Goal: Transaction & Acquisition: Purchase product/service

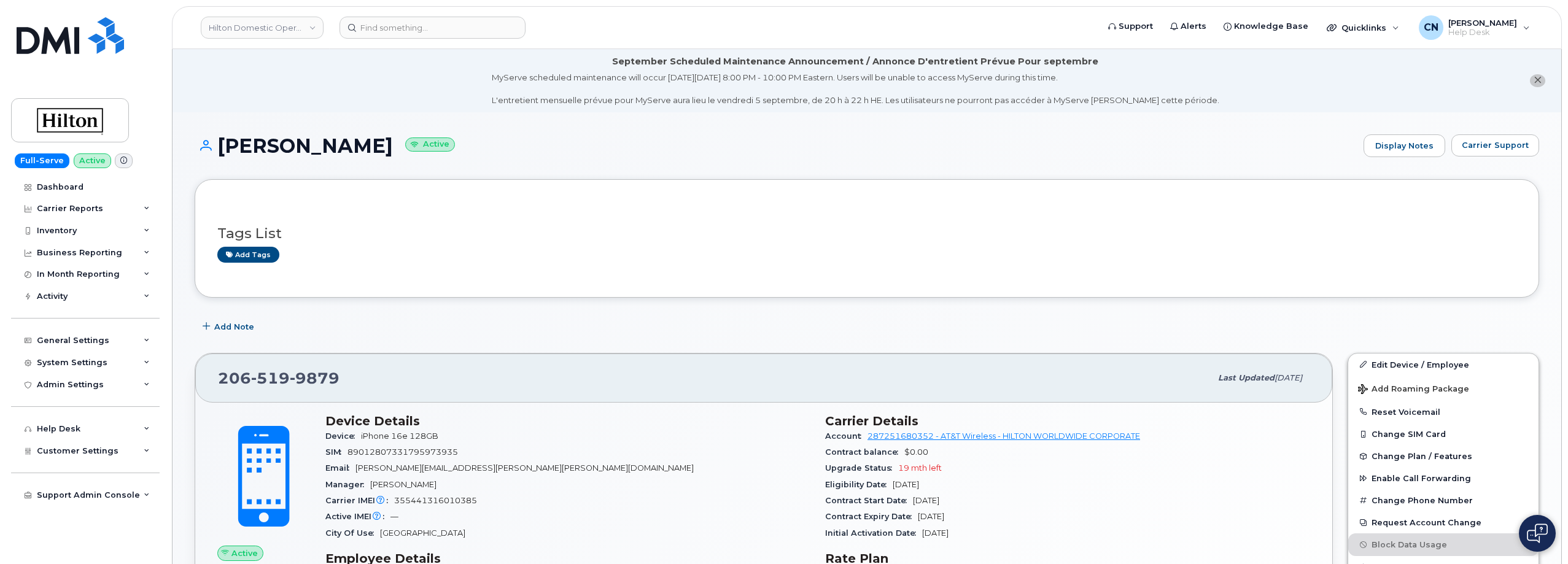
scroll to position [491, 0]
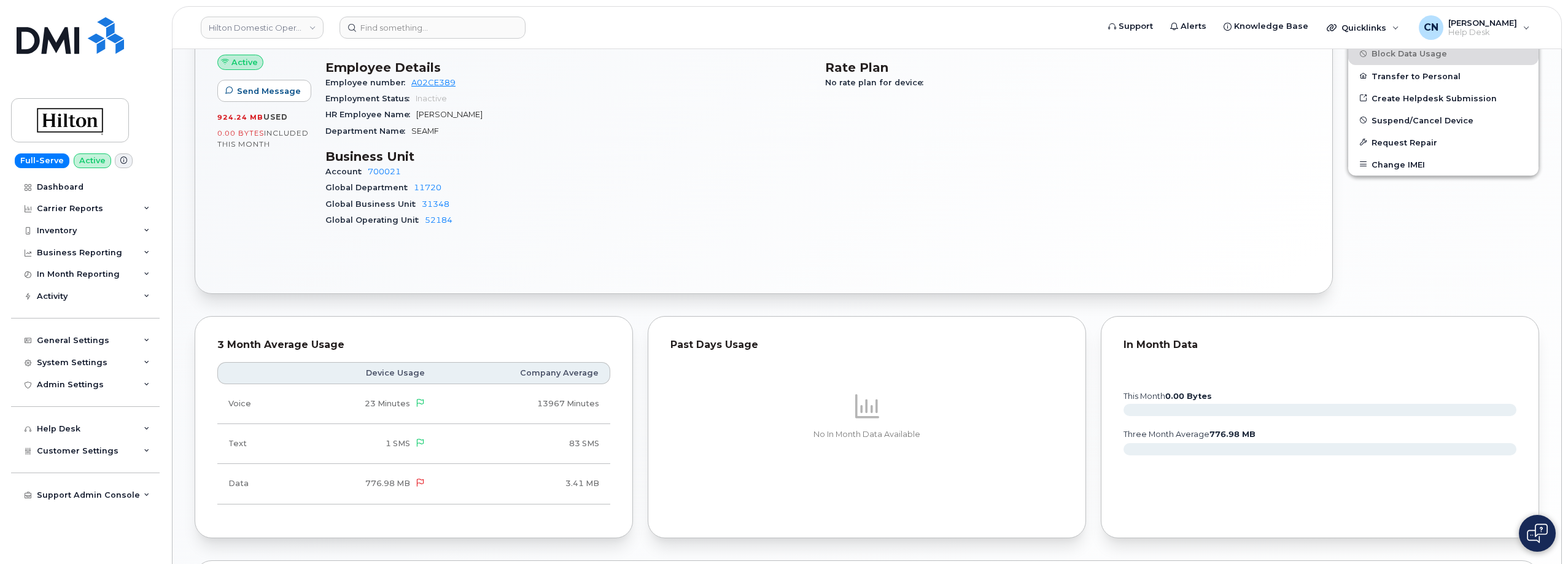
click at [409, 40] on header "Hilton Domestic Operating Company Inc Support Alerts Knowledge Base Quicklinks …" at bounding box center [867, 27] width 1390 height 42
click at [415, 30] on input at bounding box center [433, 28] width 186 height 22
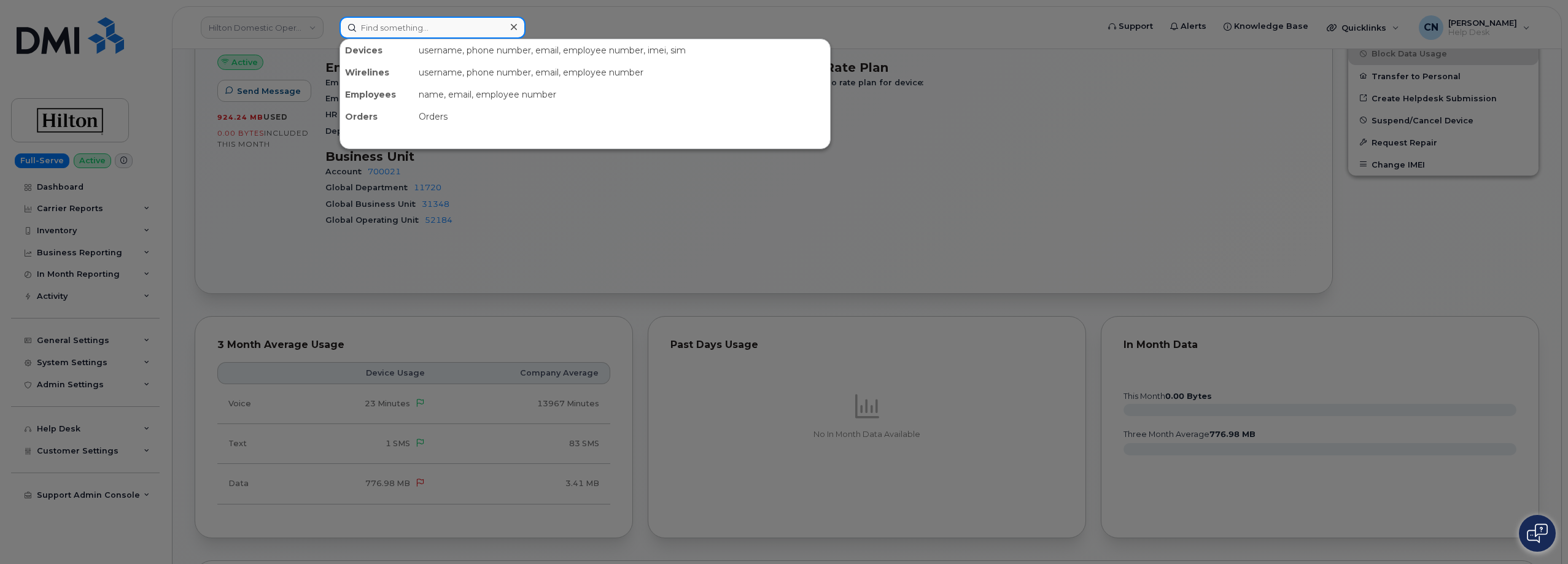
paste input "2362688353"
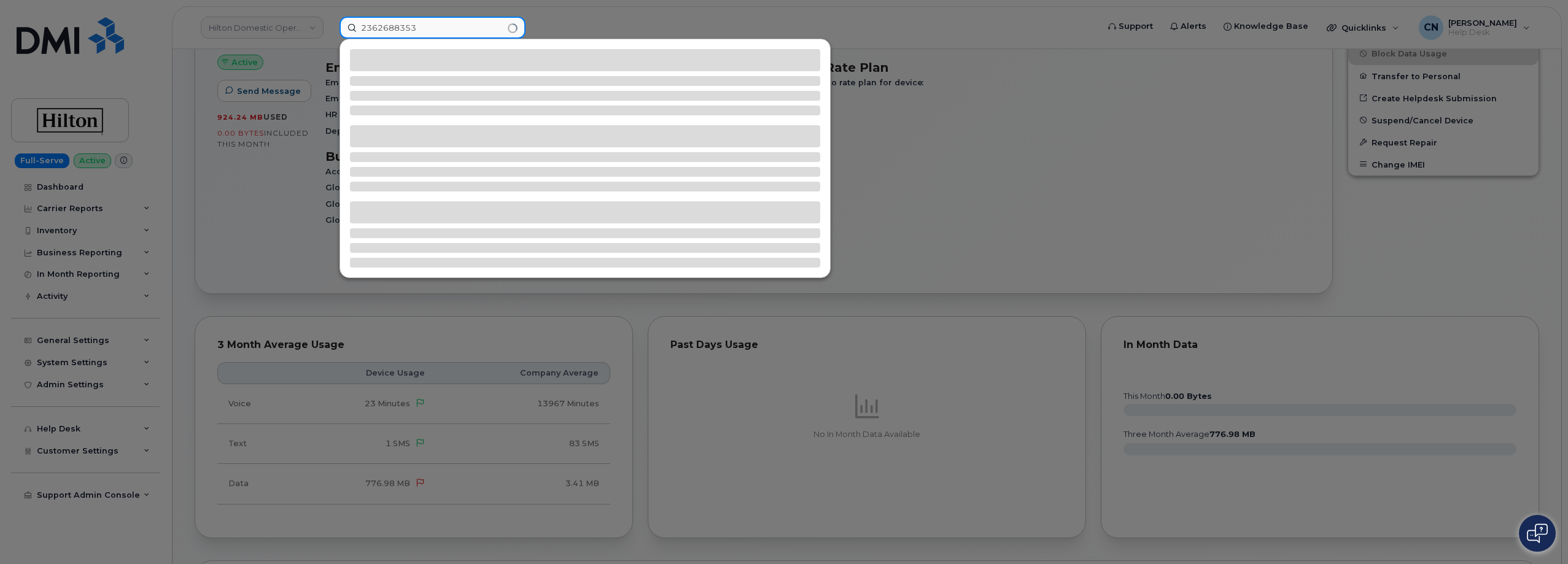
type input "2362688353"
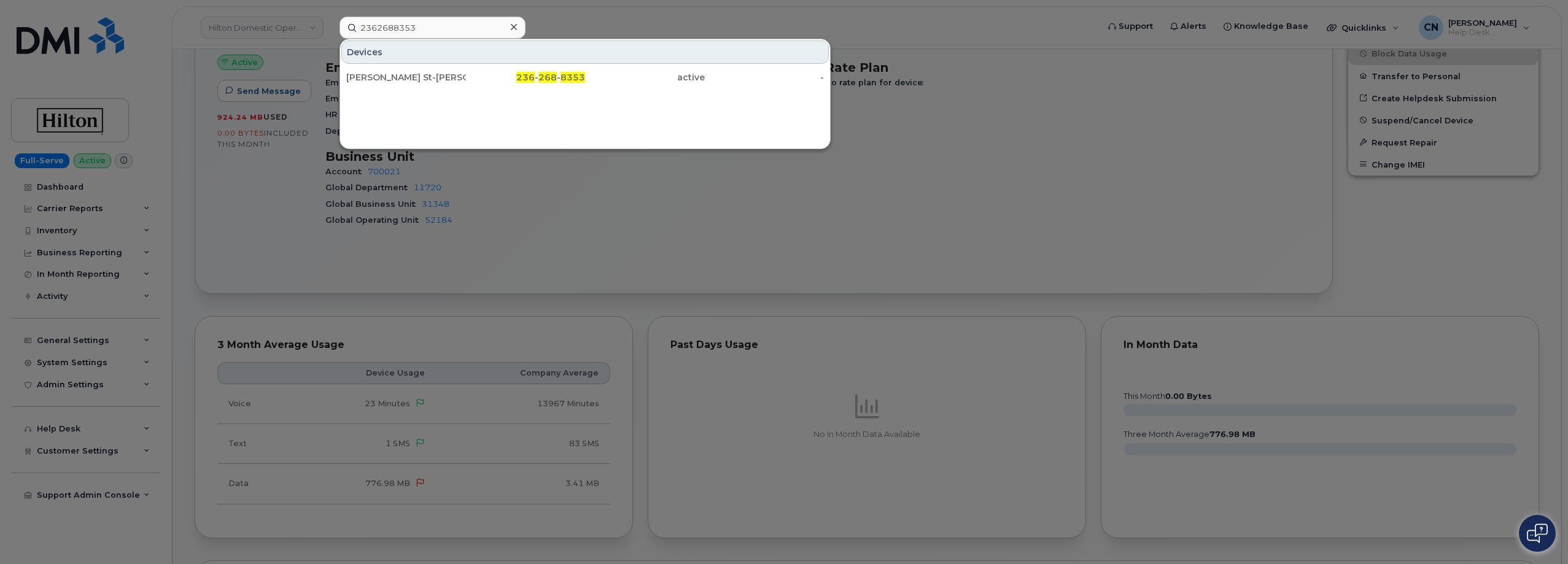
drag, startPoint x: 385, startPoint y: 83, endPoint x: 382, endPoint y: 49, distance: 34.1
click at [385, 81] on div "Gabriel St-Jean" at bounding box center [405, 77] width 120 height 12
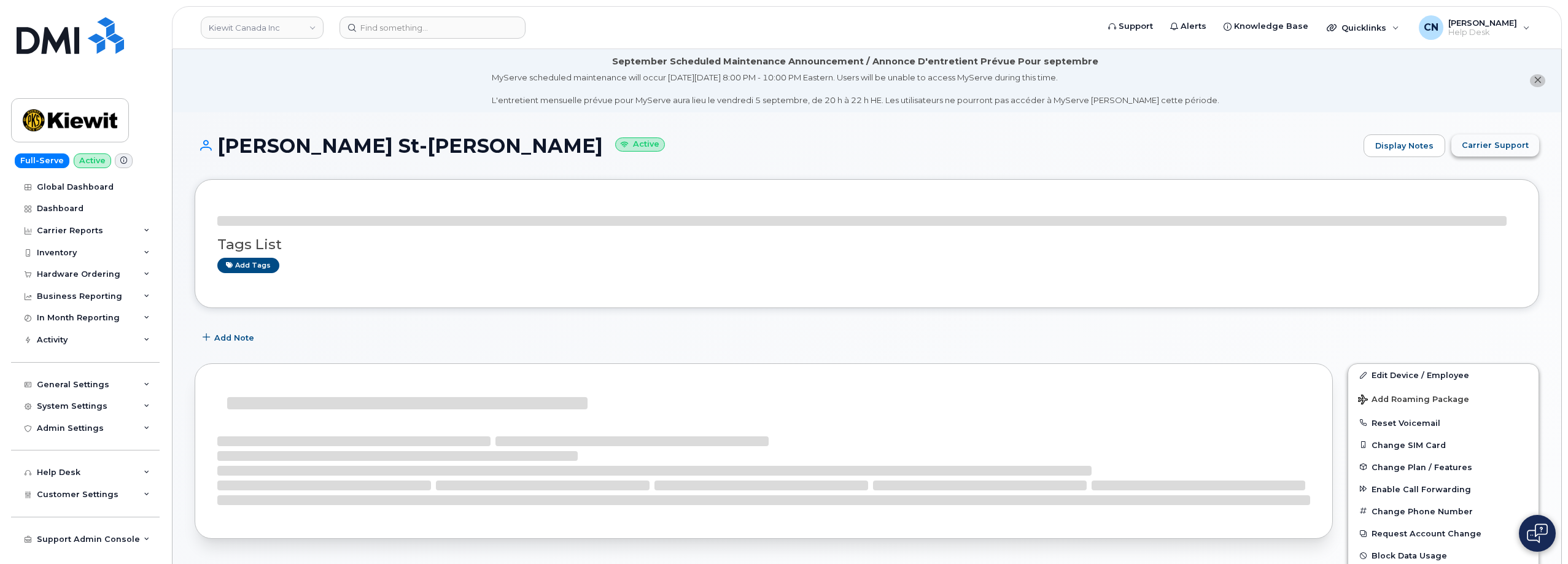
click at [1476, 135] on button "Carrier Support" at bounding box center [1495, 145] width 88 height 22
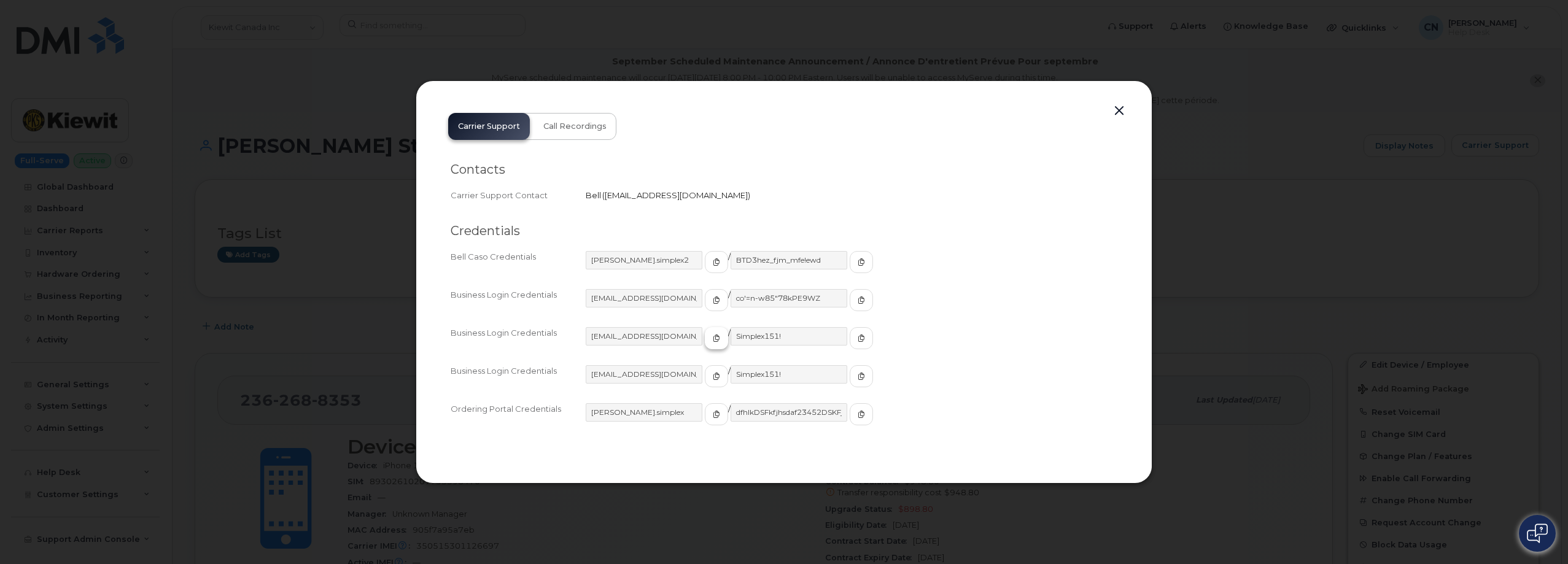
click at [712, 340] on icon "button" at bounding box center [715, 338] width 7 height 7
click at [850, 345] on button "button" at bounding box center [862, 338] width 24 height 22
click at [1123, 115] on button "button" at bounding box center [1118, 111] width 19 height 17
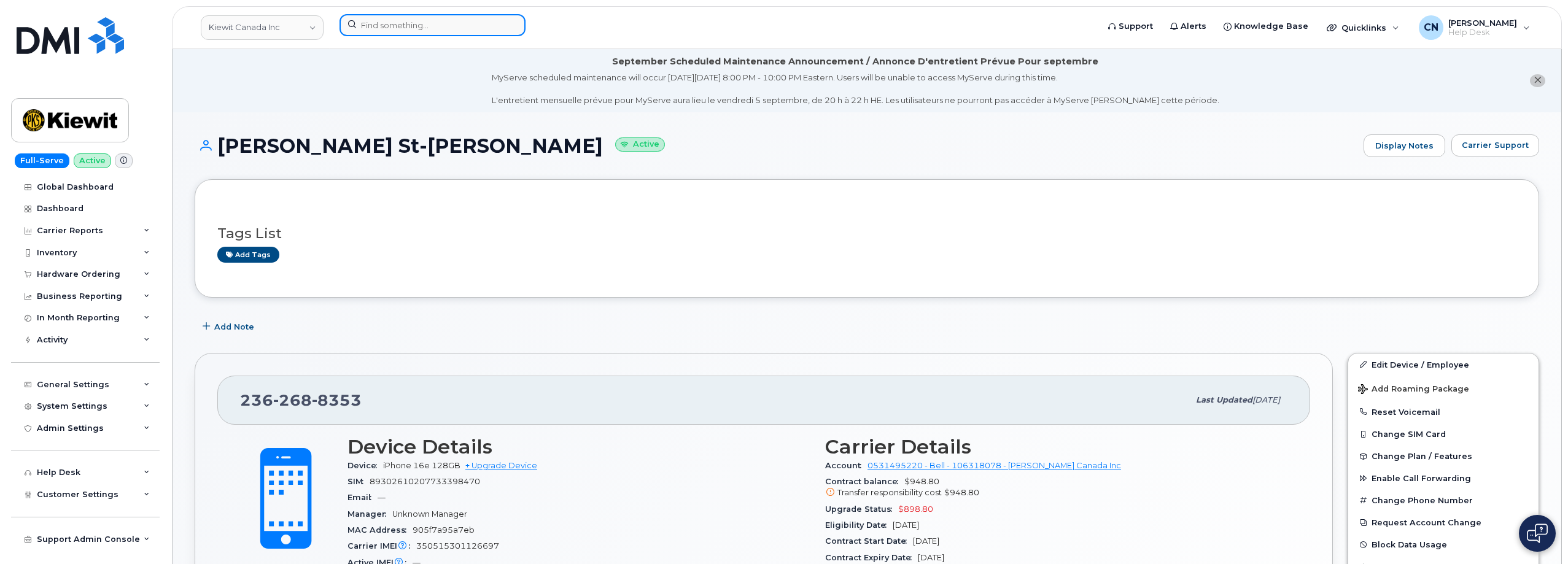
click at [398, 35] on input at bounding box center [433, 25] width 186 height 22
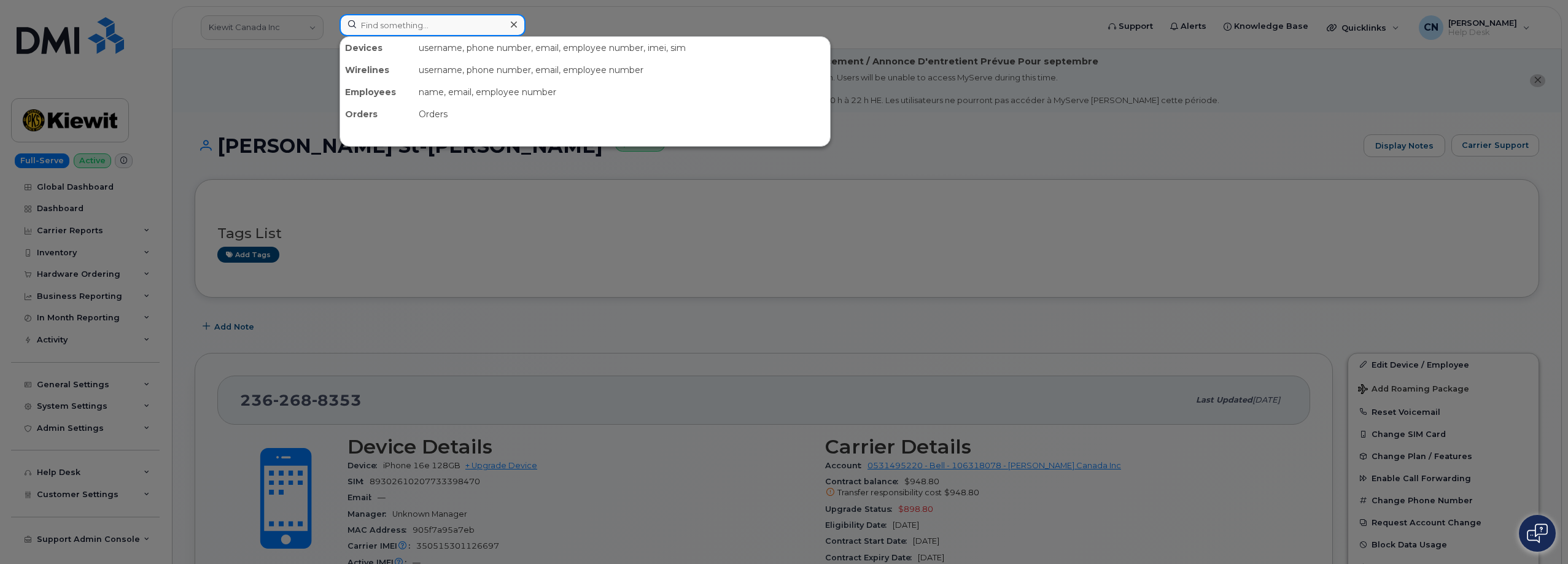
paste input "3609070678"
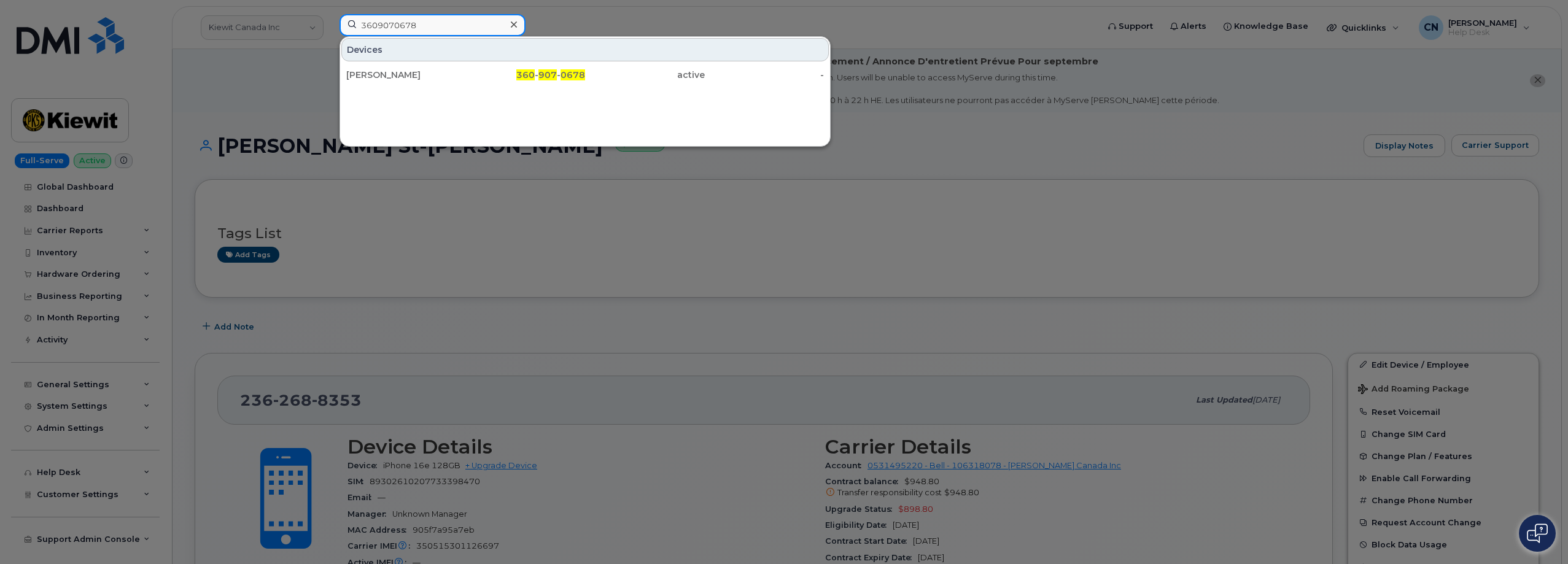
type input "3609070678"
click at [391, 75] on div "RYAN WHITNEY" at bounding box center [405, 75] width 120 height 12
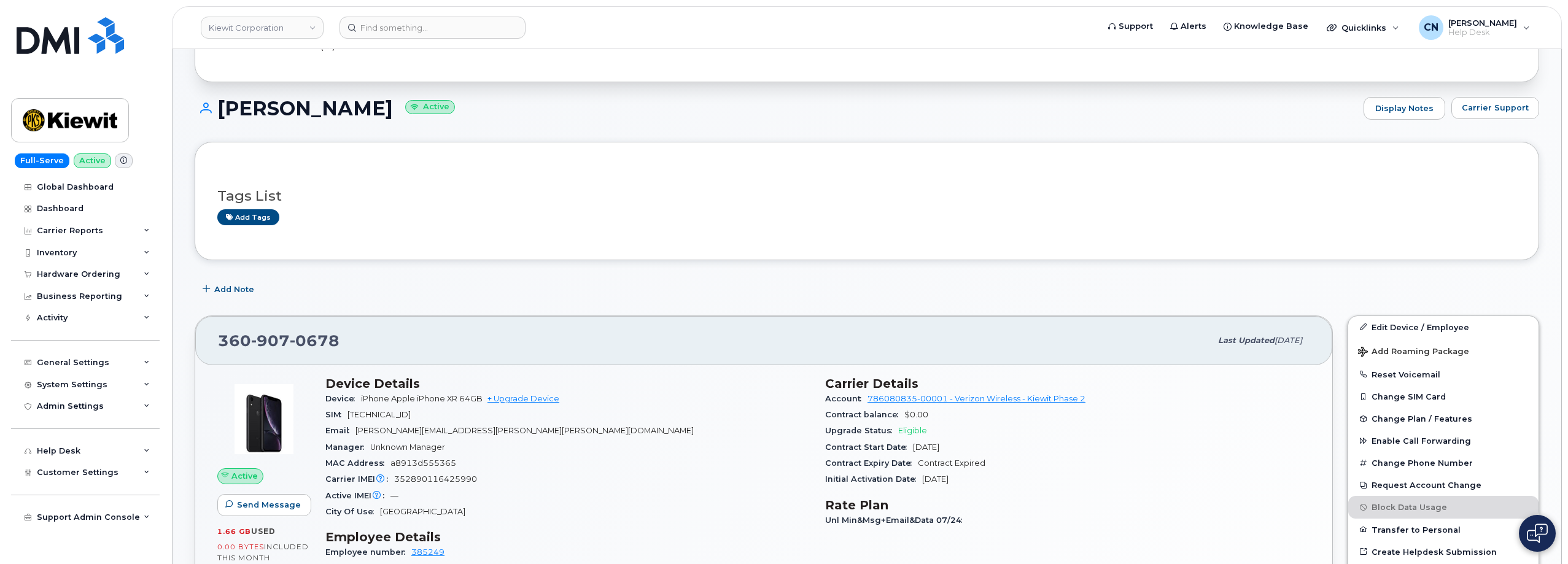
scroll to position [246, 0]
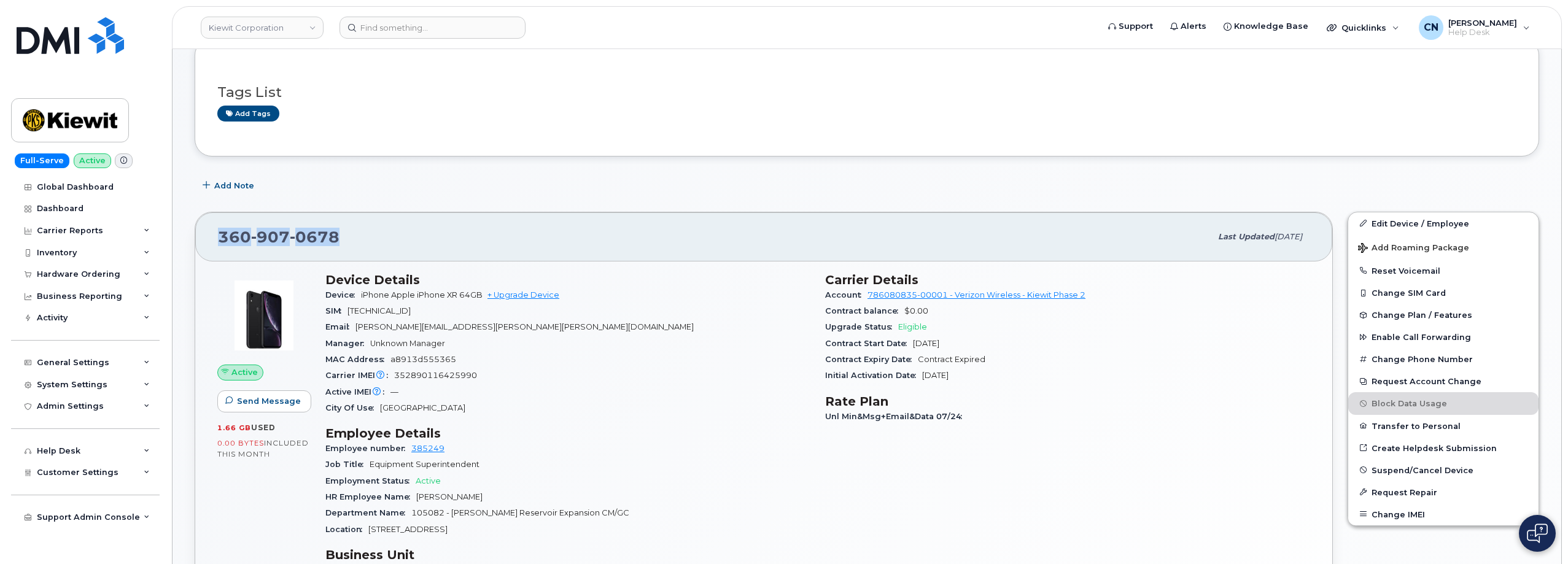
drag, startPoint x: 361, startPoint y: 242, endPoint x: 199, endPoint y: 232, distance: 162.3
click at [199, 232] on div "360 907 0678 Last updated Jul 31, 2025" at bounding box center [764, 237] width 1137 height 49
copy span "360 907 0678"
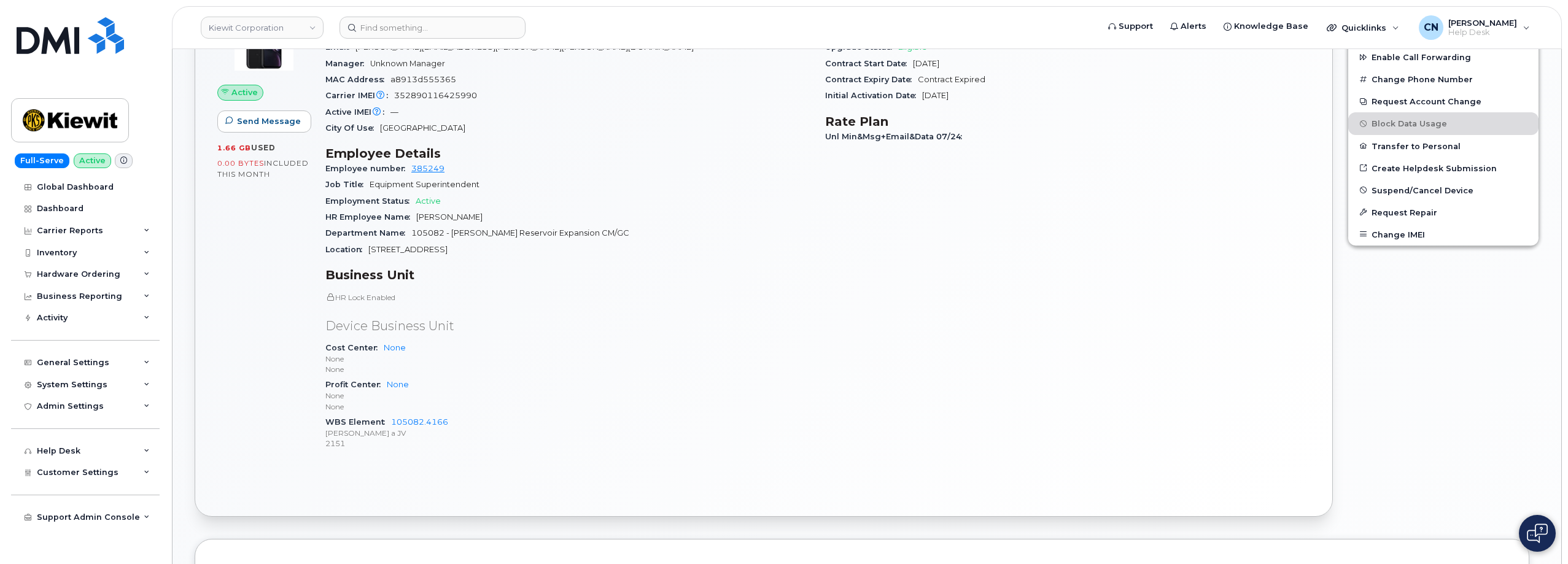
scroll to position [675, 0]
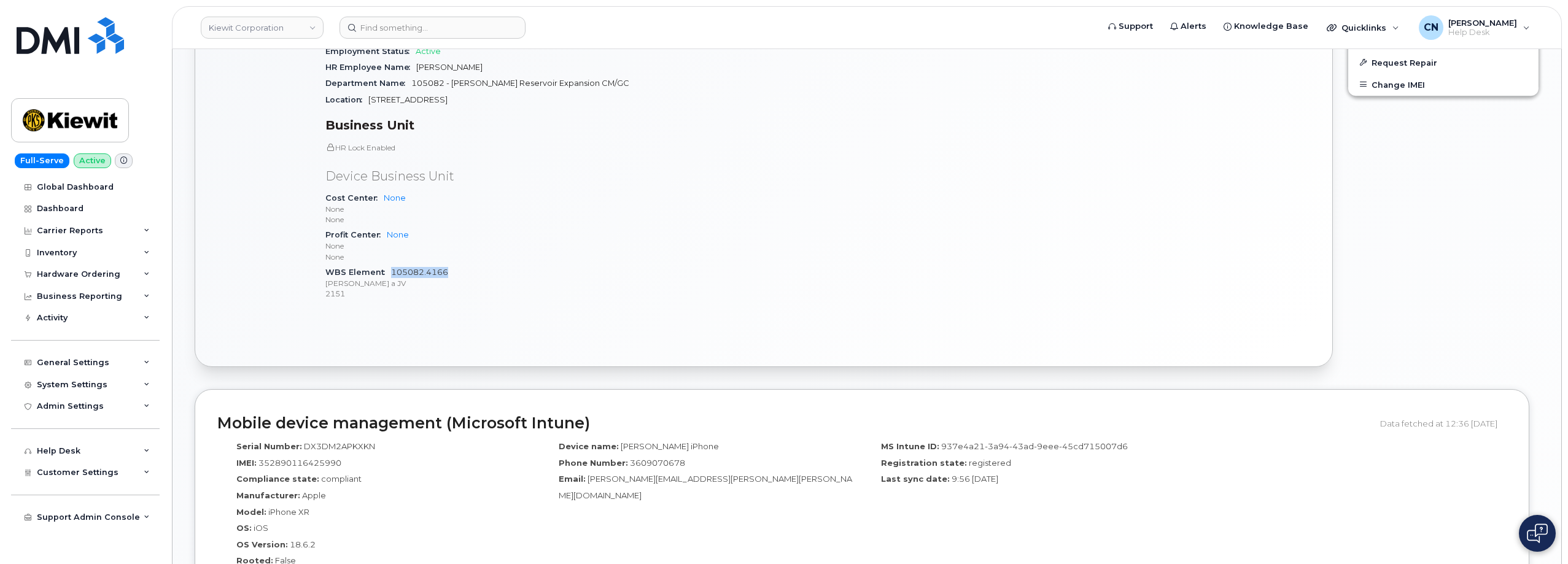
drag, startPoint x: 450, startPoint y: 272, endPoint x: 391, endPoint y: 272, distance: 59.0
click at [391, 272] on div "WBS Element 105082.4166 Kiewit Barnard a JV 2151" at bounding box center [567, 283] width 485 height 38
copy link "105082.4166"
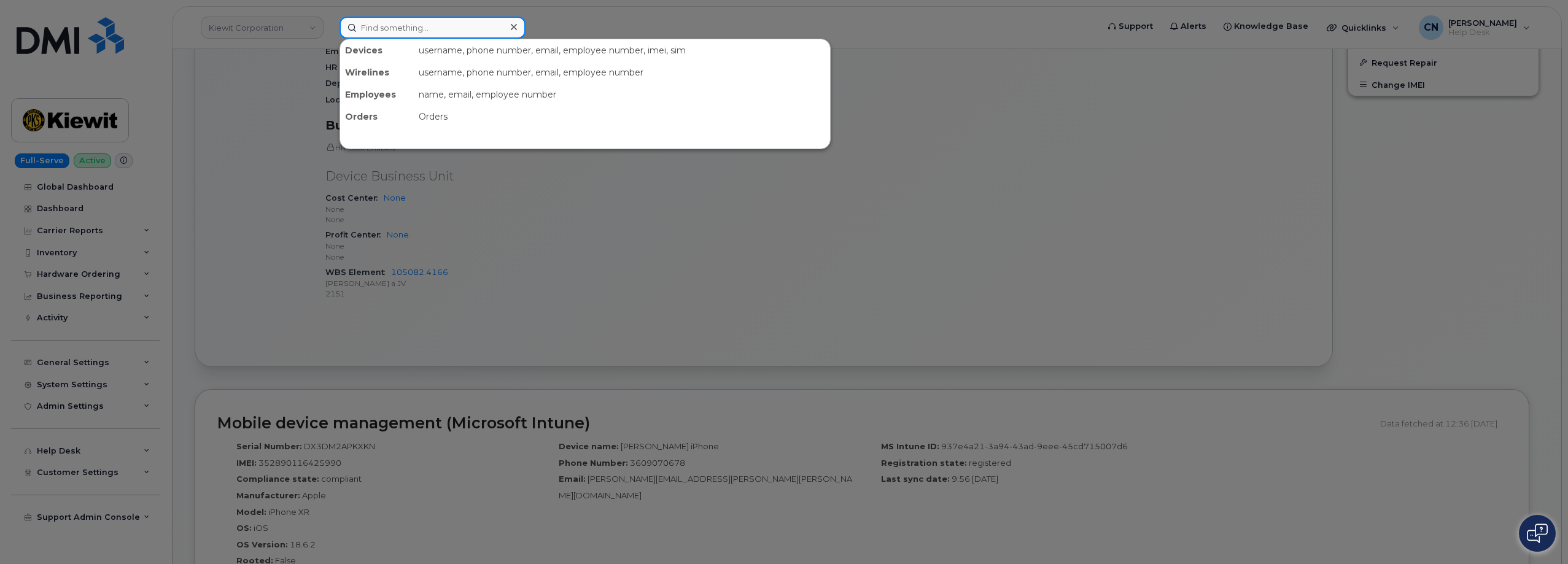
drag, startPoint x: 384, startPoint y: 21, endPoint x: 385, endPoint y: 29, distance: 8.1
click at [385, 22] on input at bounding box center [433, 28] width 186 height 22
paste input "4025360296"
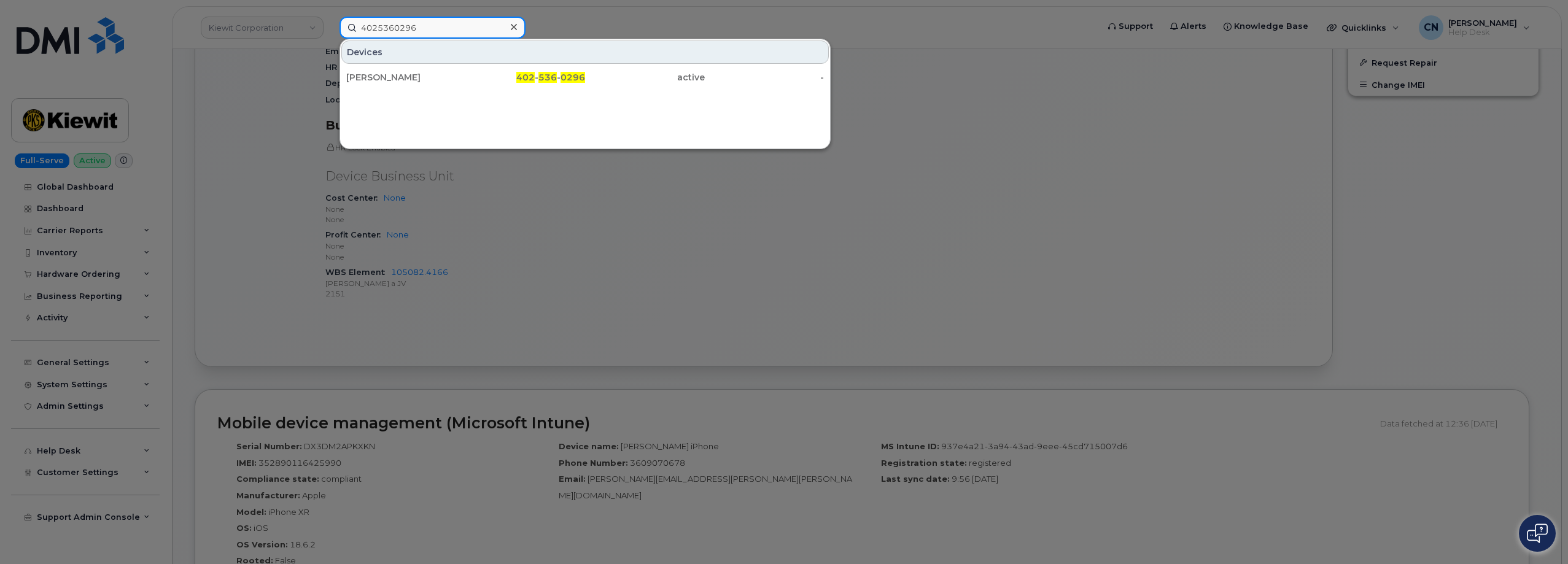
type input "4025360296"
drag, startPoint x: 361, startPoint y: 72, endPoint x: 321, endPoint y: 4, distance: 78.9
click at [362, 72] on div "Hassan Chaundhry" at bounding box center [405, 77] width 120 height 12
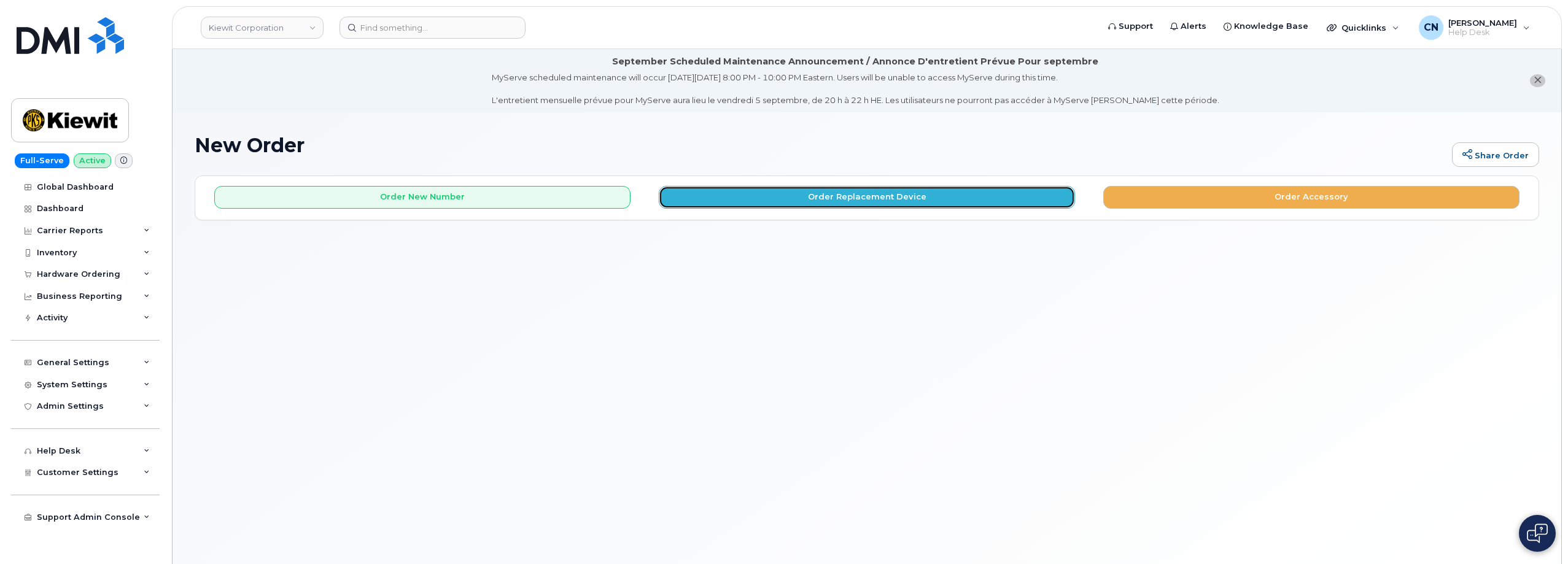
click at [833, 203] on button "Order Replacement Device" at bounding box center [867, 197] width 416 height 23
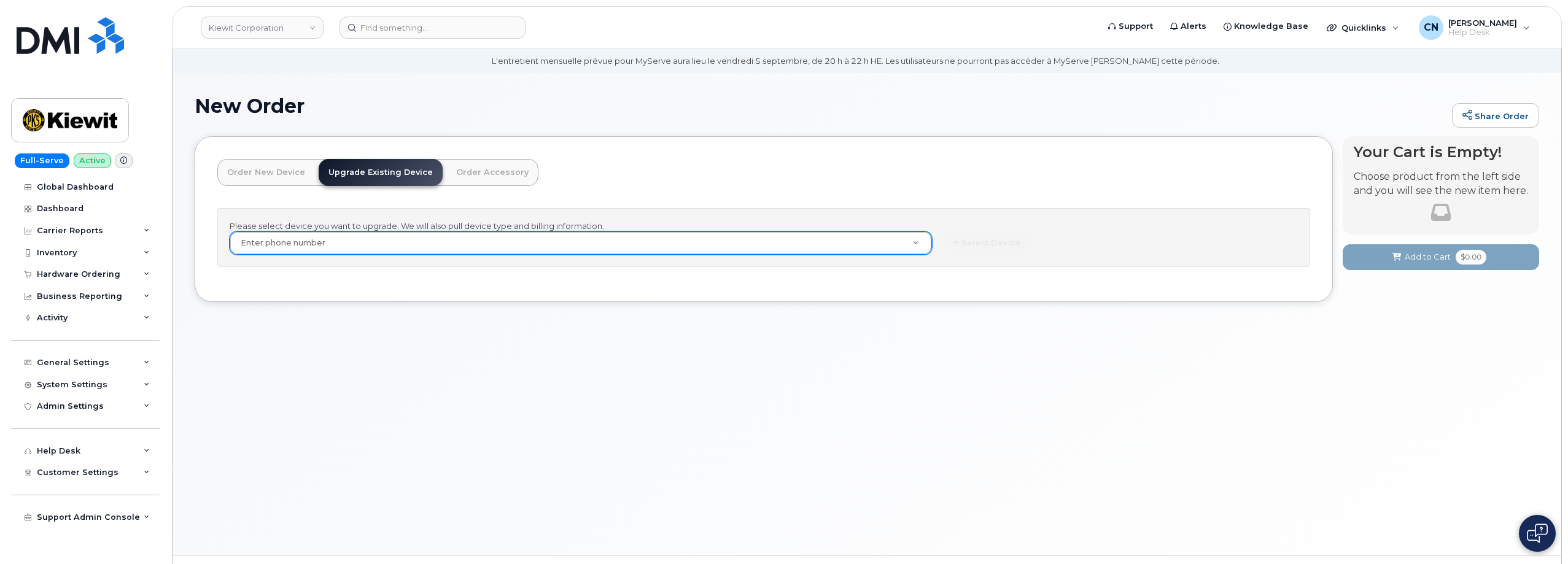
scroll to position [61, 0]
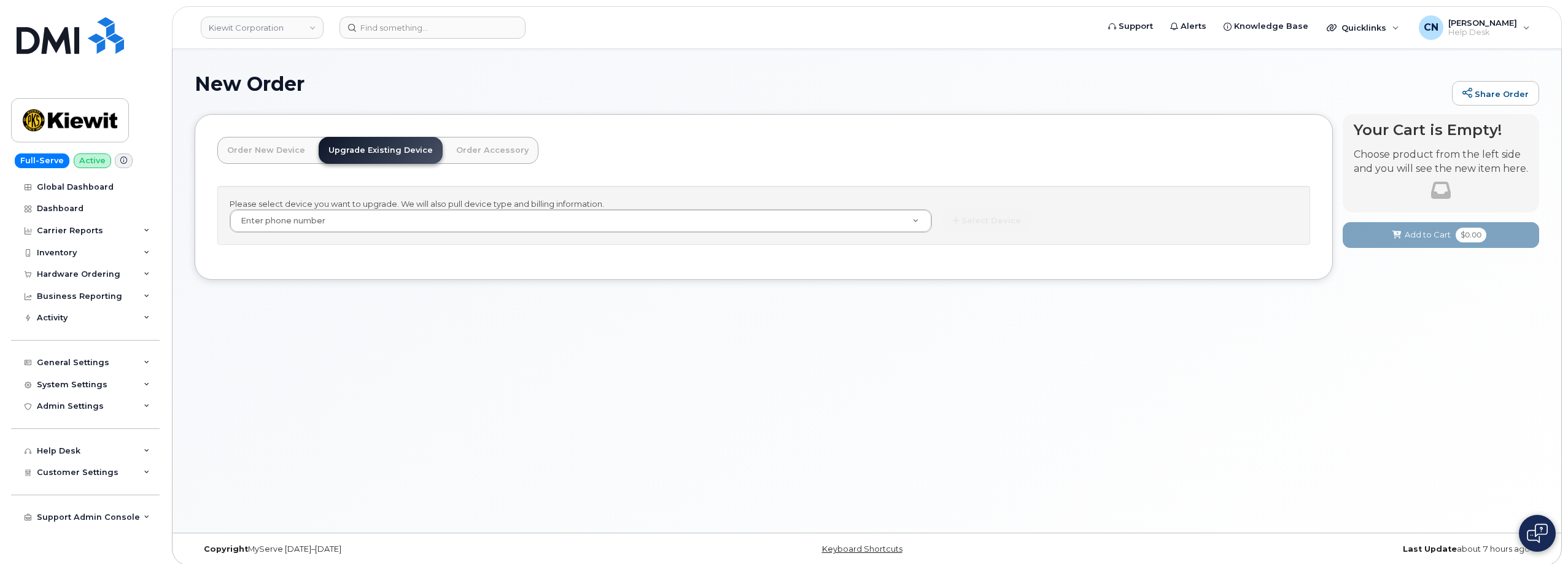
drag, startPoint x: 323, startPoint y: 194, endPoint x: 322, endPoint y: 201, distance: 7.1
click at [323, 194] on div "Please select device you want to upgrade. We will also pull device type and bil…" at bounding box center [764, 215] width 1093 height 59
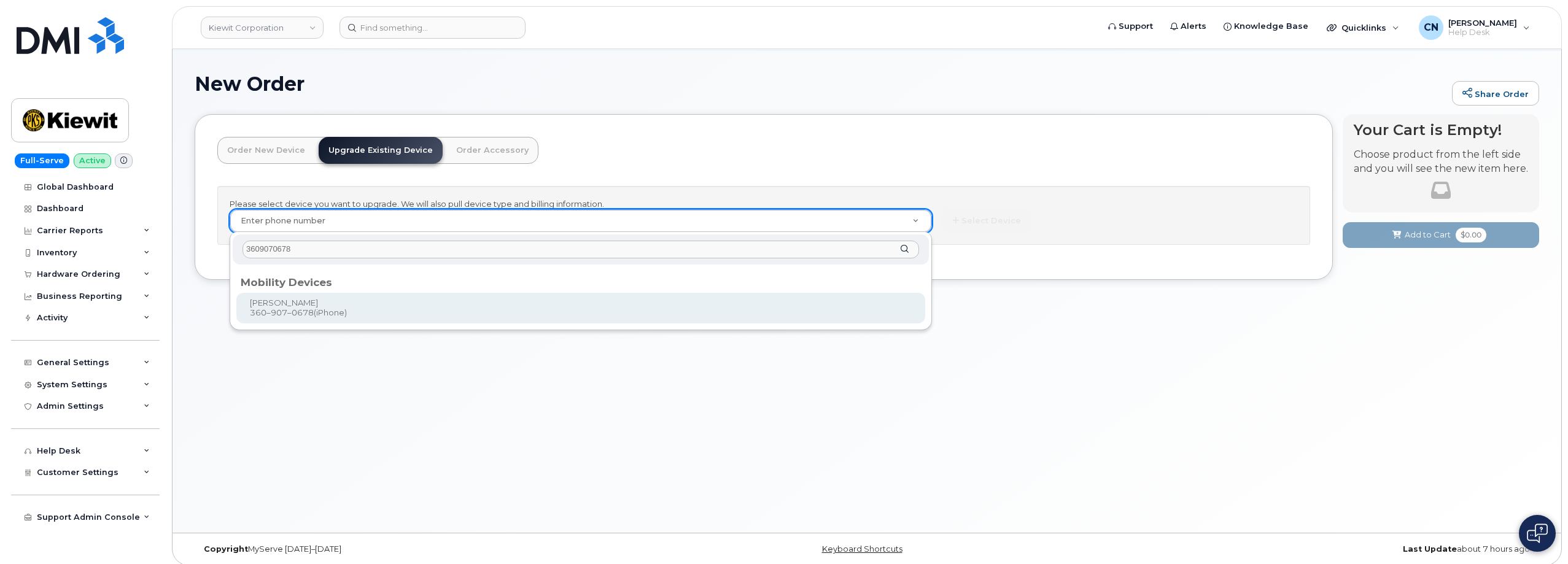
type input "3609070678"
type input "1166929"
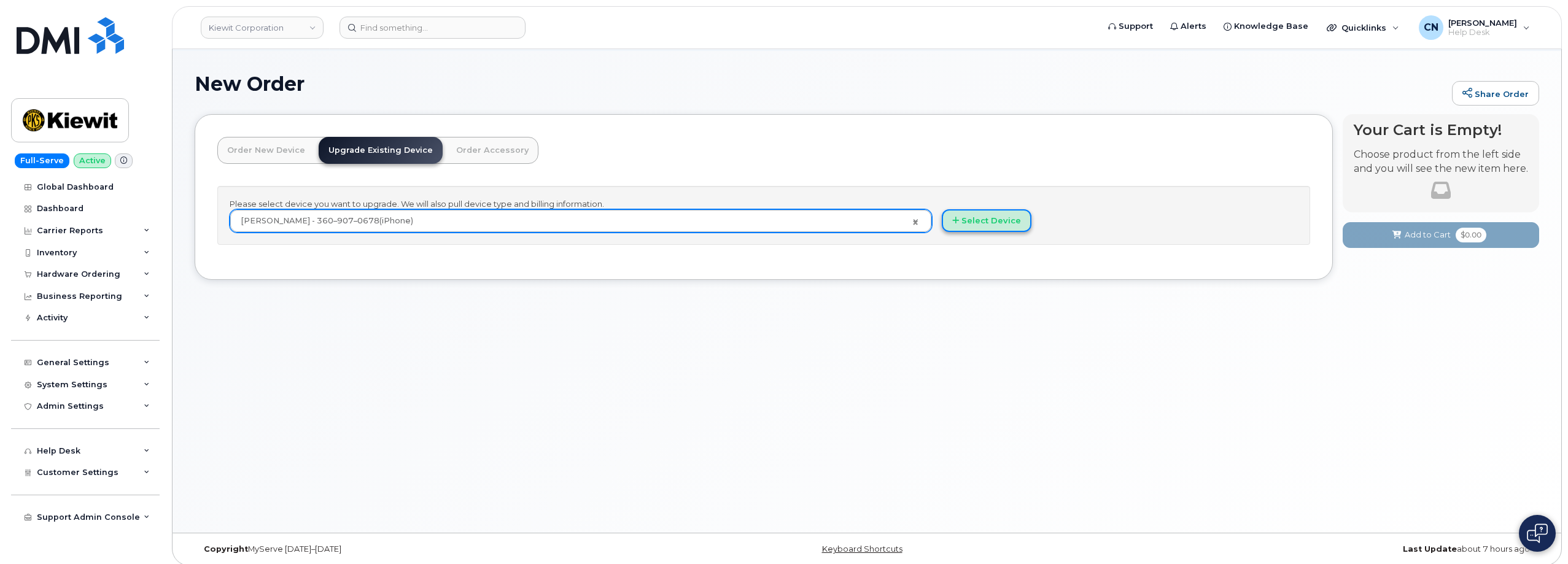
click at [975, 229] on button "Select Device" at bounding box center [986, 220] width 90 height 23
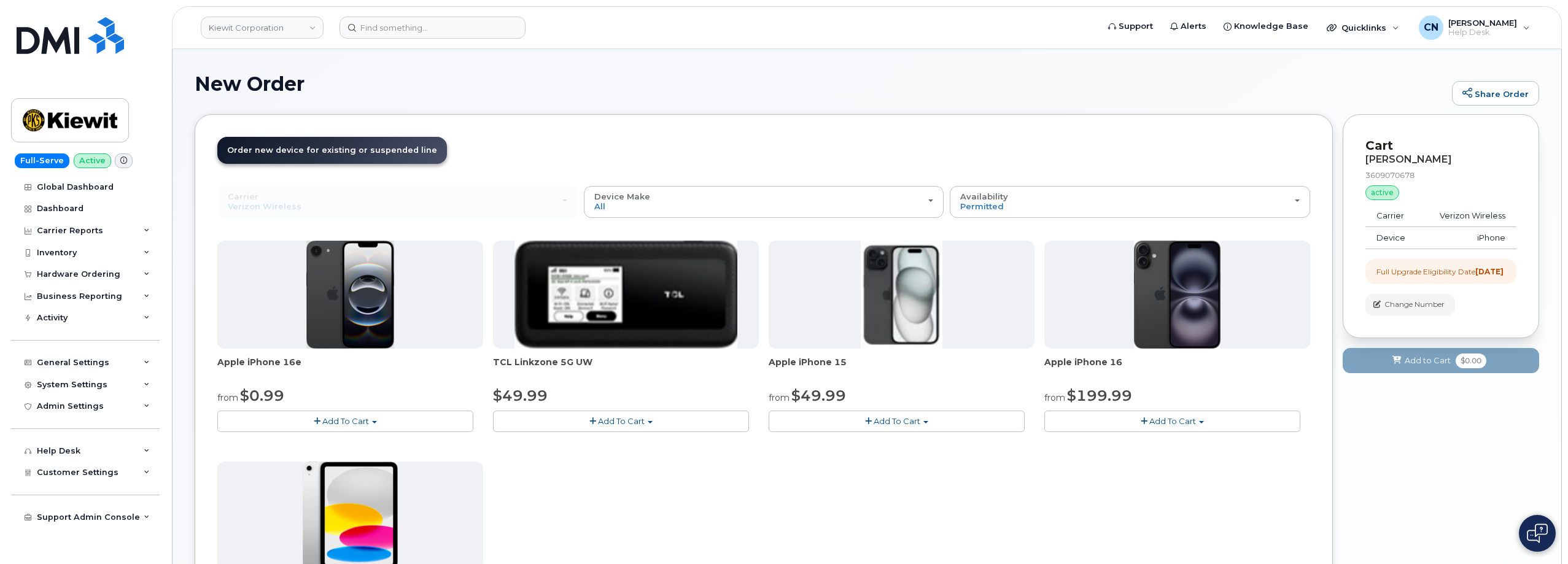
click at [879, 421] on span "Add To Cart" at bounding box center [896, 421] width 46 height 10
click at [807, 443] on link "$49.99 - 2 Year Upgrade (128GB)" at bounding box center [852, 444] width 160 height 16
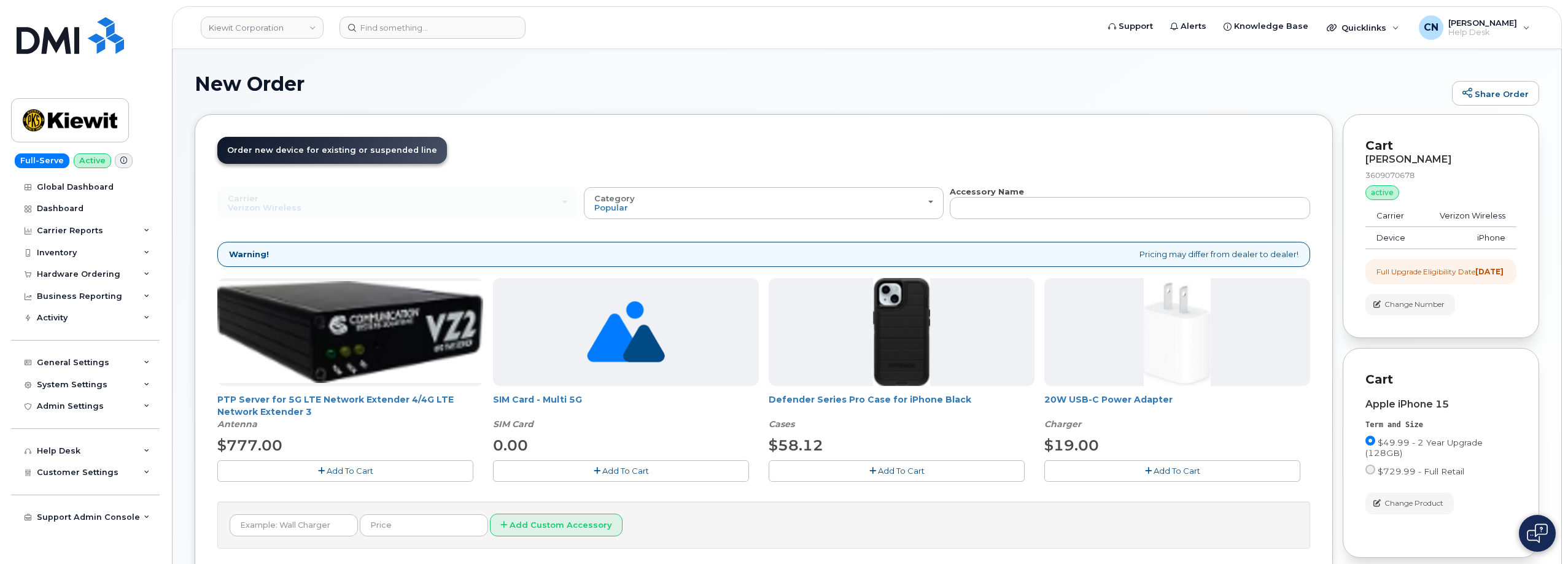
click at [876, 471] on button "Add To Cart" at bounding box center [896, 471] width 256 height 22
click at [1140, 469] on button "Add To Cart" at bounding box center [1172, 471] width 256 height 22
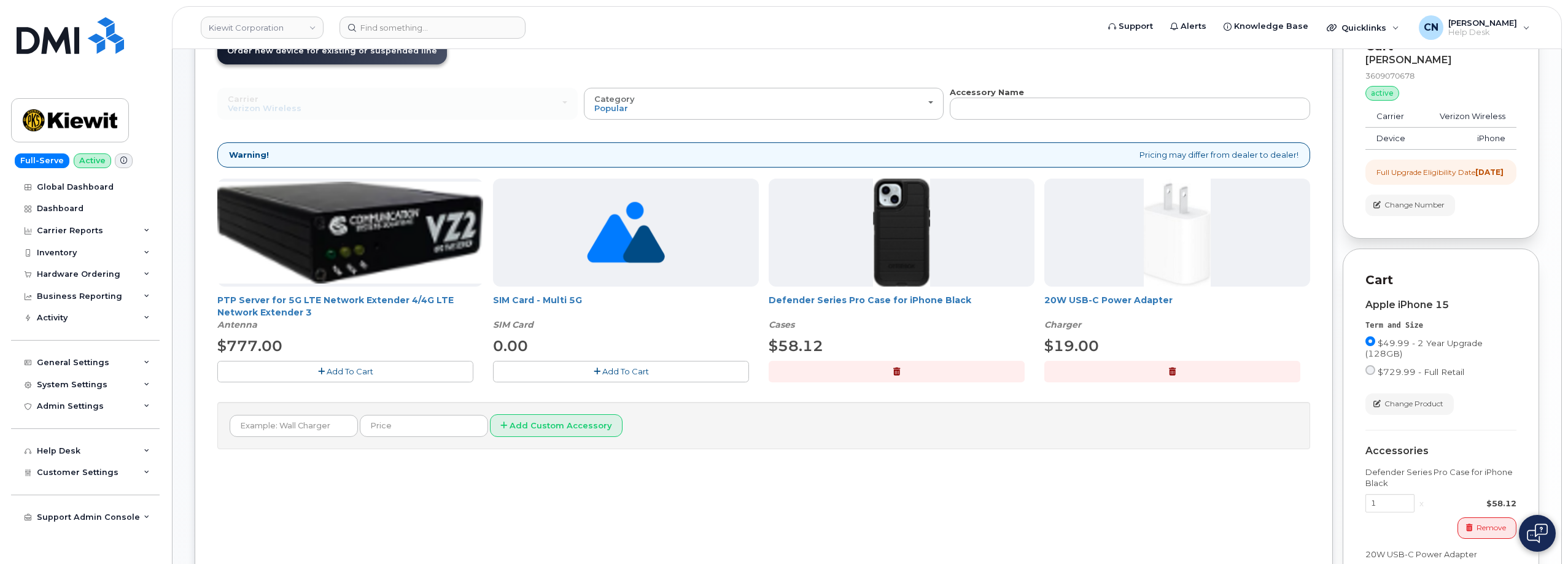
scroll to position [368, 0]
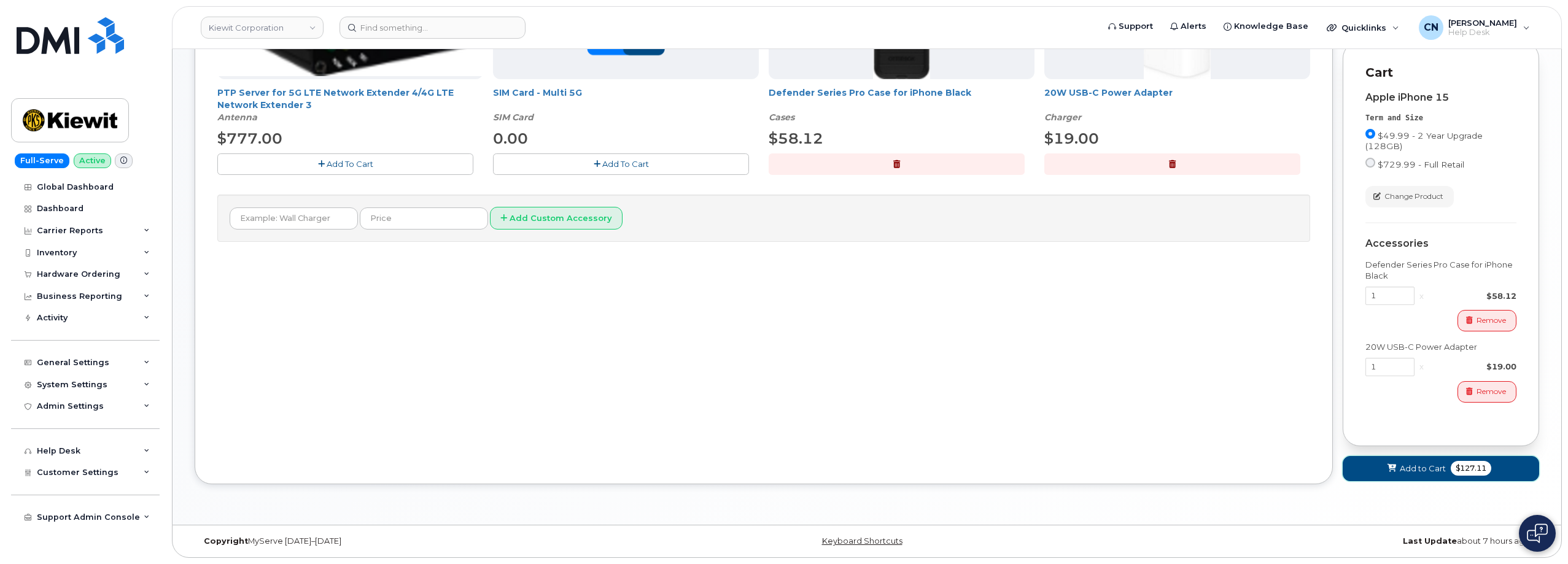
click at [1427, 481] on button "Add to Cart $127.11" at bounding box center [1441, 468] width 197 height 25
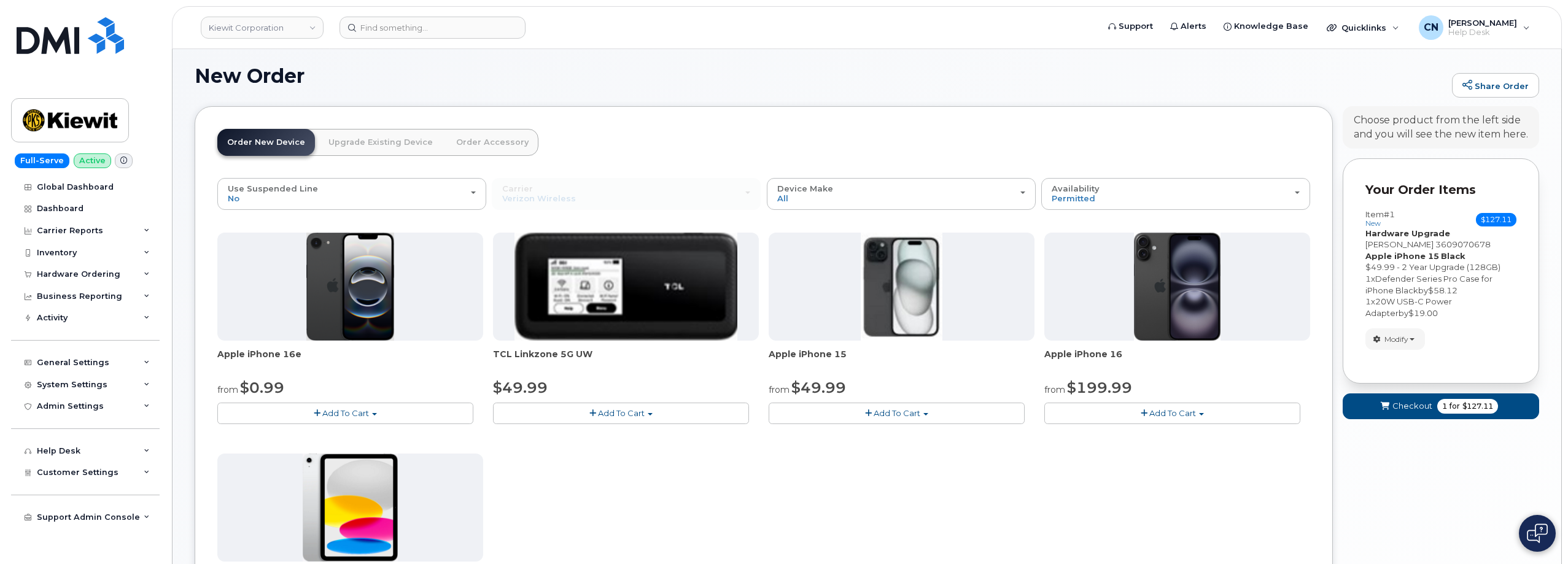
scroll to position [401, 0]
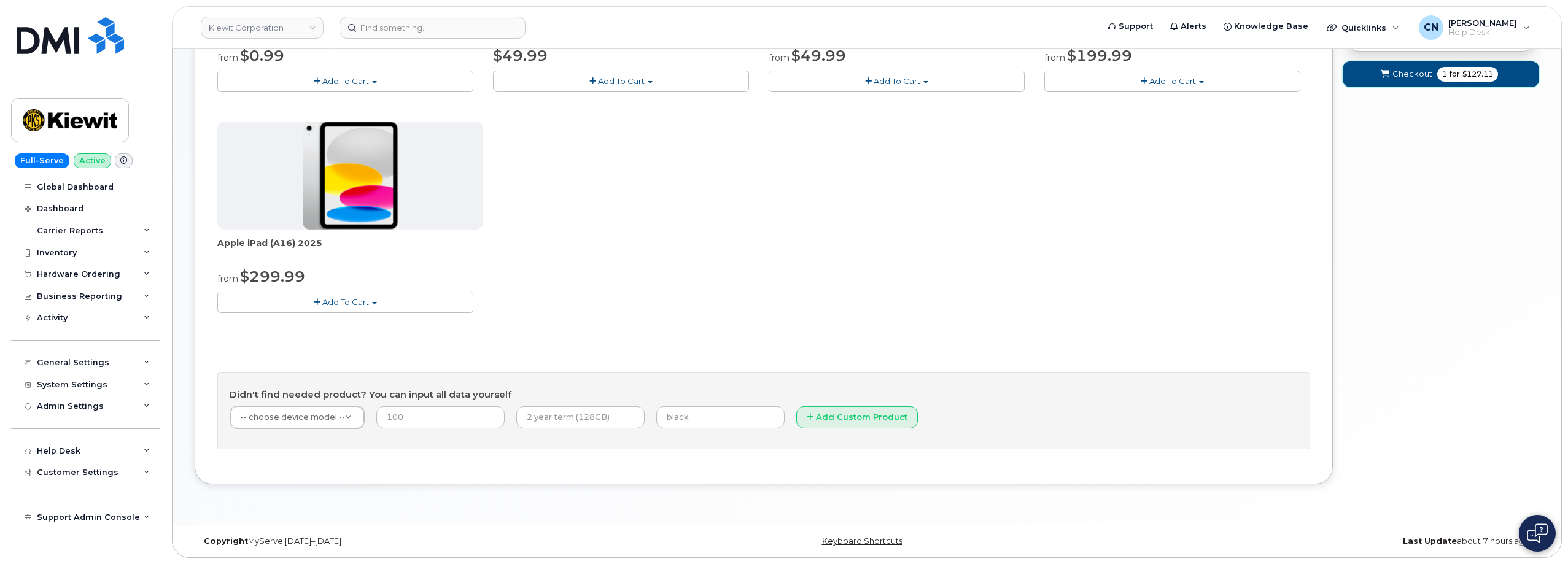
drag, startPoint x: 1383, startPoint y: 83, endPoint x: 1376, endPoint y: 82, distance: 7.1
click at [1383, 82] on button "Checkout 1 for $127.11" at bounding box center [1441, 73] width 197 height 25
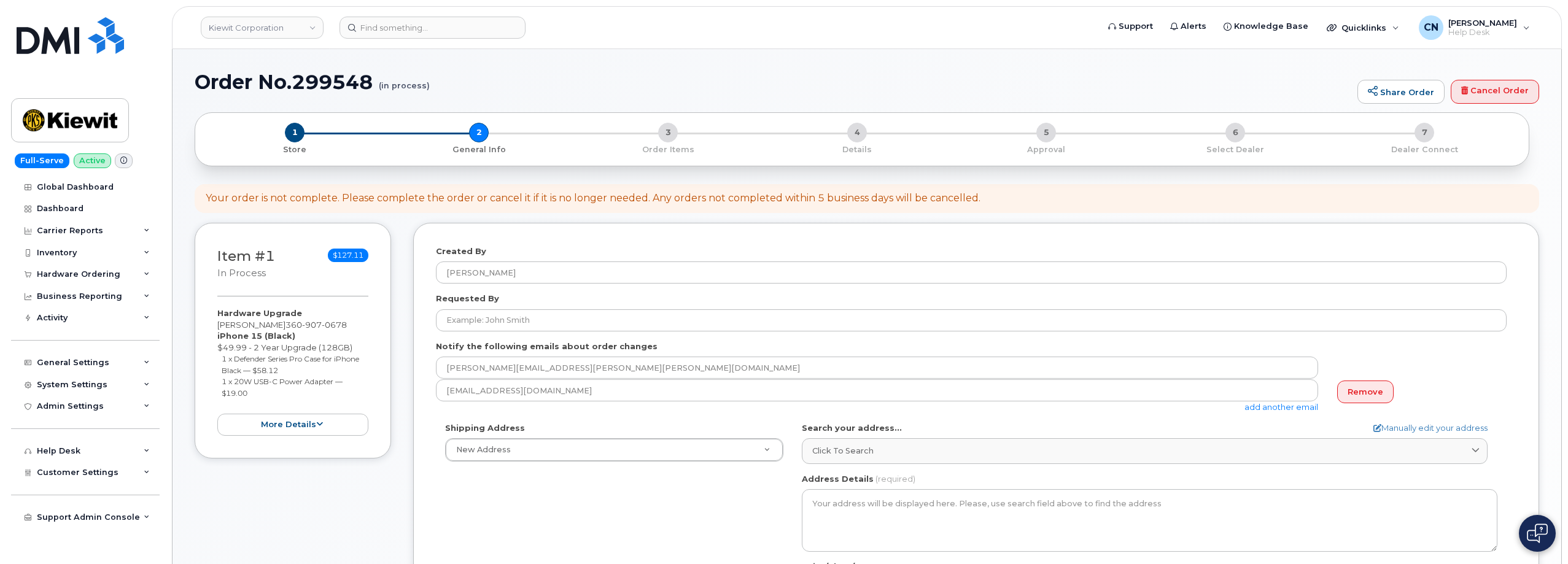
select select
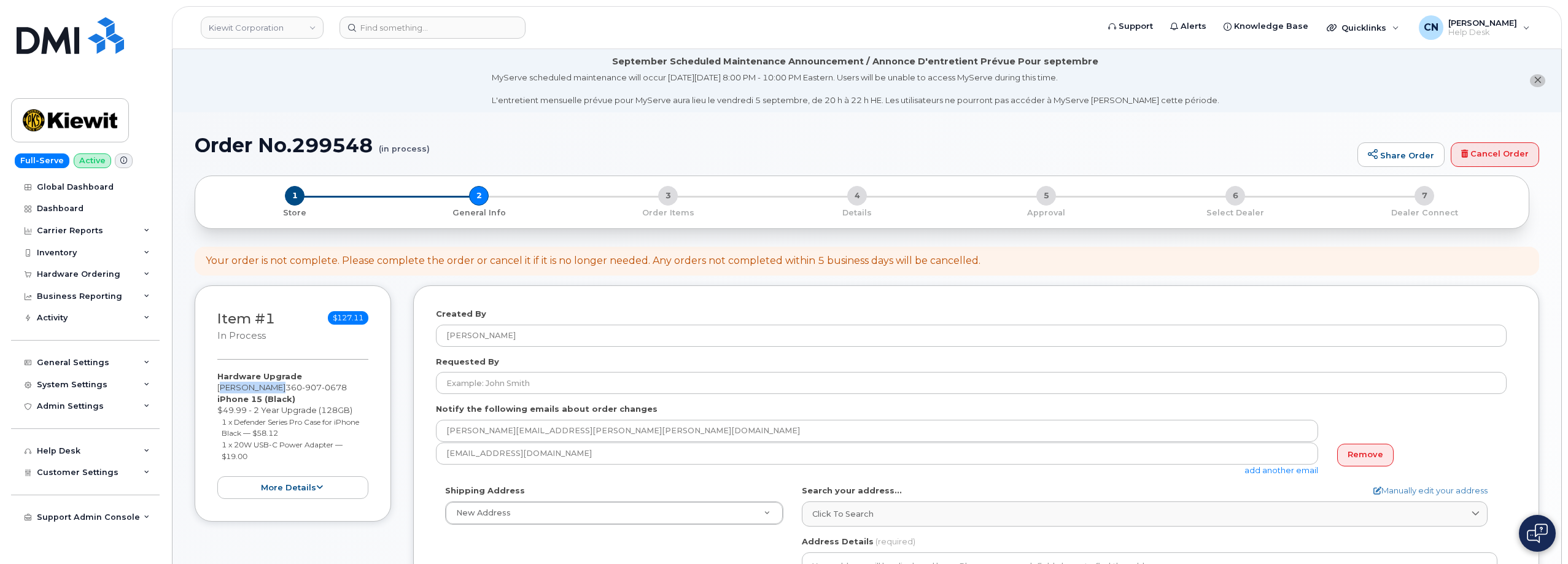
drag, startPoint x: 280, startPoint y: 388, endPoint x: 209, endPoint y: 389, distance: 71.0
click at [209, 389] on div "Item #1 in process $127.11 Hardware Upgrade RYAN WHITNEY 360 907 0678 iPhone 15…" at bounding box center [292, 403] width 197 height 236
copy div "RYAN WHITNEY"
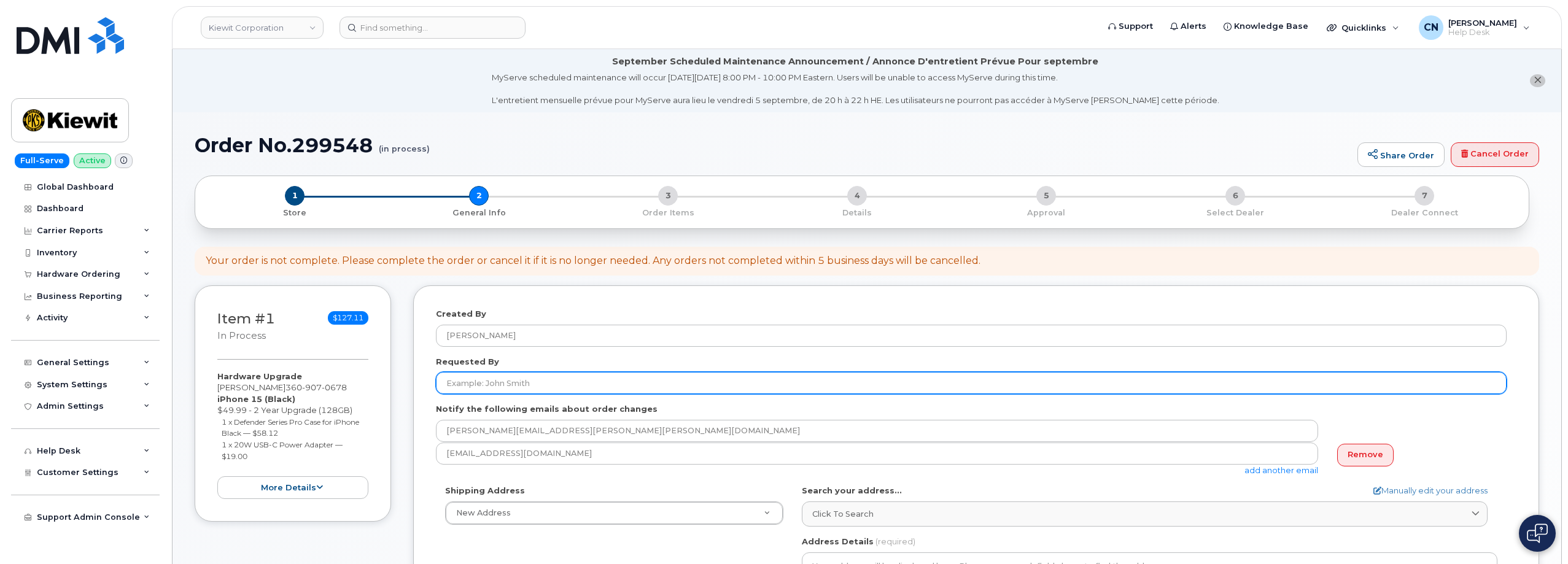
click at [605, 378] on input "Requested By" at bounding box center [971, 383] width 1071 height 22
paste input "RYAN WHITNEY"
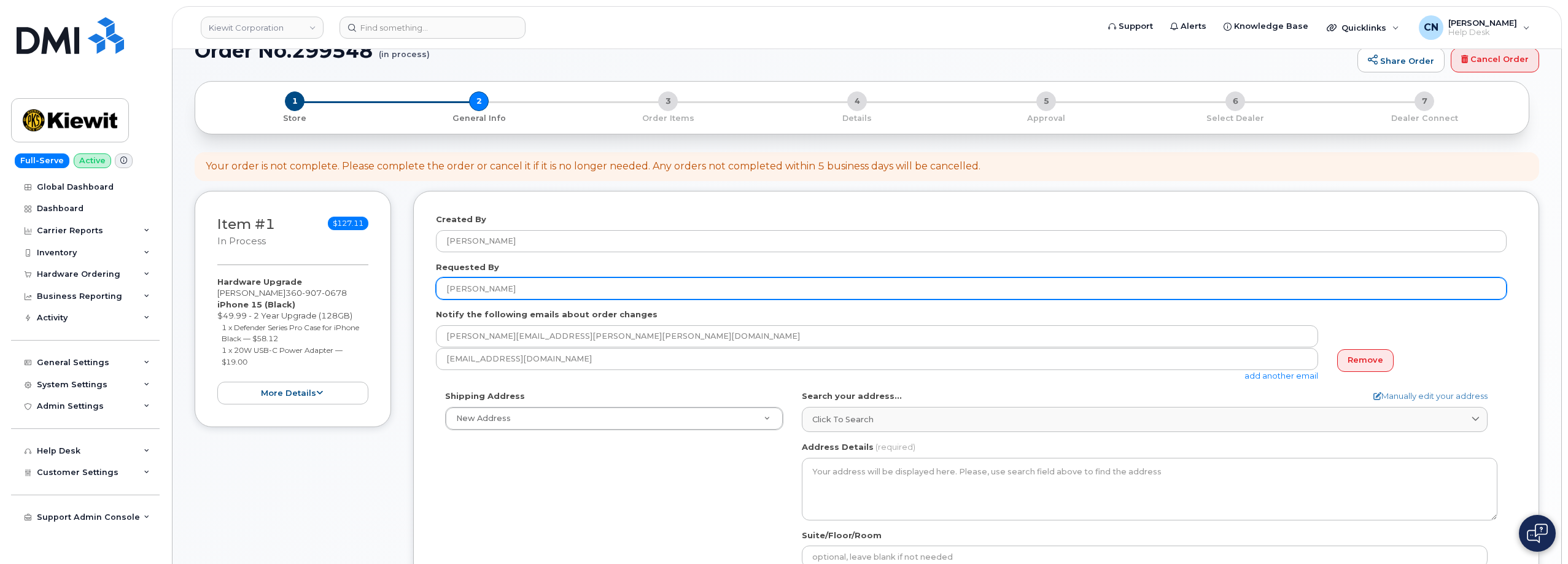
scroll to position [184, 0]
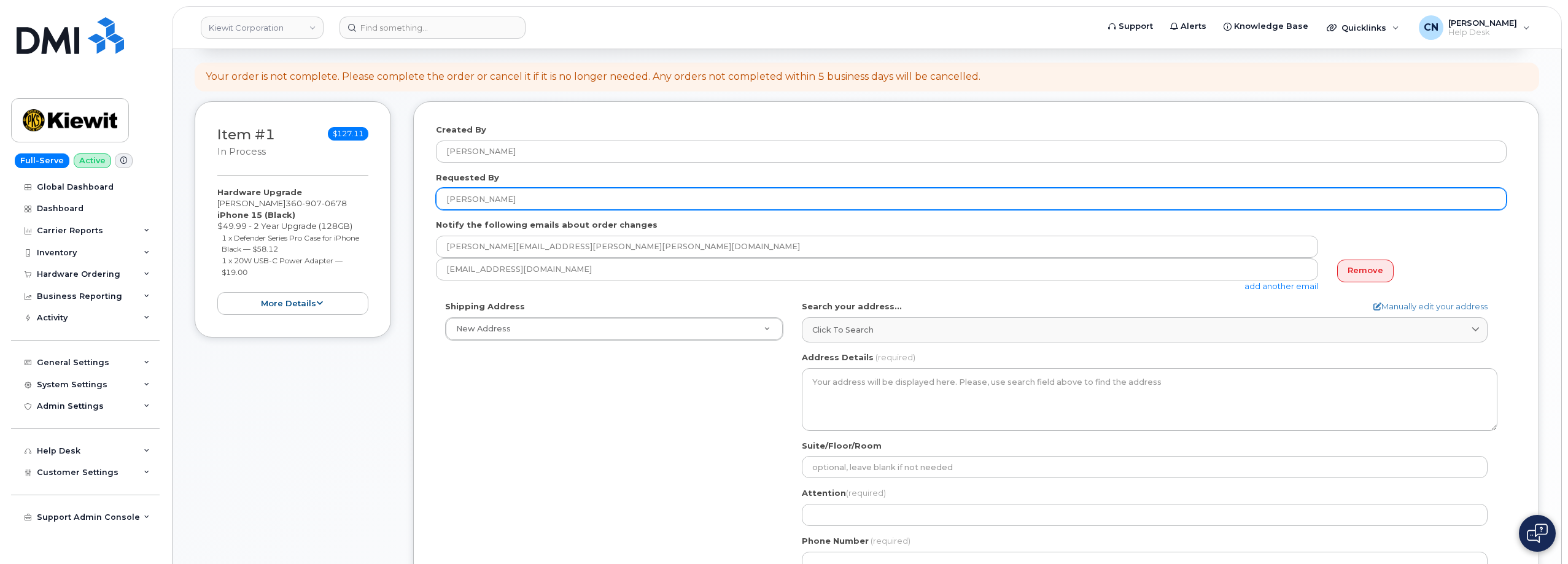
type input "RYAN WHITNEY"
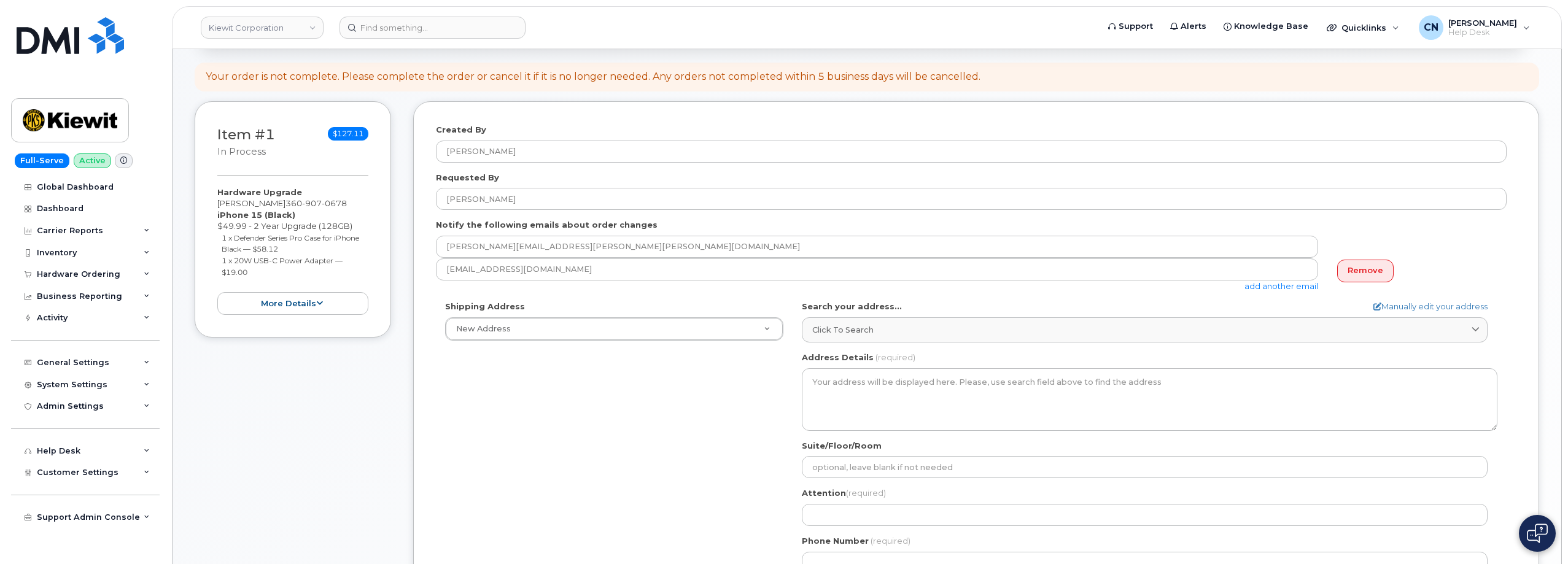
drag, startPoint x: 282, startPoint y: 201, endPoint x: 371, endPoint y: 212, distance: 89.7
click at [371, 212] on div "Item #1 in process $127.11 Hardware Upgrade RYAN WHITNEY 360 907 0678 iPhone 15…" at bounding box center [292, 219] width 197 height 236
copy div "360 907 0678 iPhone 15 (Black)"
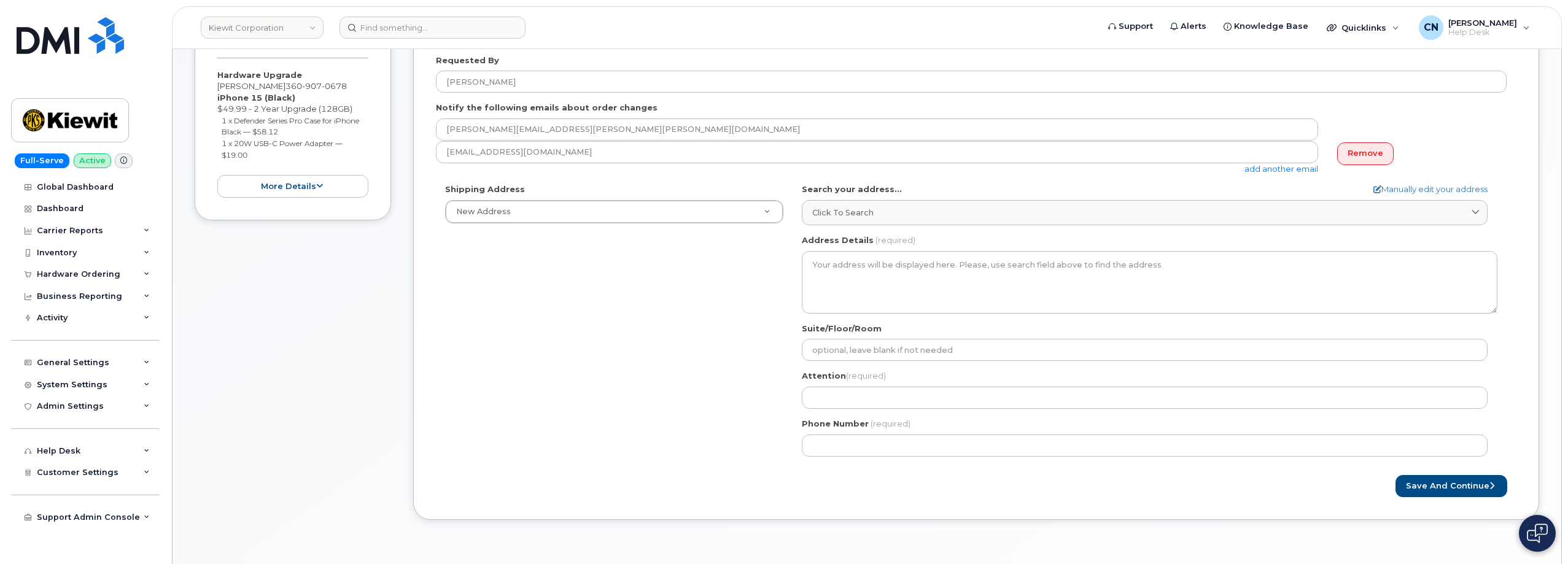
scroll to position [307, 0]
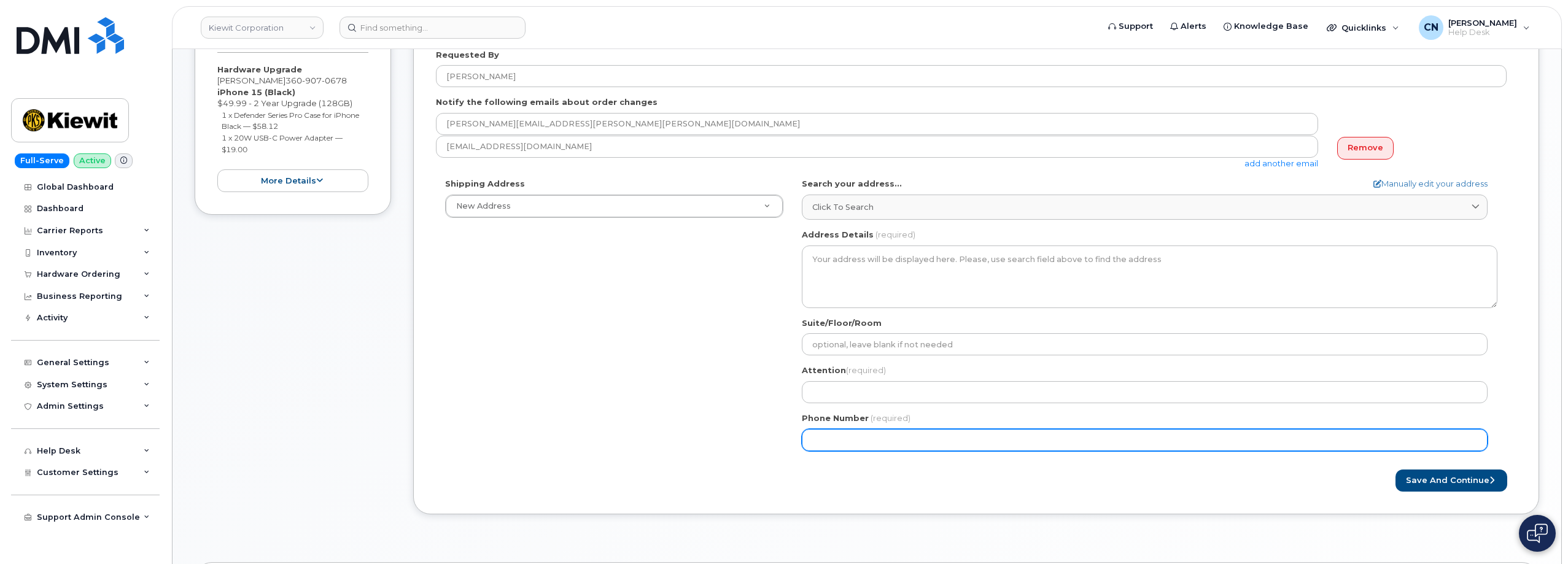
click at [856, 435] on input "Phone Number" at bounding box center [1144, 440] width 686 height 22
paste input "3609070678e15"
type input "3609070678e1"
select select
type input "3609070678"
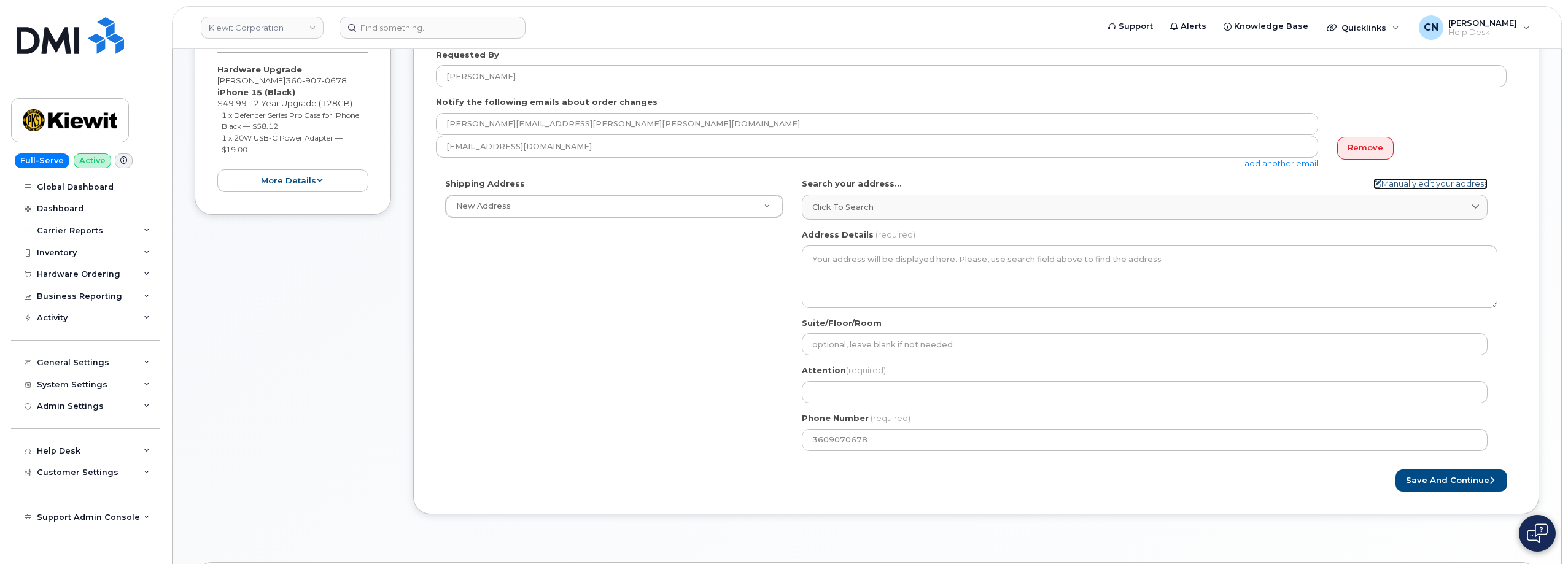
click at [1403, 182] on link "Manually edit your address" at bounding box center [1431, 184] width 115 height 12
select select
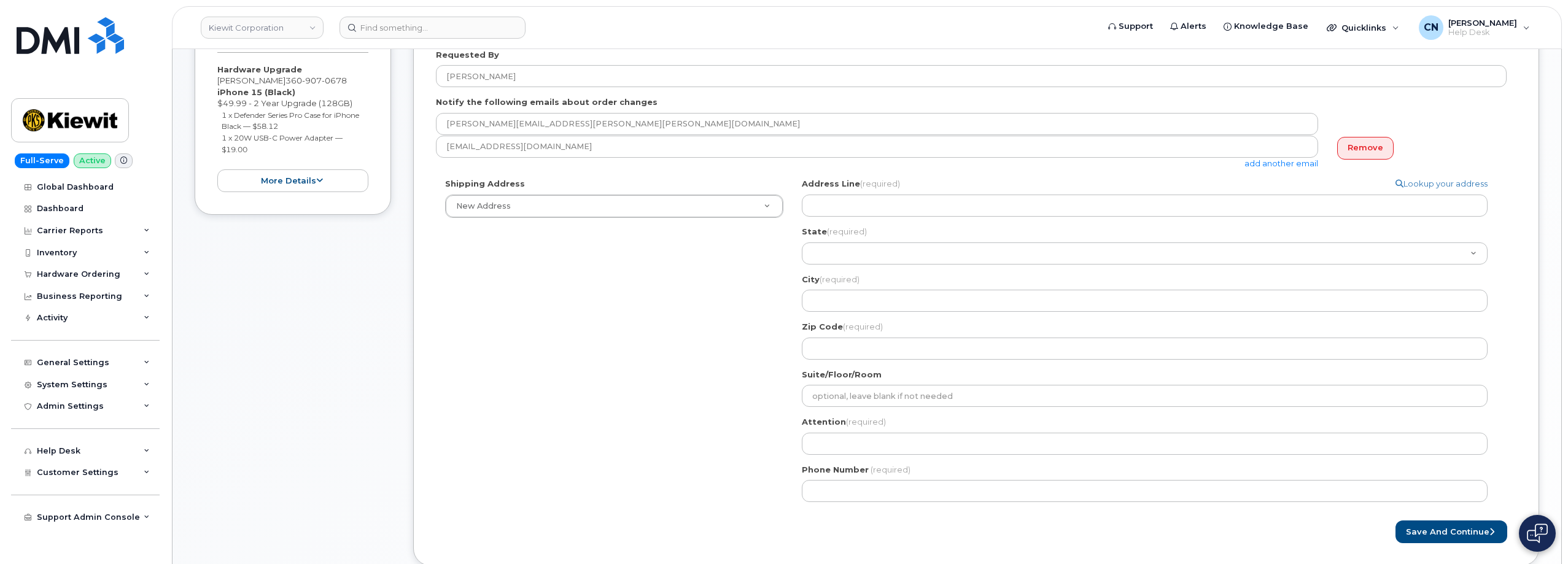
click at [837, 476] on div "Phone Number (required)" at bounding box center [1149, 483] width 696 height 39
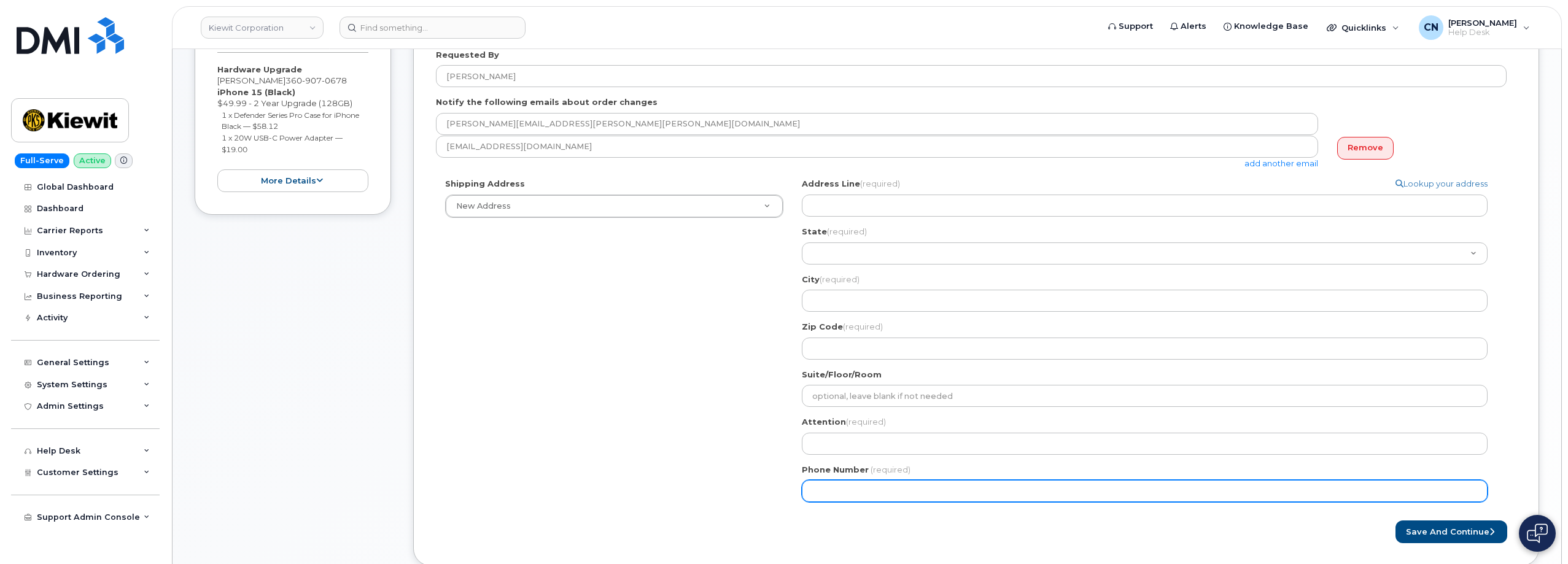
click at [873, 490] on input "Phone Number" at bounding box center [1144, 491] width 686 height 22
paste input "3609070678e15"
type input "3609070678e1"
select select
type input "3609070678"
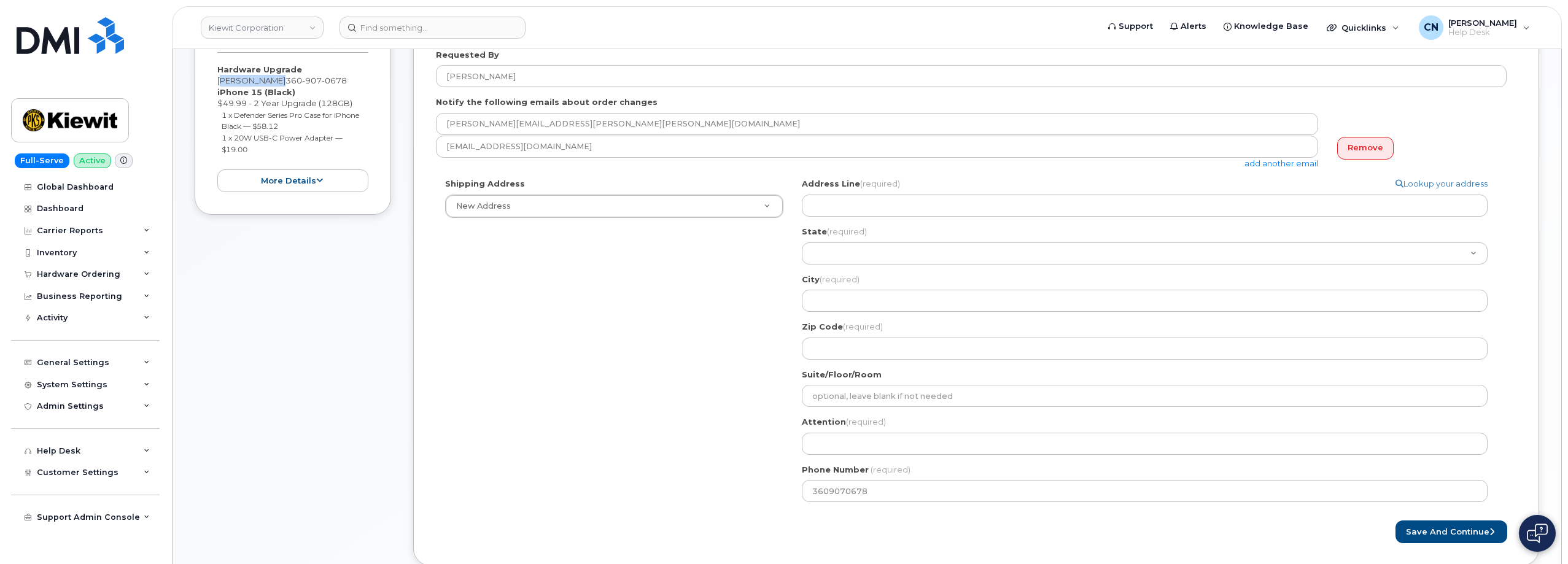
drag, startPoint x: 280, startPoint y: 81, endPoint x: 214, endPoint y: 82, distance: 66.0
click at [214, 82] on div "Item #1 in process $127.11 Hardware Upgrade RYAN WHITNEY 360 907 0678 iPhone 15…" at bounding box center [292, 96] width 197 height 236
copy div "RYAN WHITNEY"
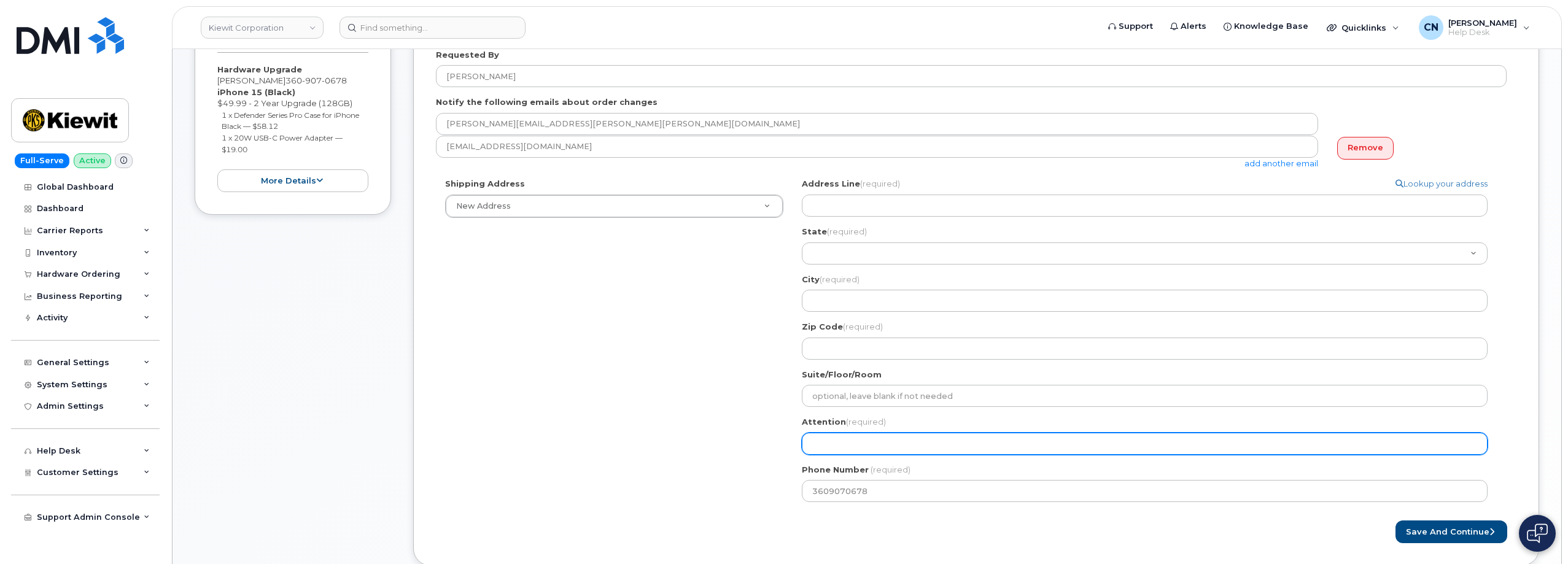
click at [843, 439] on input "Attention (required)" at bounding box center [1144, 443] width 686 height 22
paste input "RYAN WHITNEY"
select select
type input "RYAN WHITNEY"
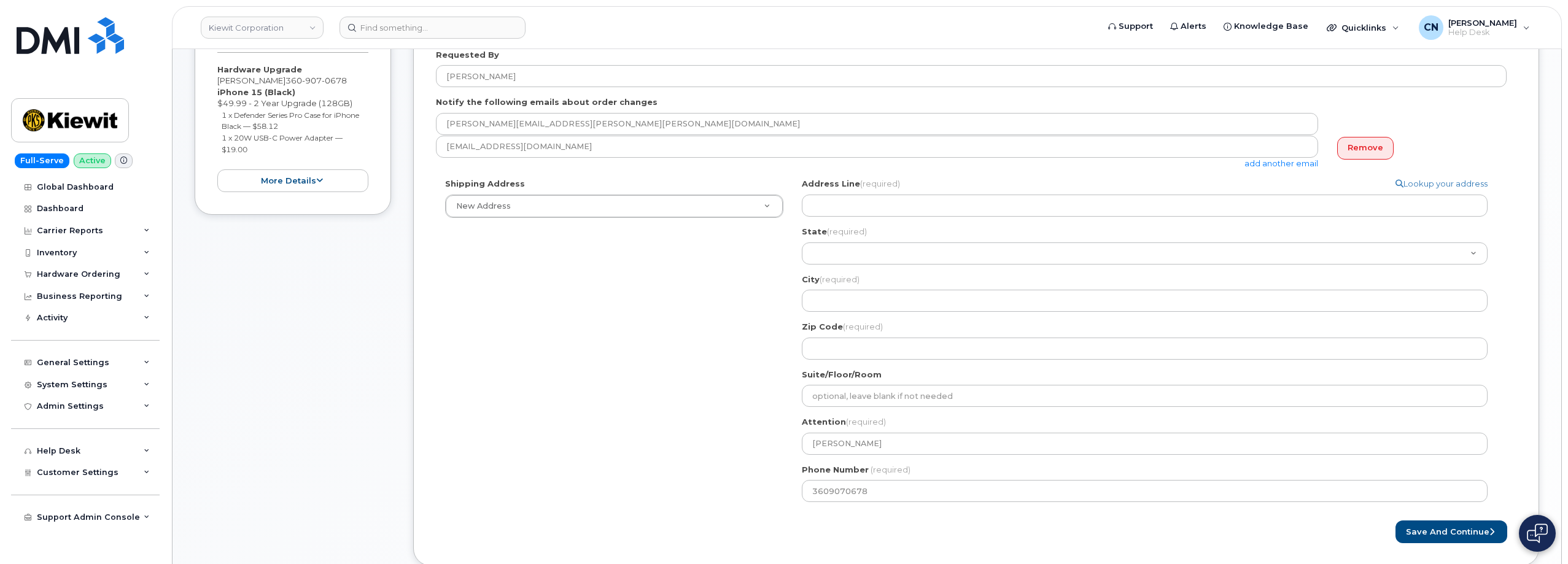
click at [653, 287] on div "Shipping Address New Address New Address 801 FM 694 20251 CR 300 508 Omega Stre…" at bounding box center [971, 344] width 1071 height 333
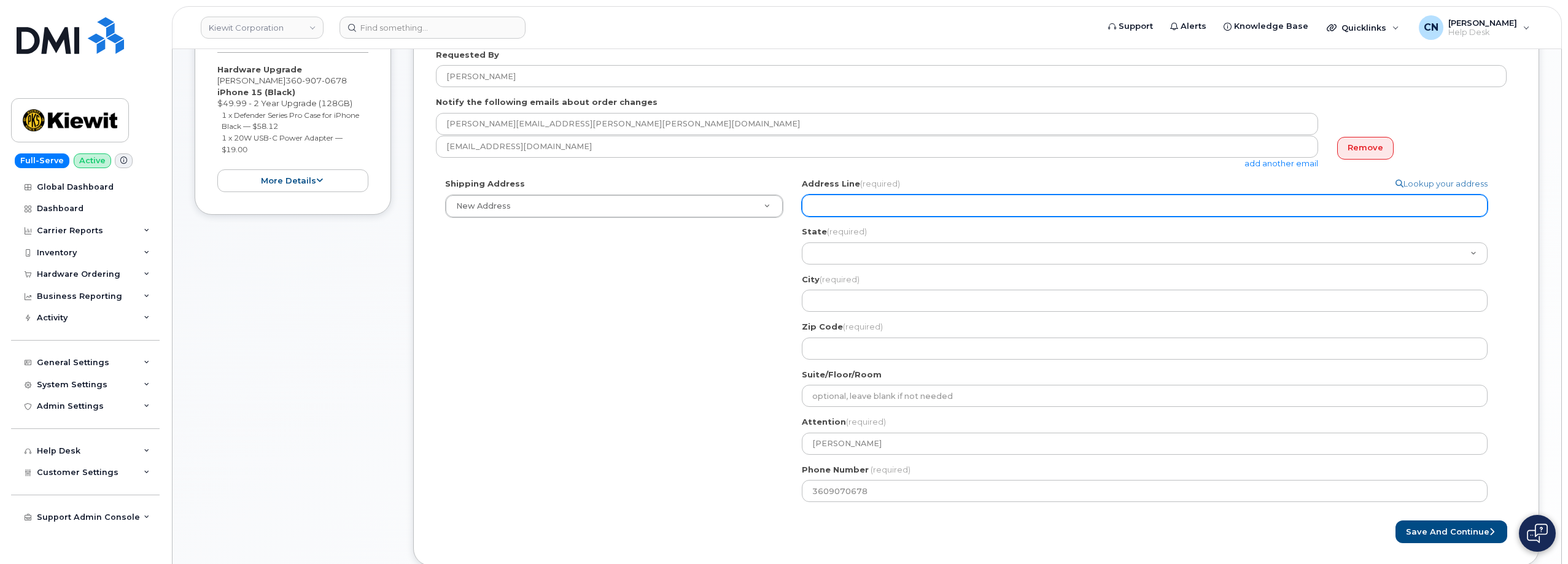
click at [818, 203] on input "Address Line (required)" at bounding box center [1144, 205] width 686 height 22
select select
type input "3"
select select
type input "38"
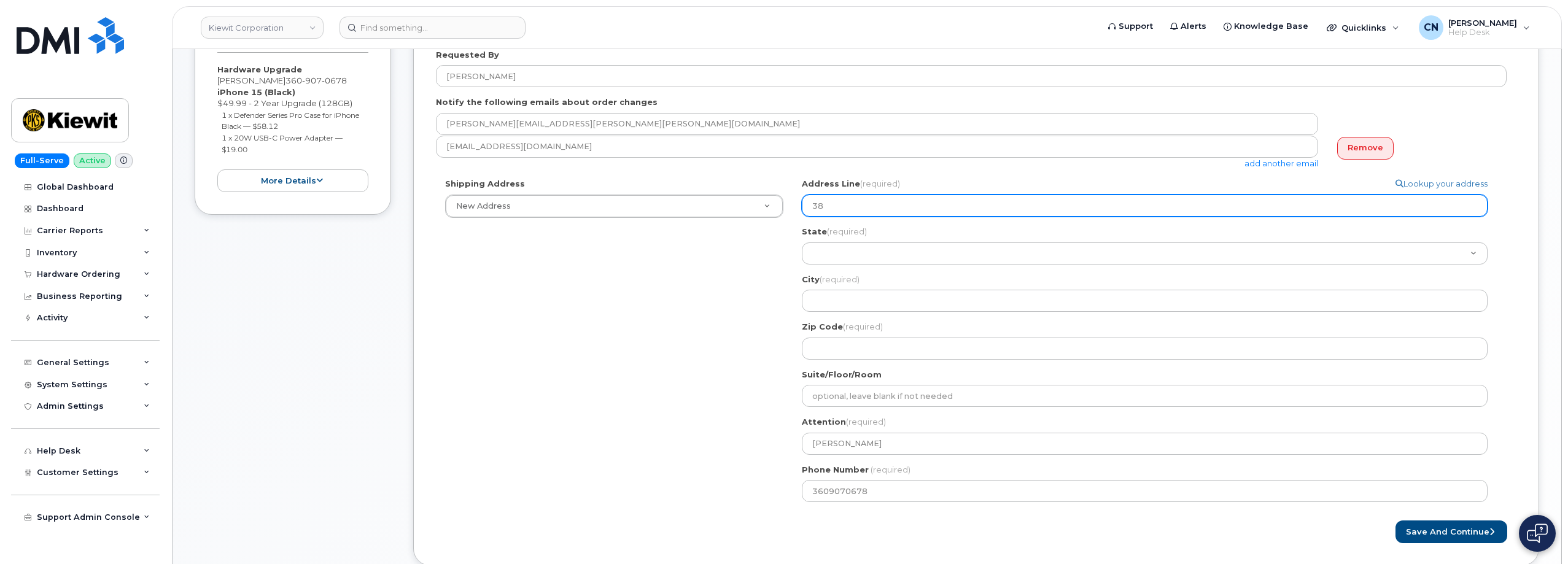
select select
type input "381"
select select
type input "3819"
select select
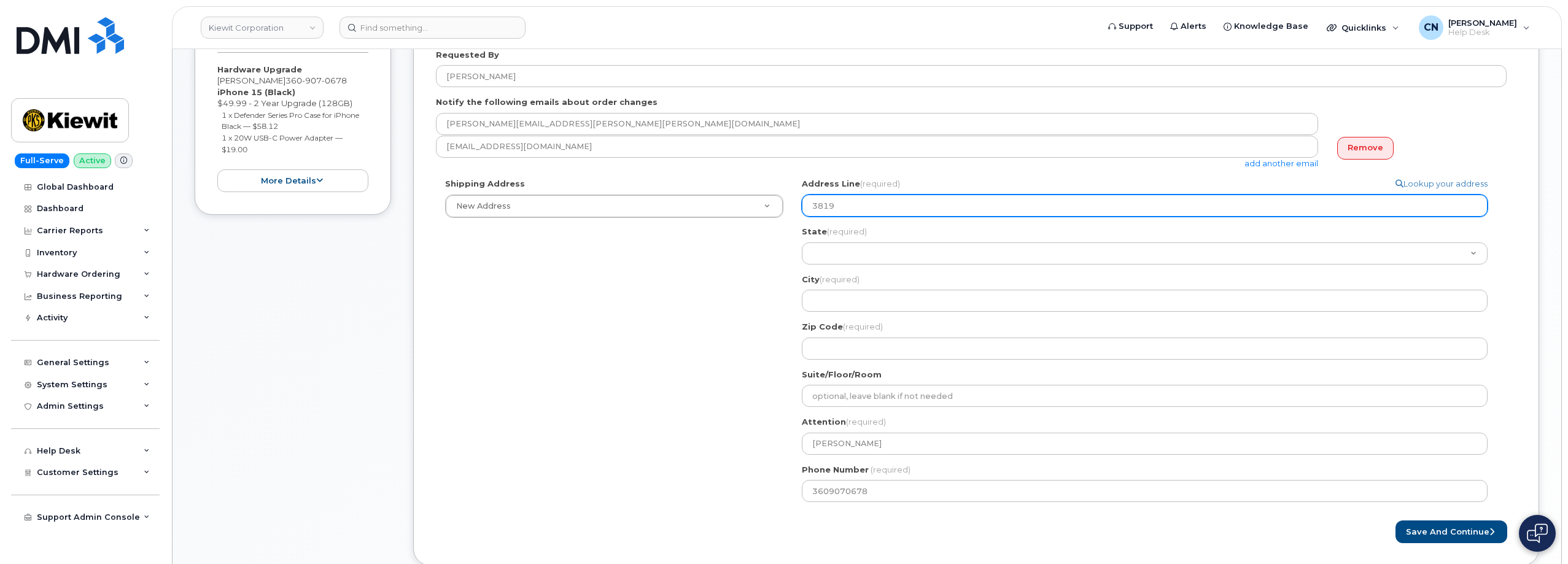
type input "3819 G"
select select
type input "3819 Gr"
select select
type input "3819 Gro"
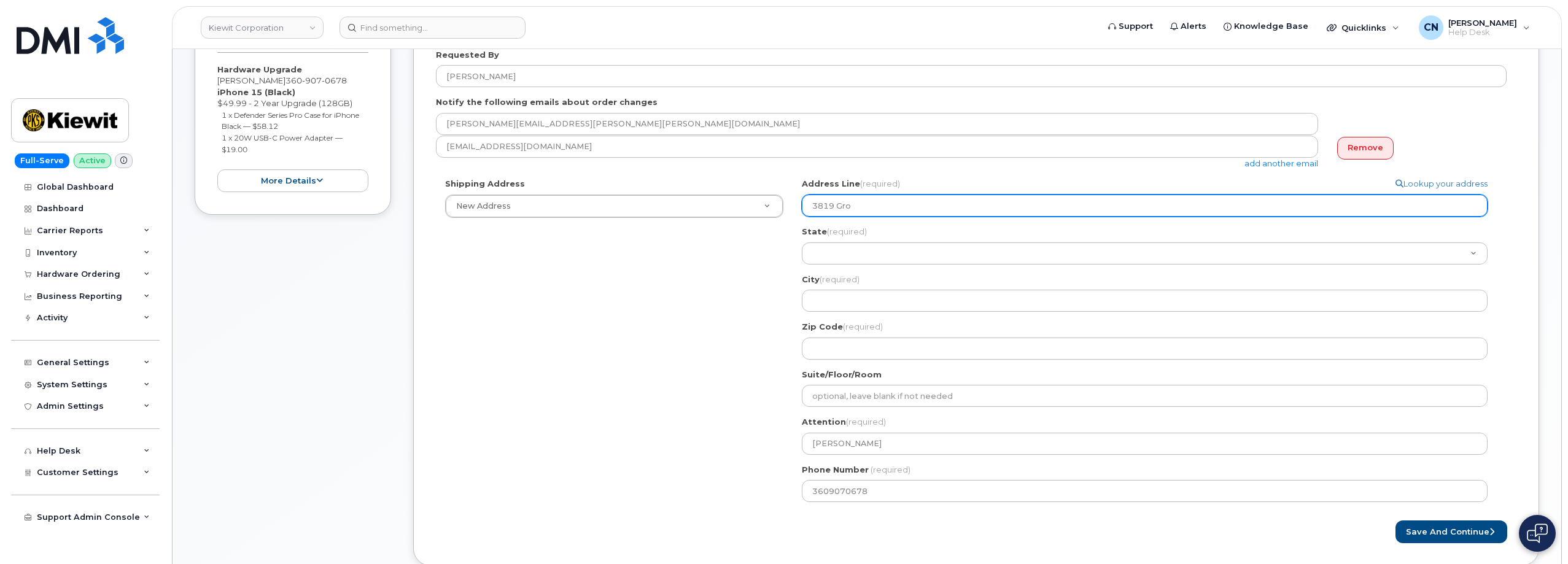
select select
type input "3819 Groo"
select select
type input "3819 Gro"
select select
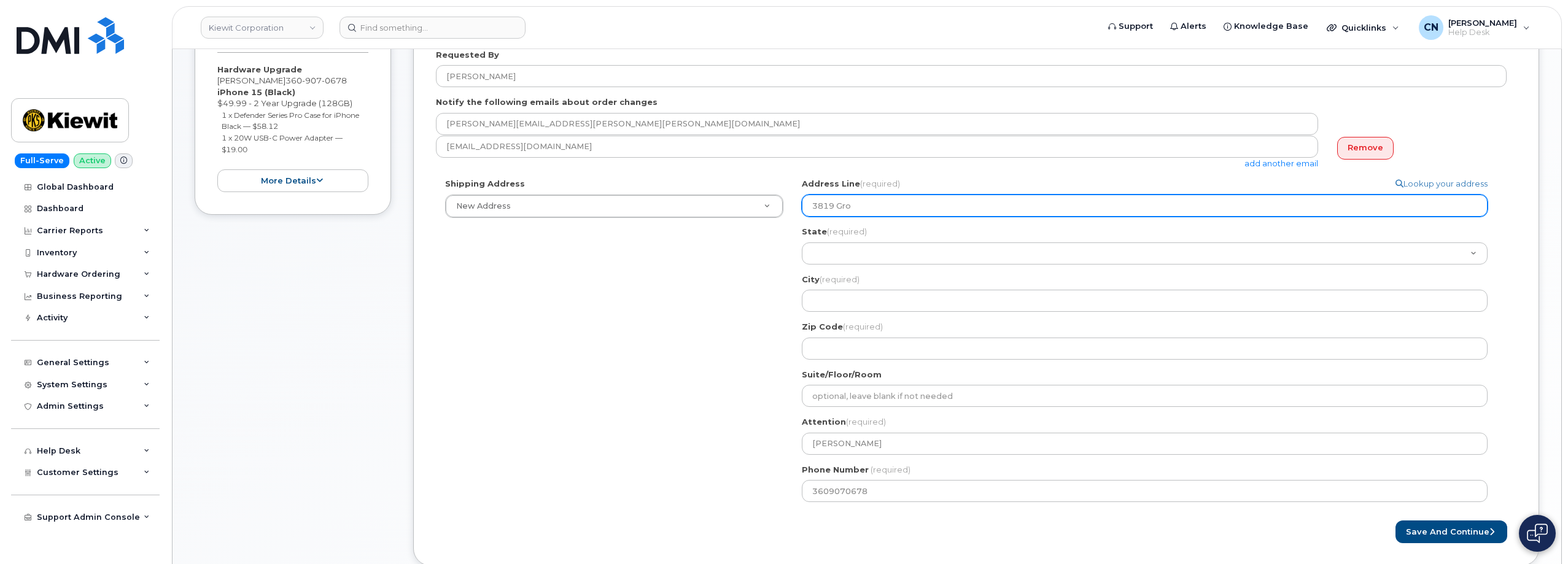
type input "3819 Gros"
select select
type input "3819 Gross"
select select
type input "3819 Gross R"
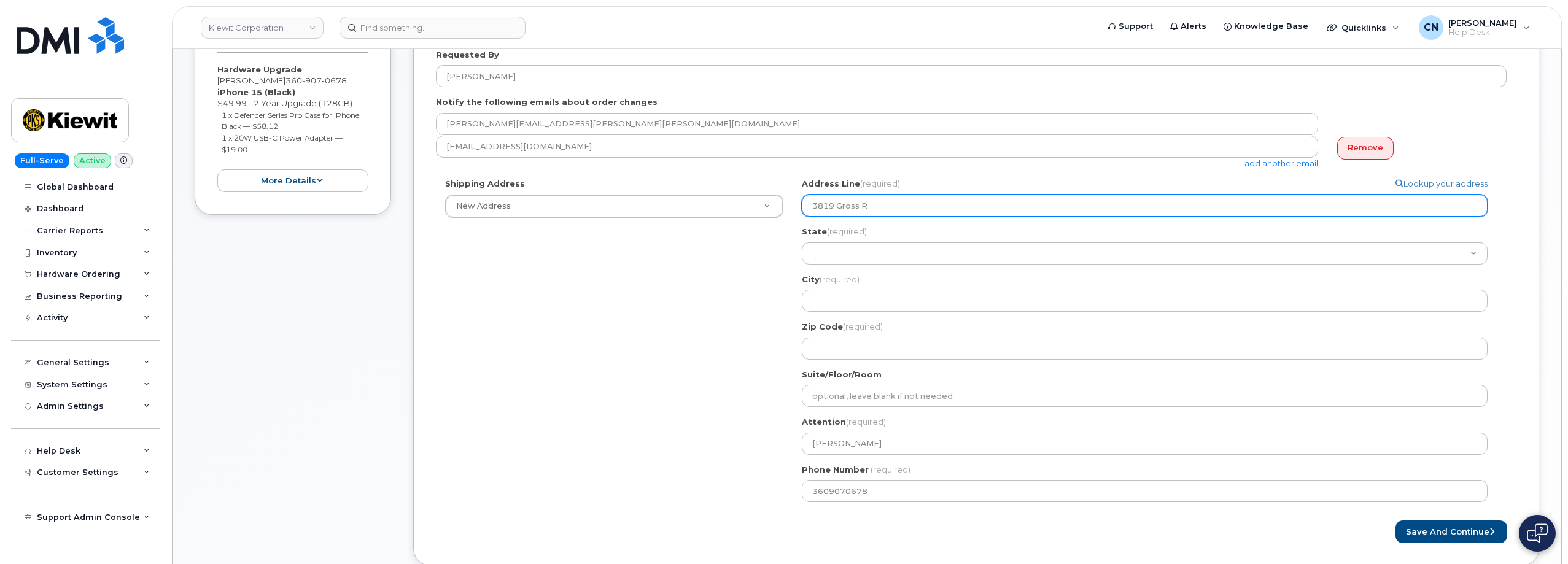
select select
type input "3819 Gross Ro"
select select
type input "3819 Gross Roa"
select select
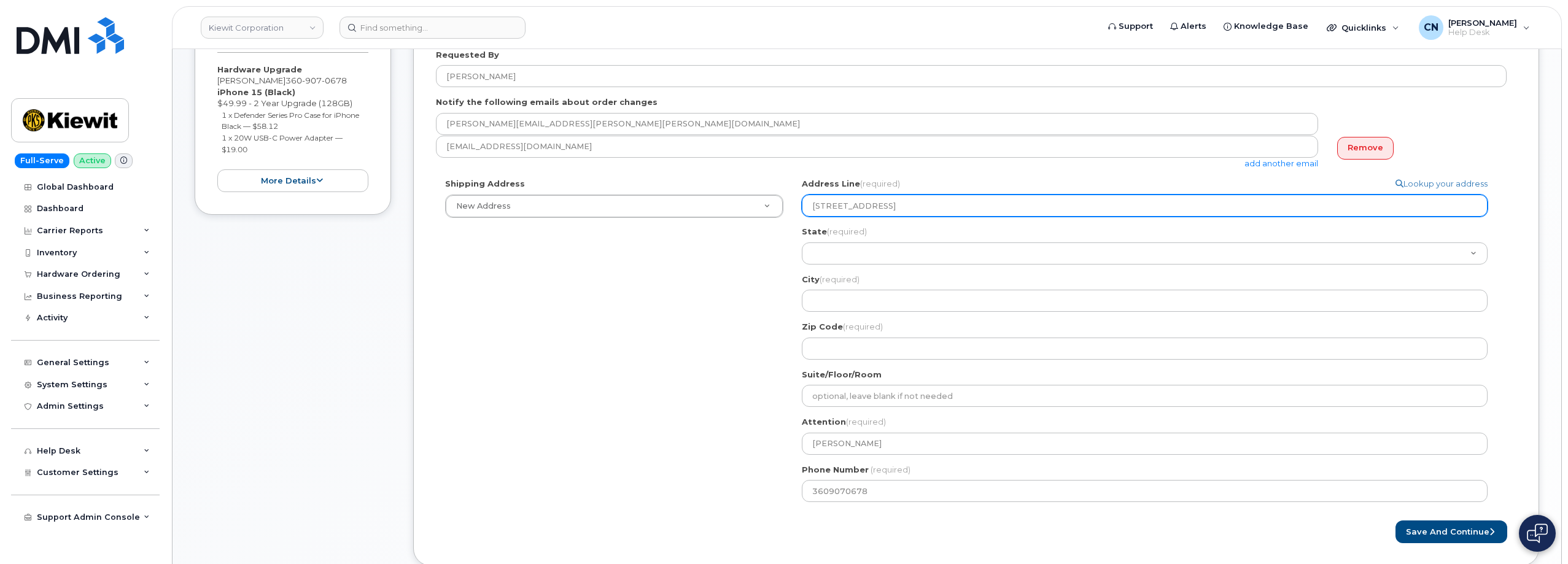
type input "3819 Gross Road"
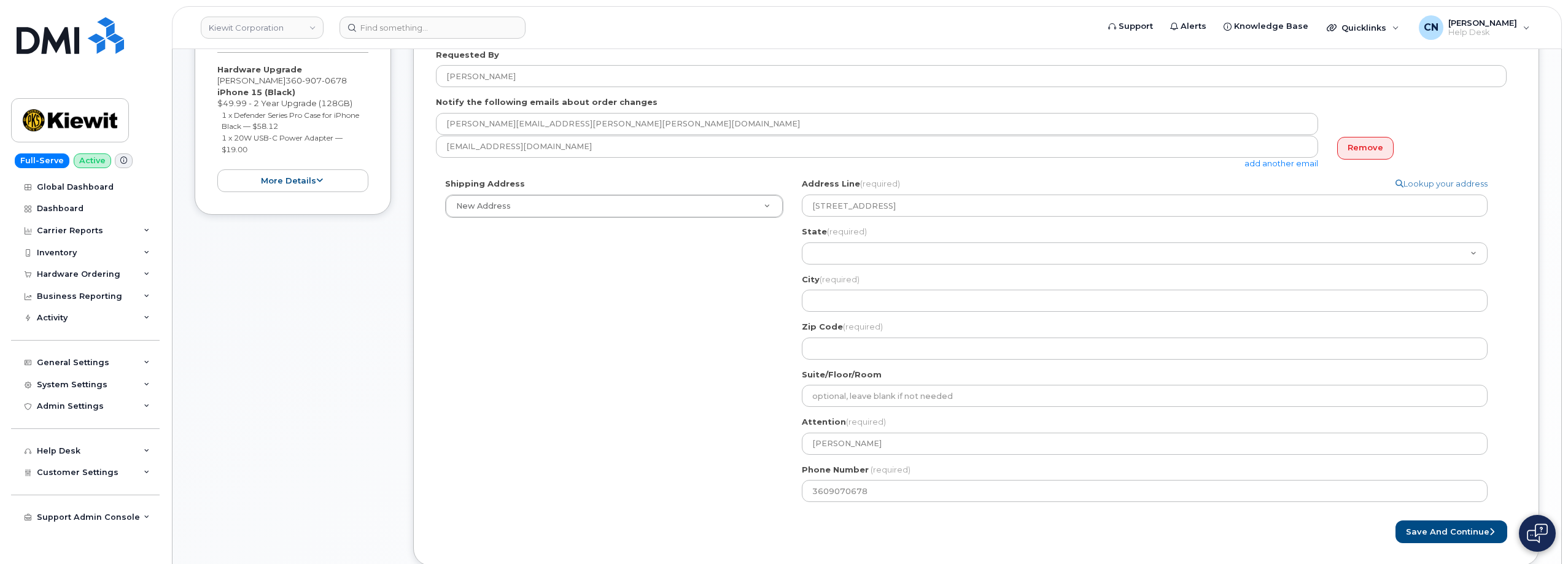
click at [832, 289] on div "City (required) 3819 Gross Road, USA" at bounding box center [1149, 292] width 696 height 39
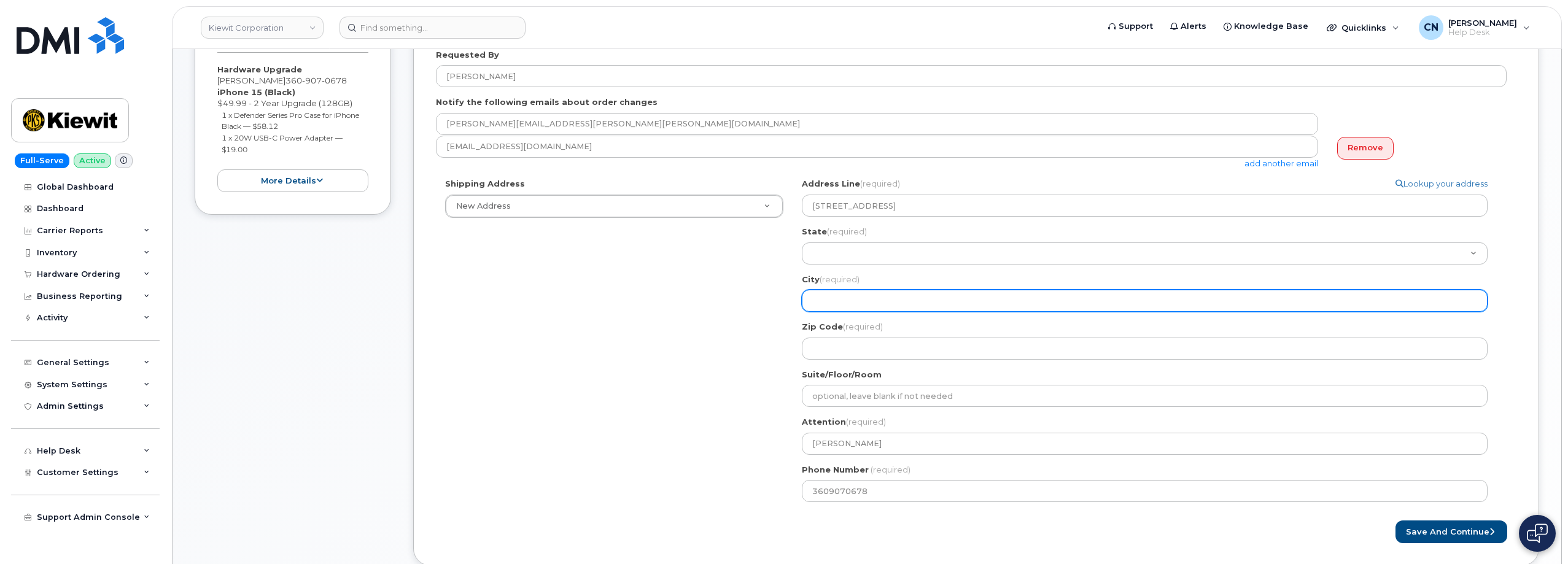
click at [828, 300] on input "City (required)" at bounding box center [1144, 300] width 686 height 22
select select
type input "G"
select select
type input "Go"
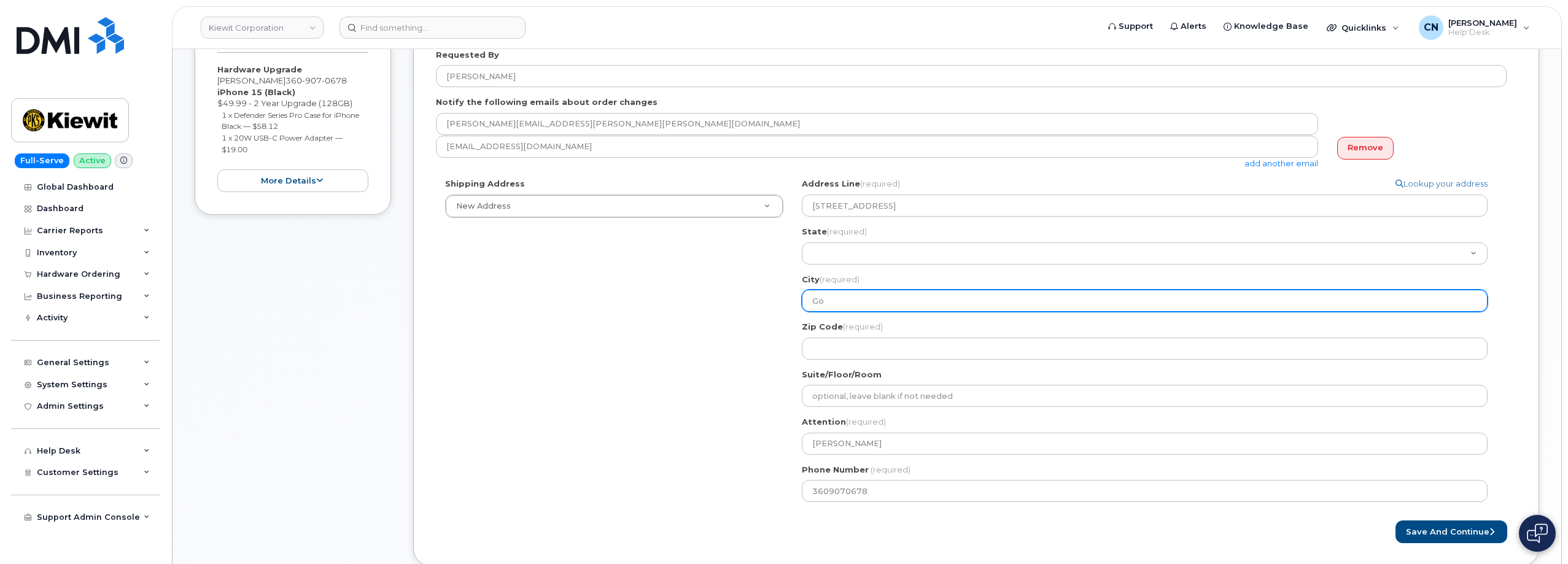
select select
type input "Gol"
select select
type input "Gold"
select select
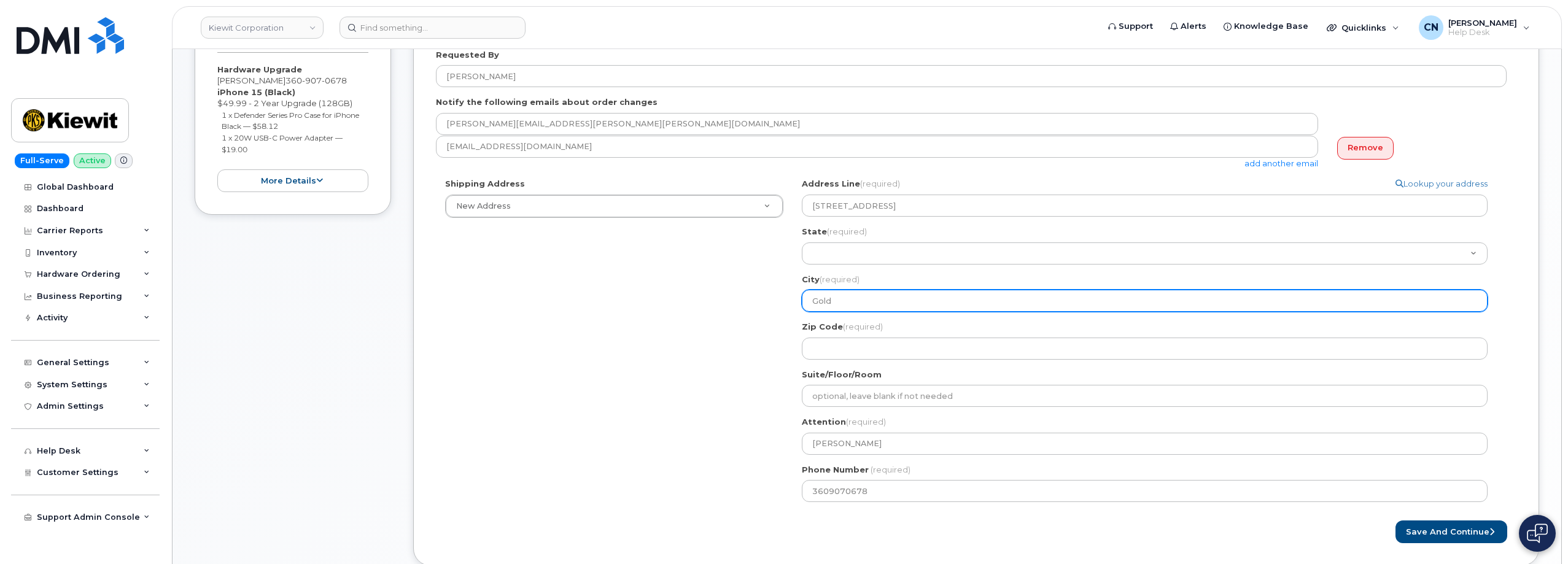
type input "Golde"
select select
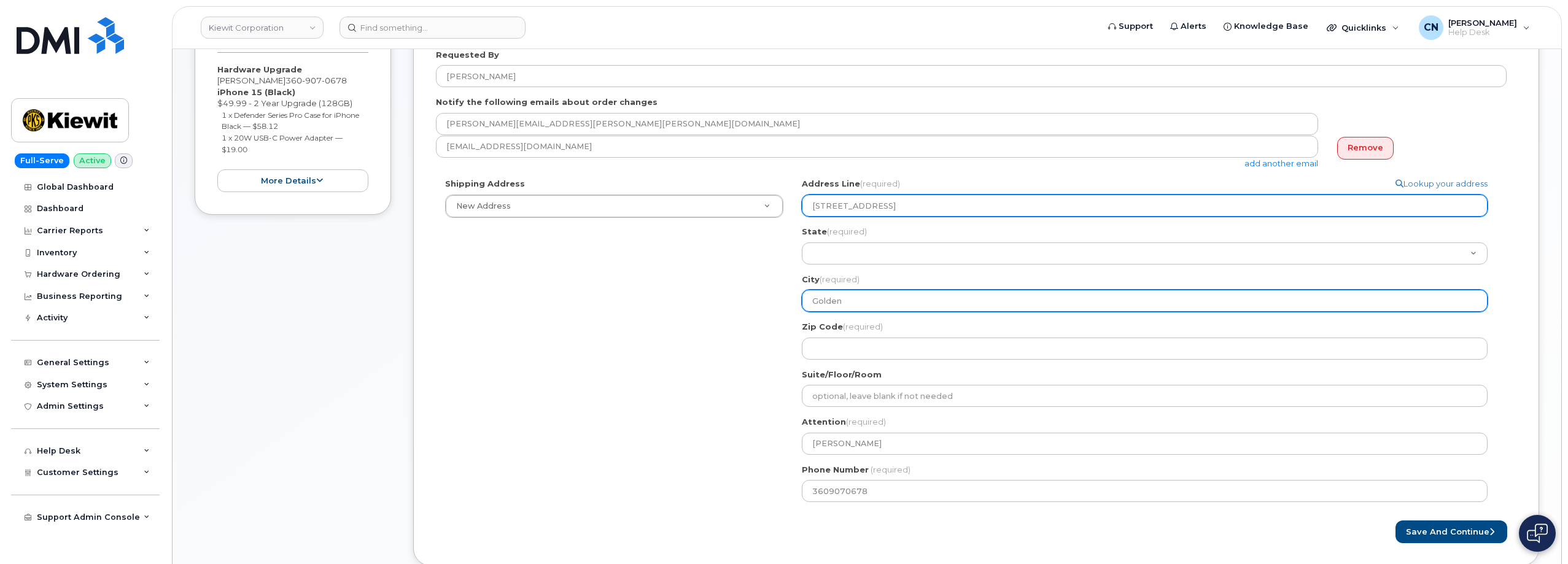
type input "Golden"
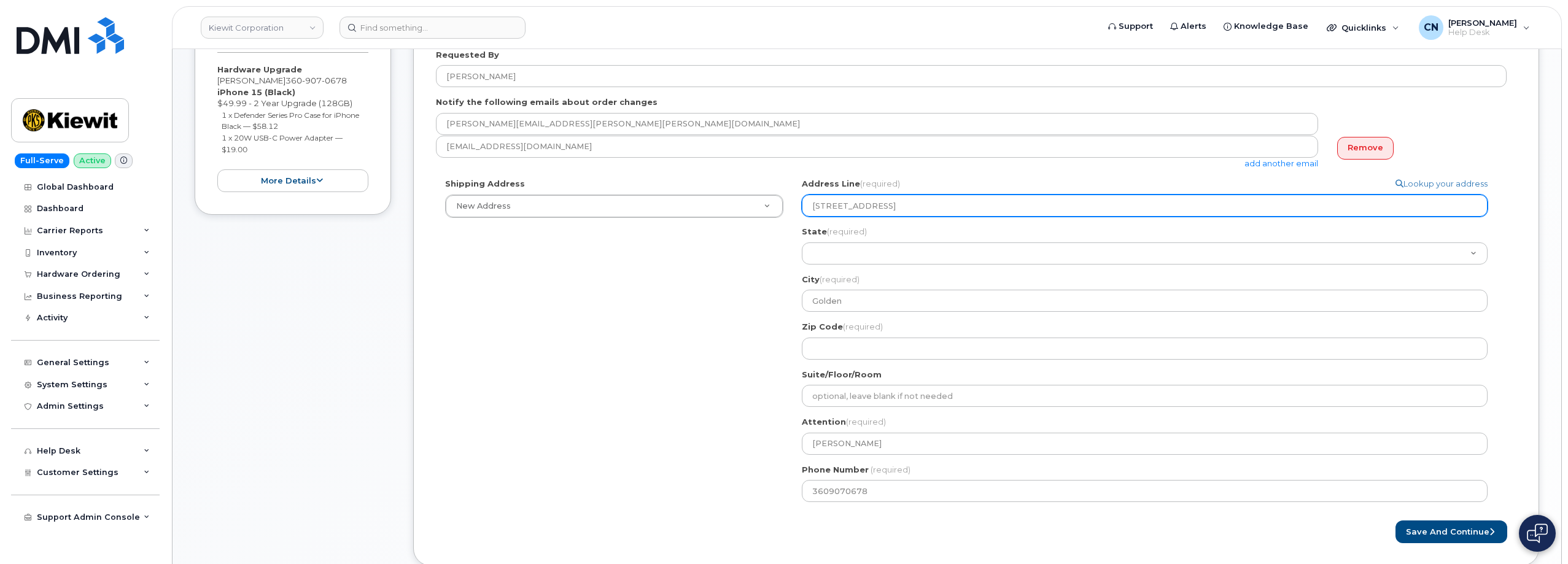
click at [859, 209] on input "3819 Gross Road" at bounding box center [1144, 205] width 686 height 22
select select
type input "3819 Gross Road"
select select
type input "3819 Gross D Road"
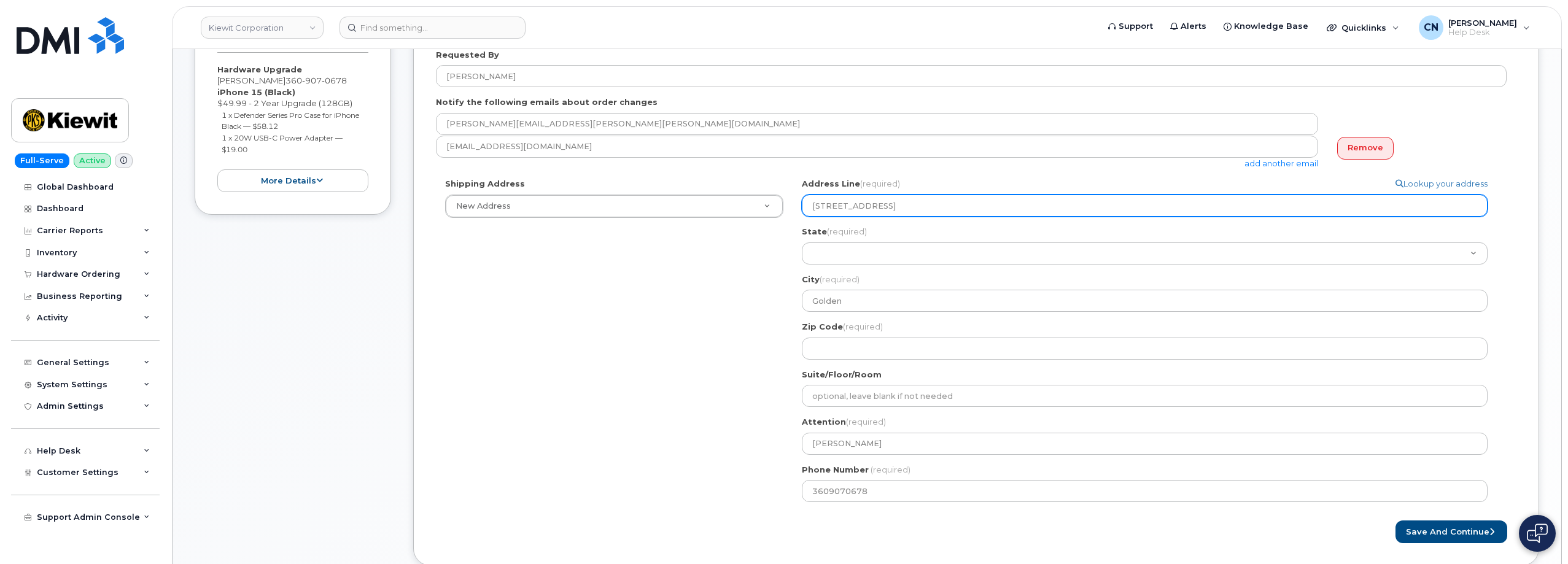
select select
type input "3819 Gross Da Road"
select select
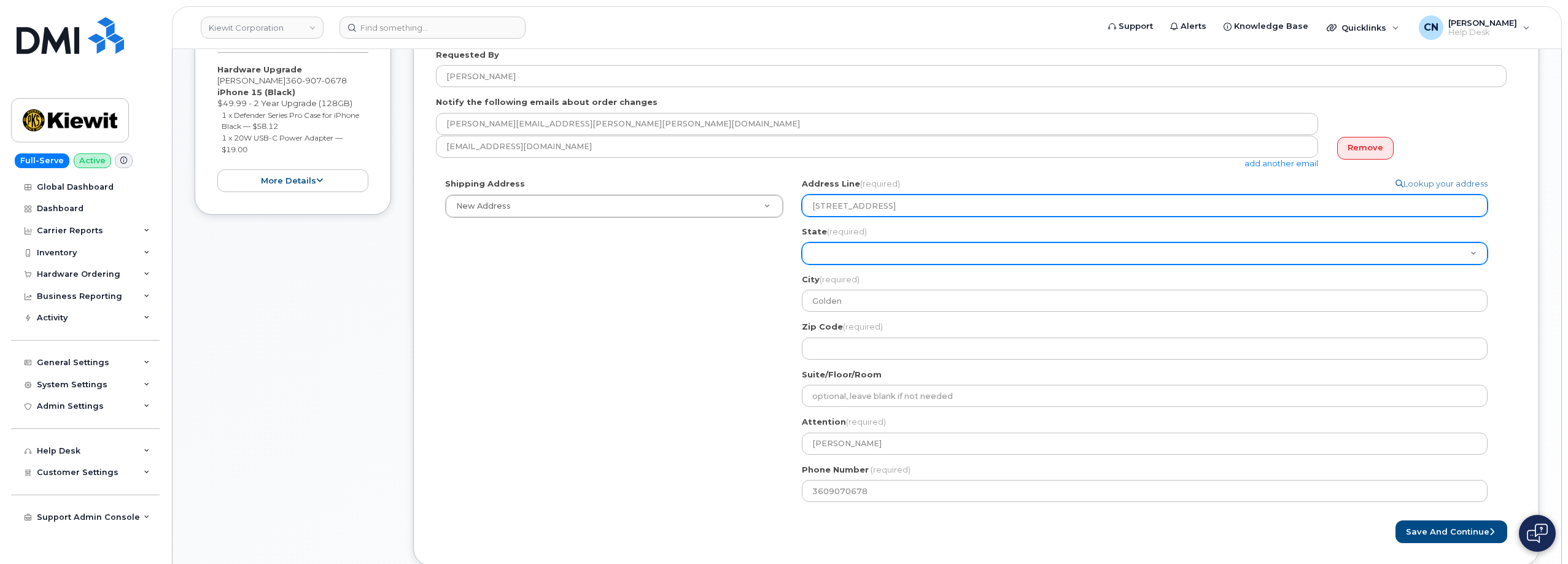
type input "3819 Gross Dam Road"
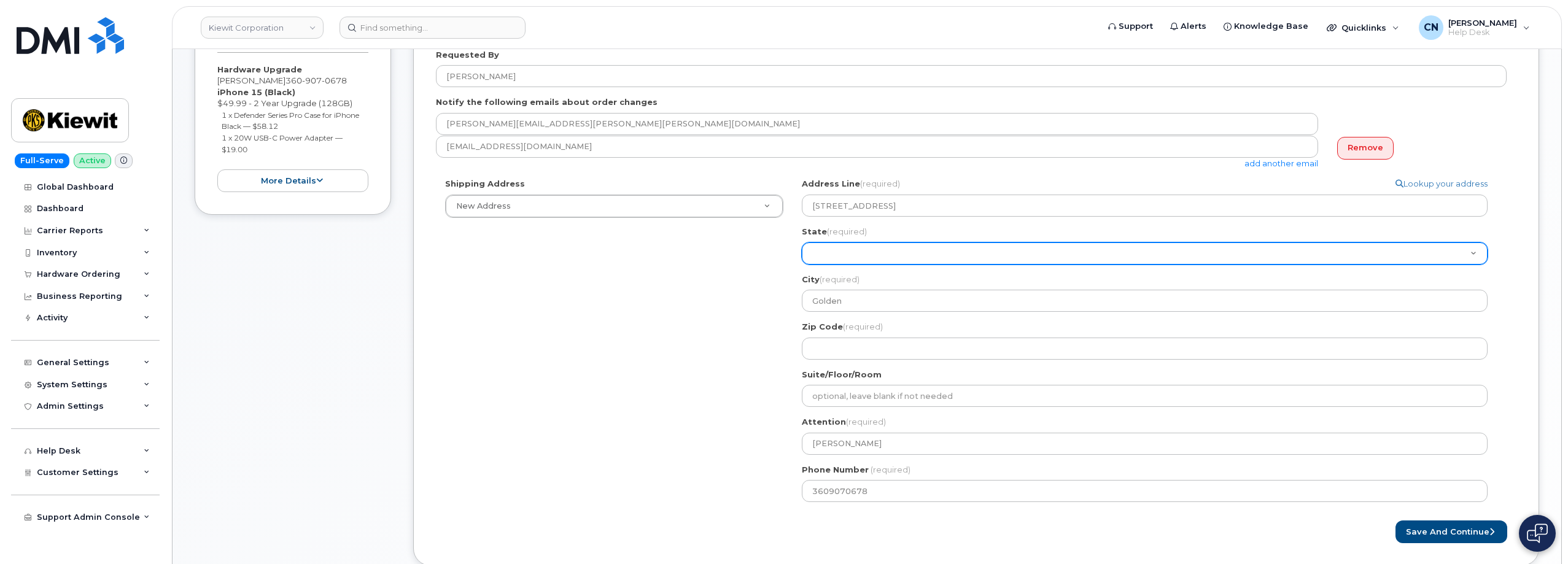
click at [843, 255] on select "Alabama Alaska American Samoa Arizona Arkansas California Colorado Connecticut …" at bounding box center [1144, 253] width 686 height 22
select select "CO"
click at [801, 242] on select "Alabama Alaska American Samoa Arizona Arkansas California Colorado Connecticut …" at bounding box center [1144, 253] width 686 height 22
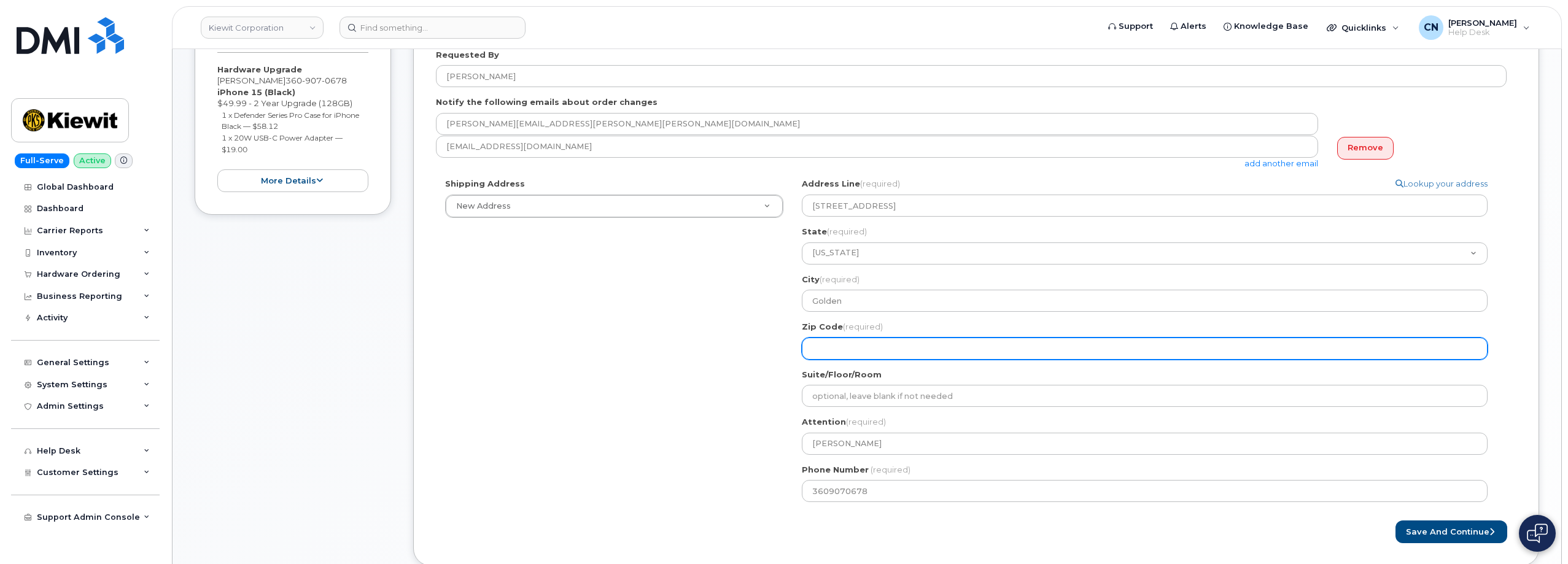
click at [849, 348] on input "Zip Code (required)" at bounding box center [1144, 349] width 686 height 22
select select
type input "8"
select select
type input "80"
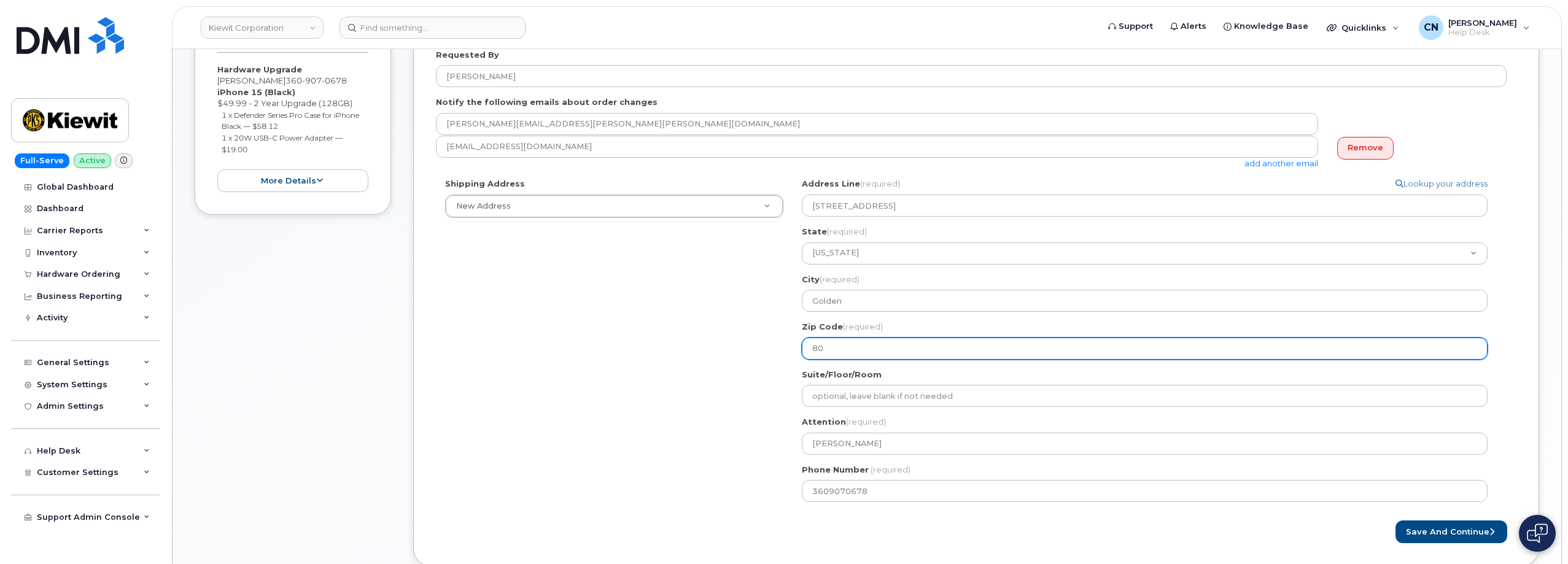
select select
type input "804"
select select
type input "8040"
select select
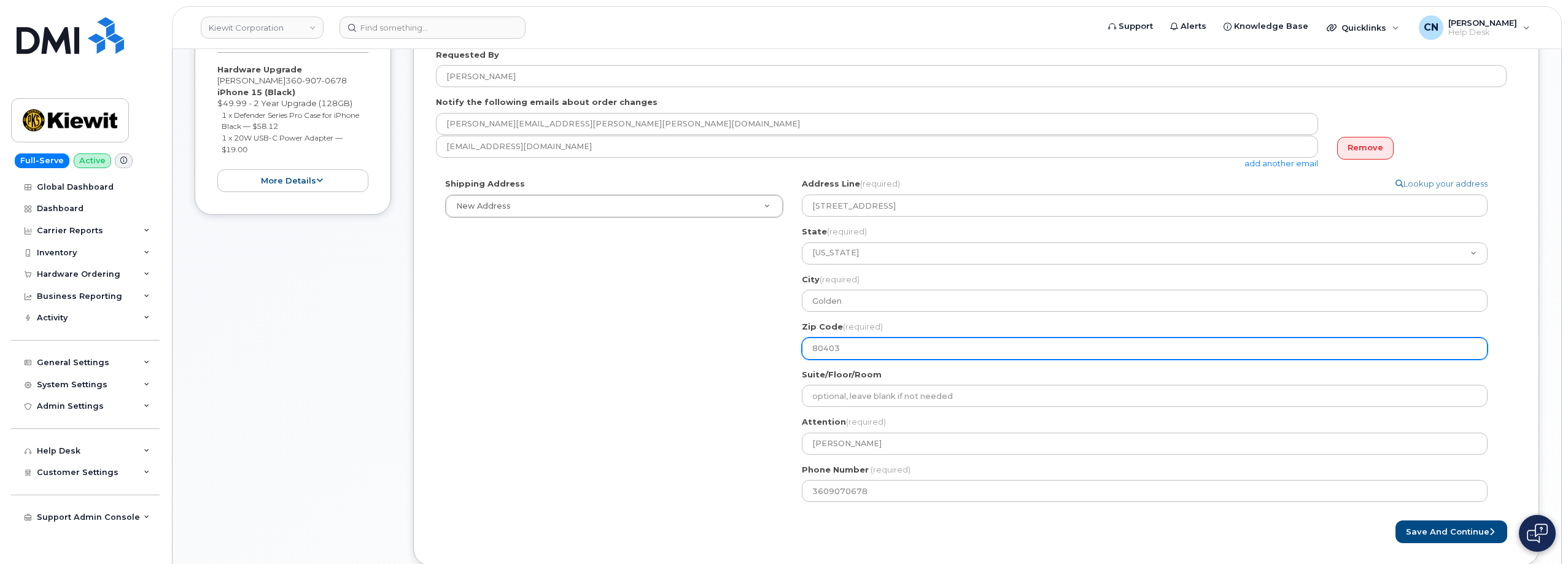
type input "80403"
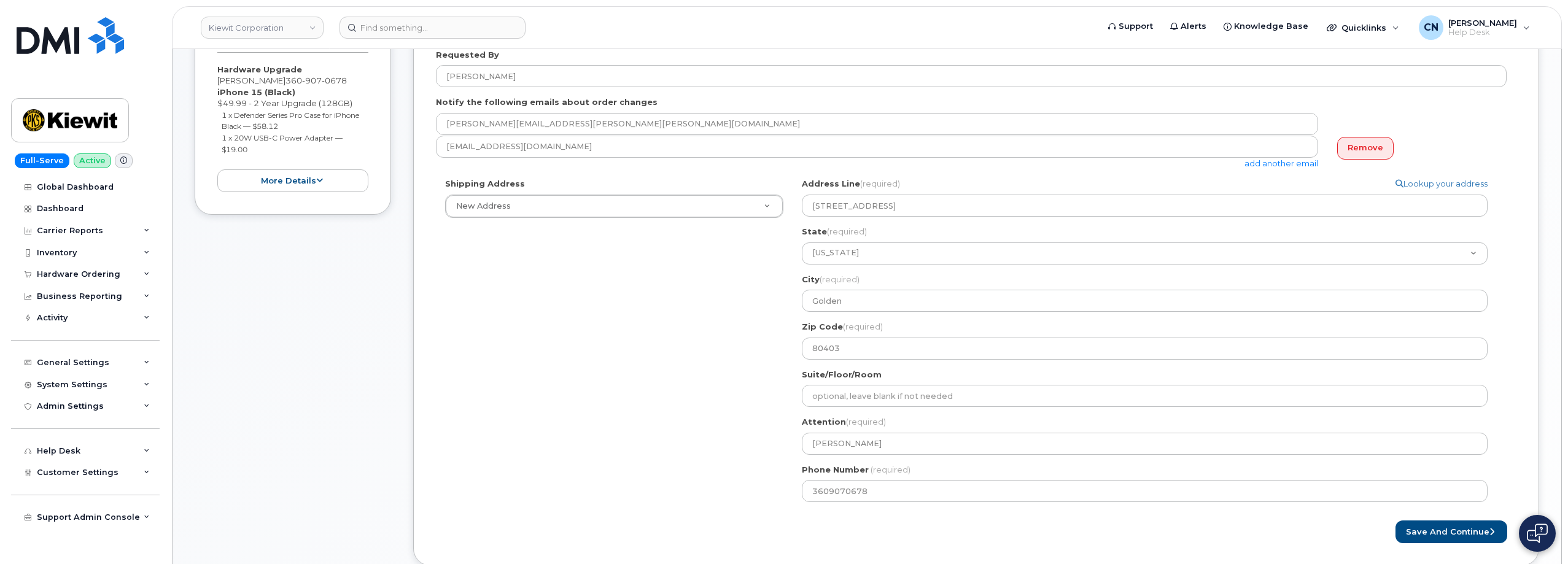
click at [750, 427] on div "Shipping Address New Address New Address 801 FM 694 20251 CR 300 508 Omega Stre…" at bounding box center [971, 344] width 1071 height 333
click at [1434, 530] on button "Save and Continue" at bounding box center [1450, 531] width 112 height 23
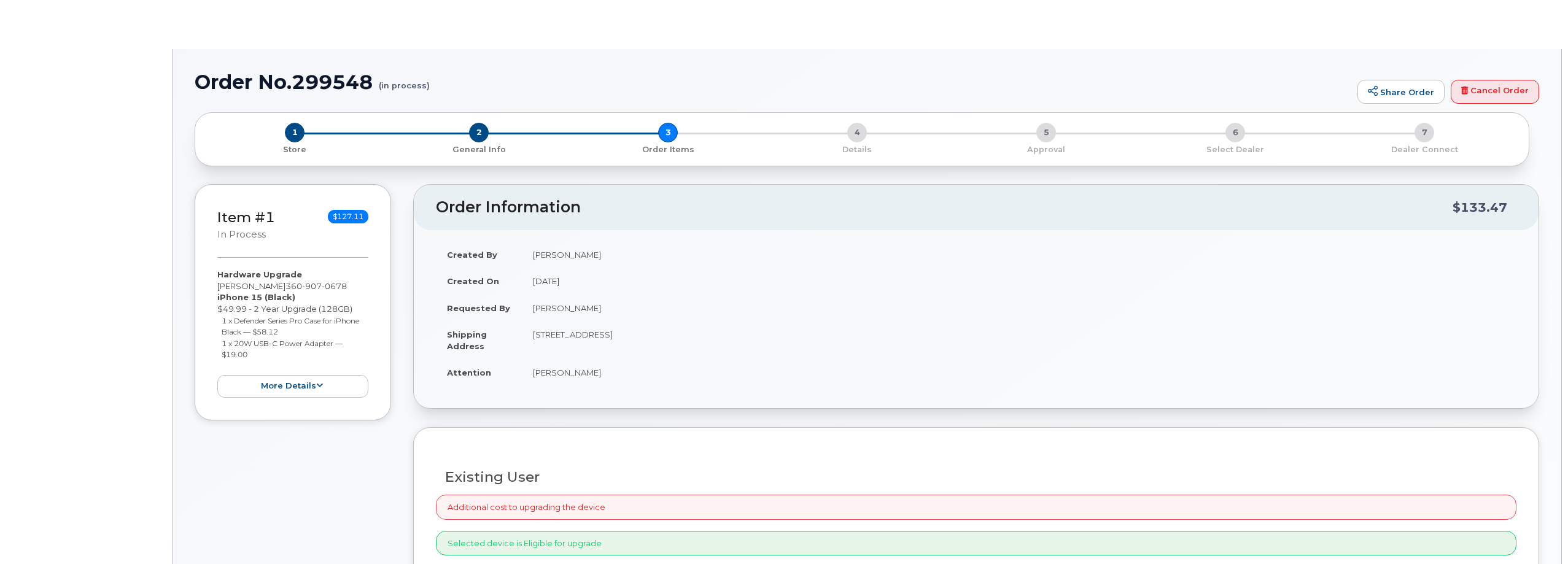
type input "[PERSON_NAME]"
radio input "true"
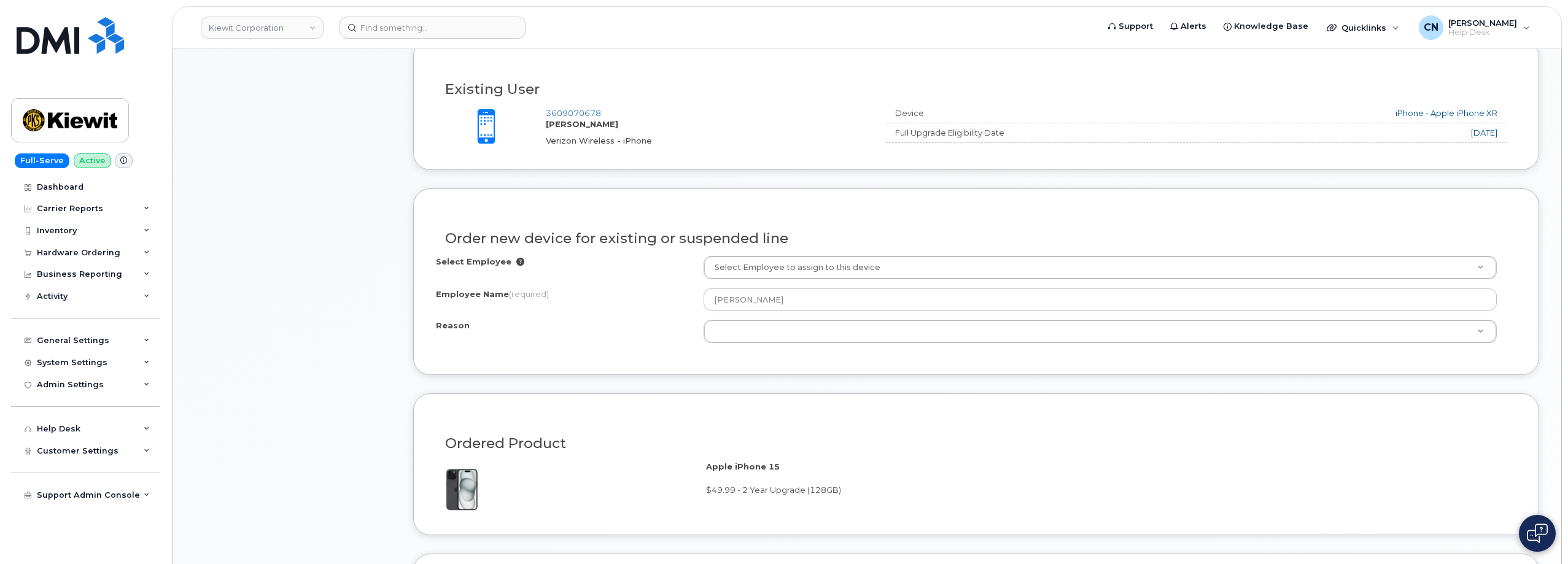
scroll to position [491, 0]
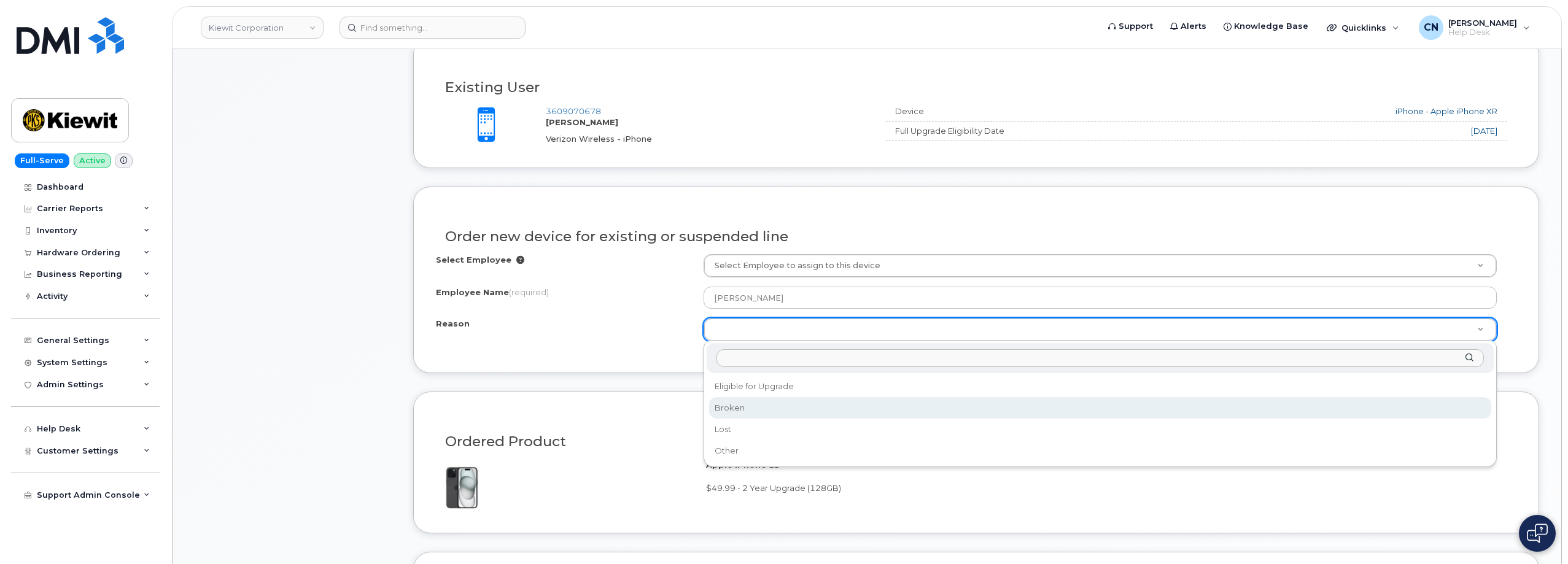
select select "broken"
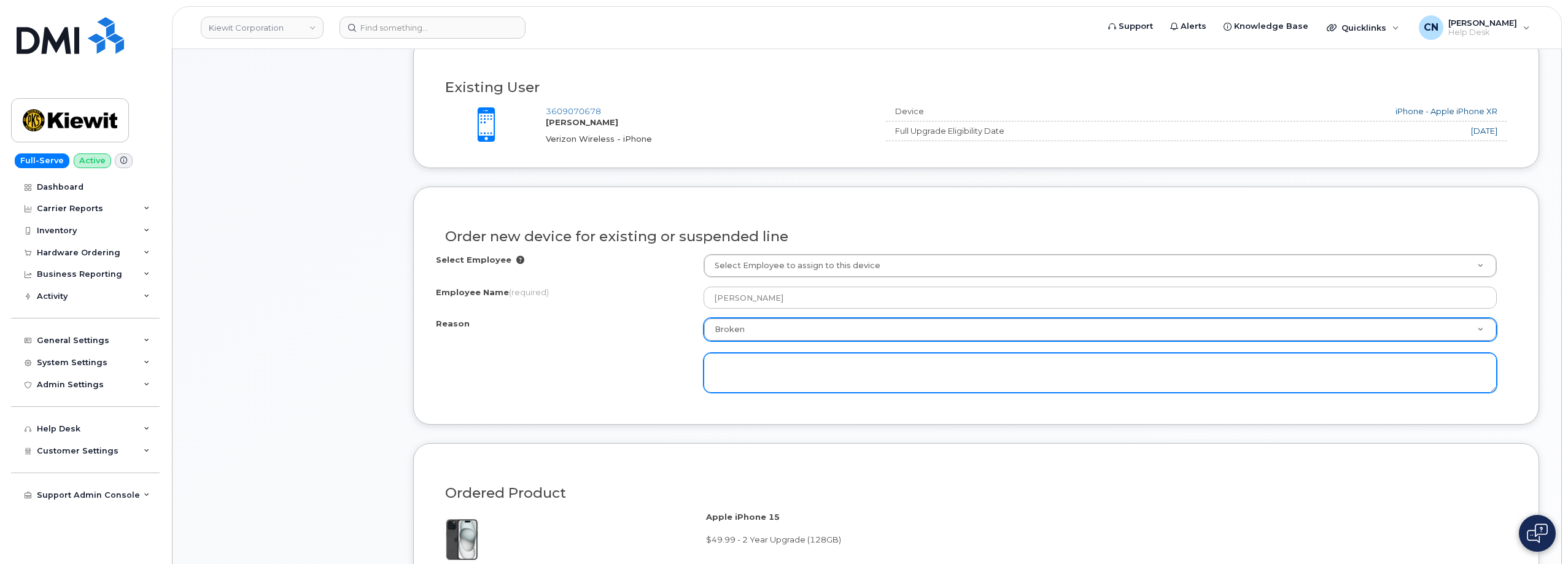
click at [773, 380] on textarea at bounding box center [1100, 372] width 793 height 40
paste textarea "Requestor screen on phone is crack and damage, only partial usable, will need r…"
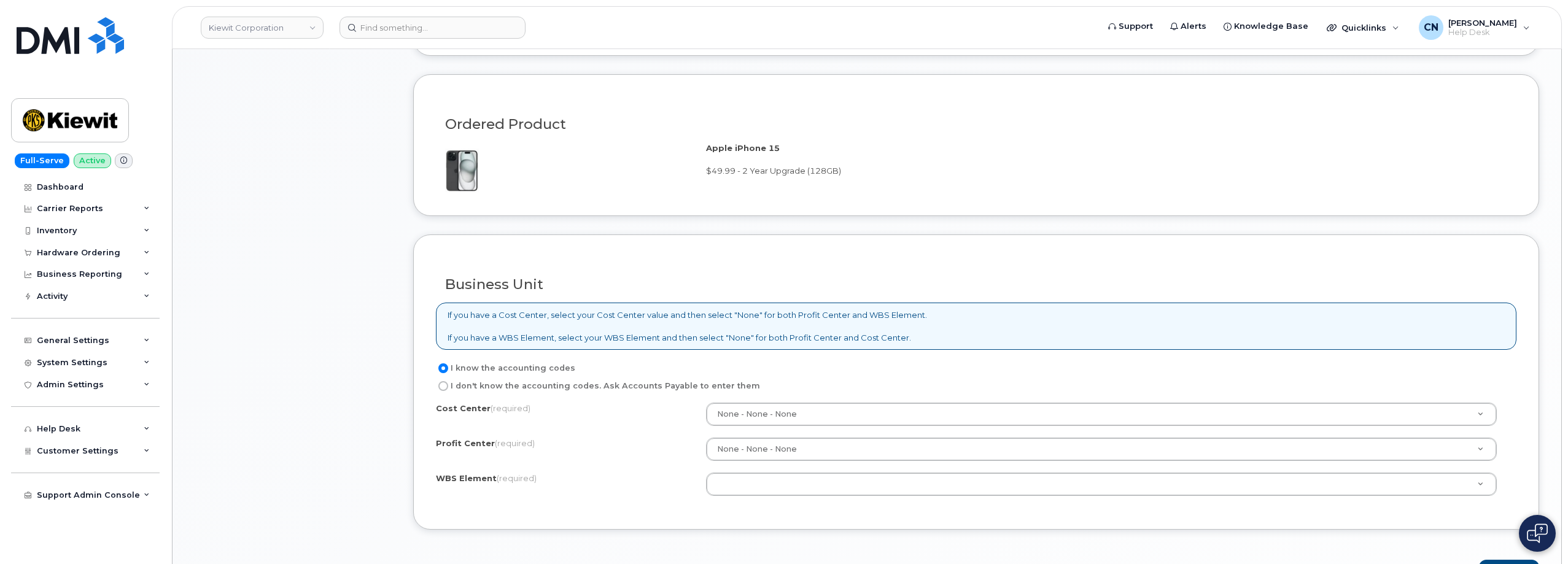
scroll to position [1043, 0]
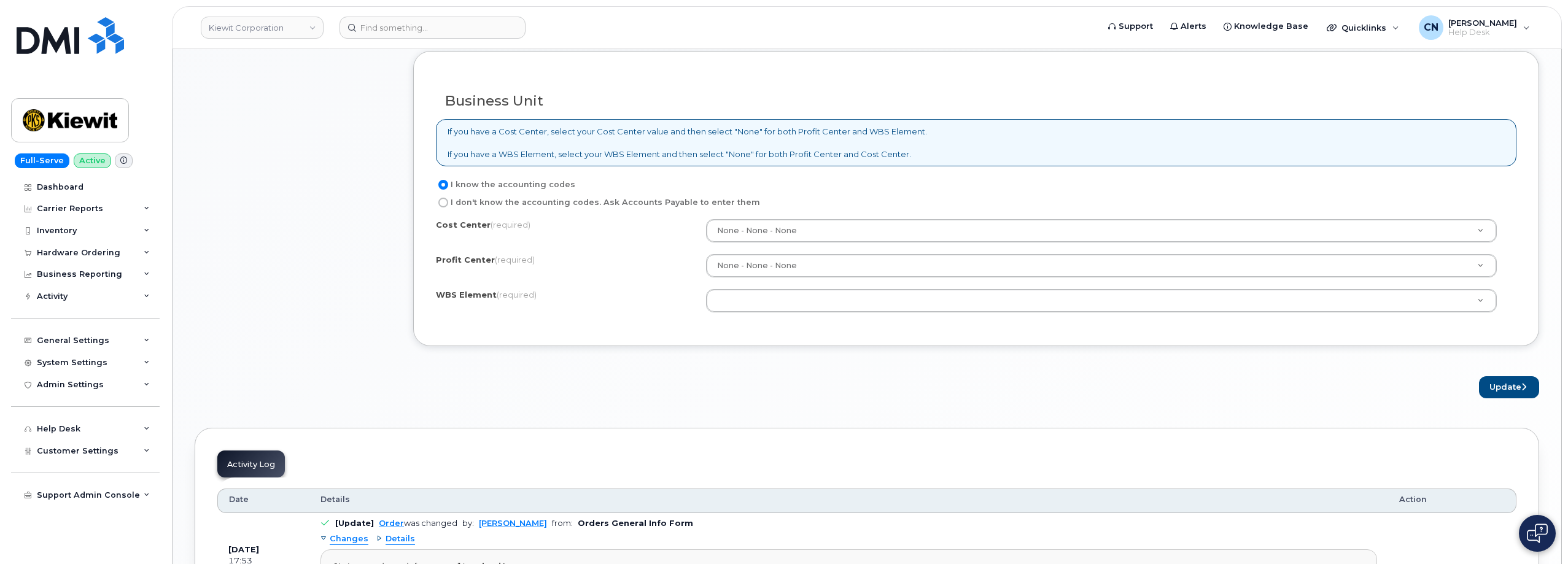
type textarea "Requestor screen on phone is crack and damage, only partial usable, will need r…"
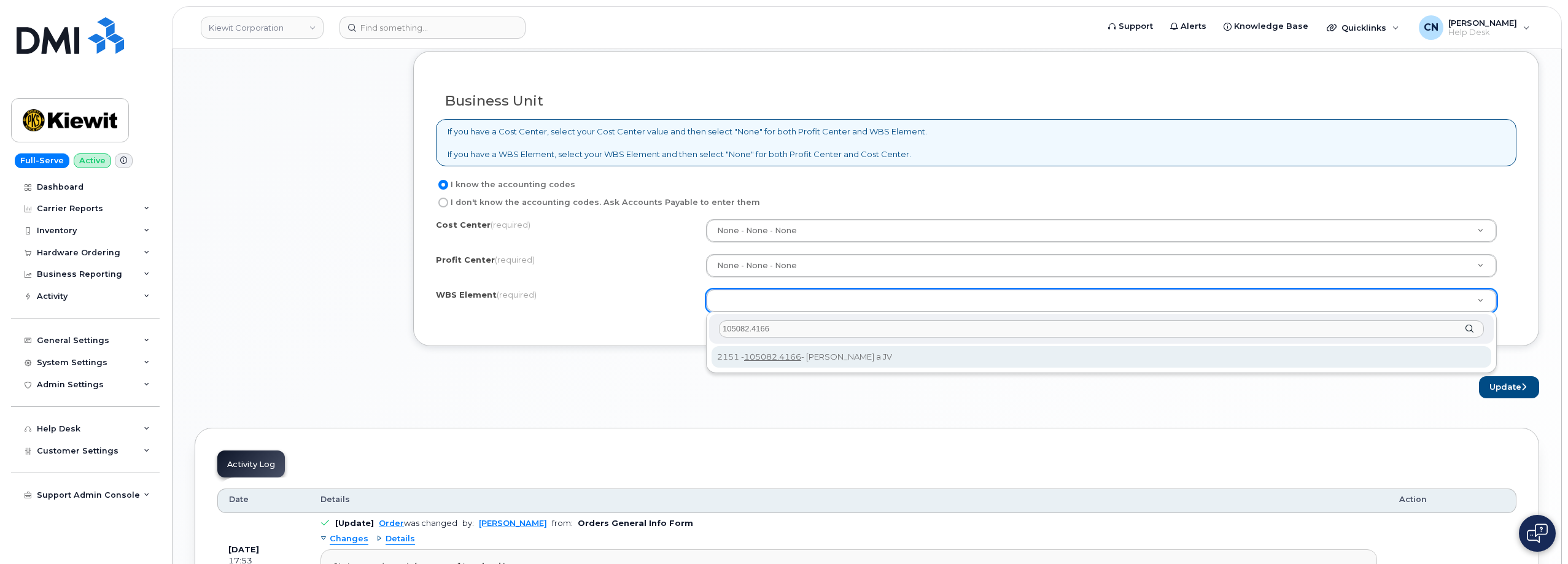
type input "105082.4166"
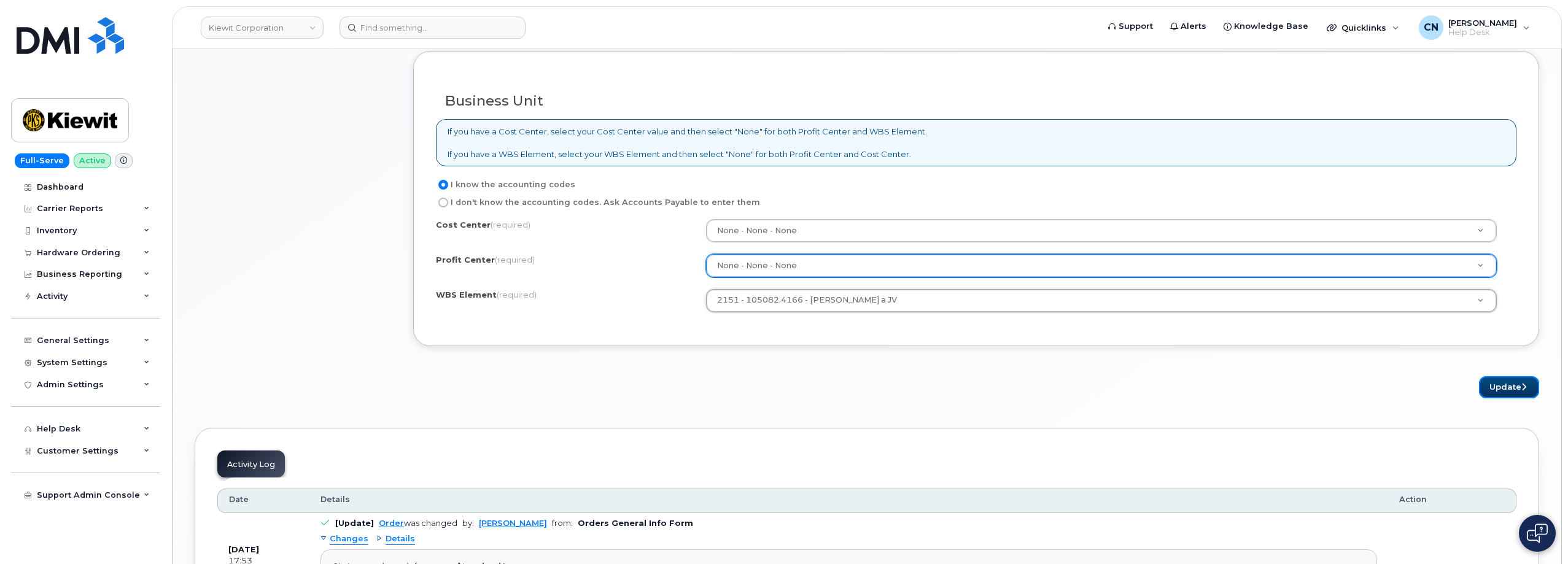
click at [1501, 395] on button "Update" at bounding box center [1509, 387] width 60 height 23
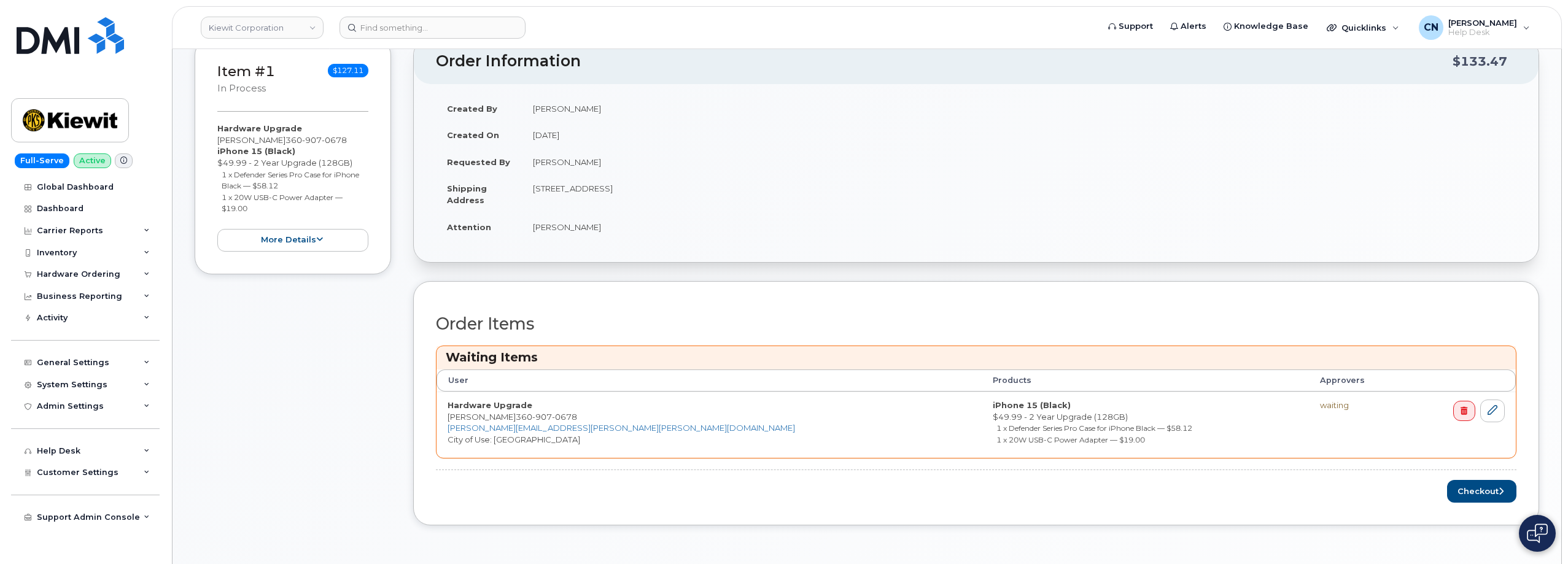
scroll to position [491, 0]
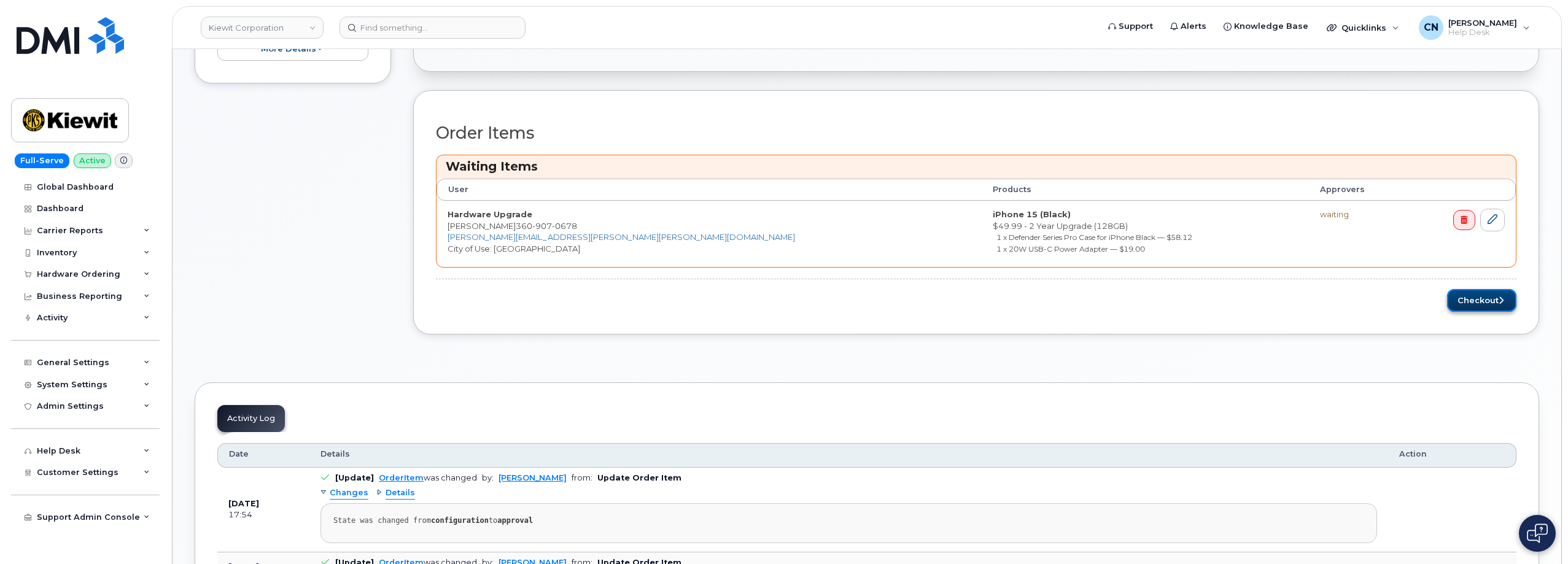
click at [1490, 298] on button "Checkout" at bounding box center [1481, 300] width 69 height 23
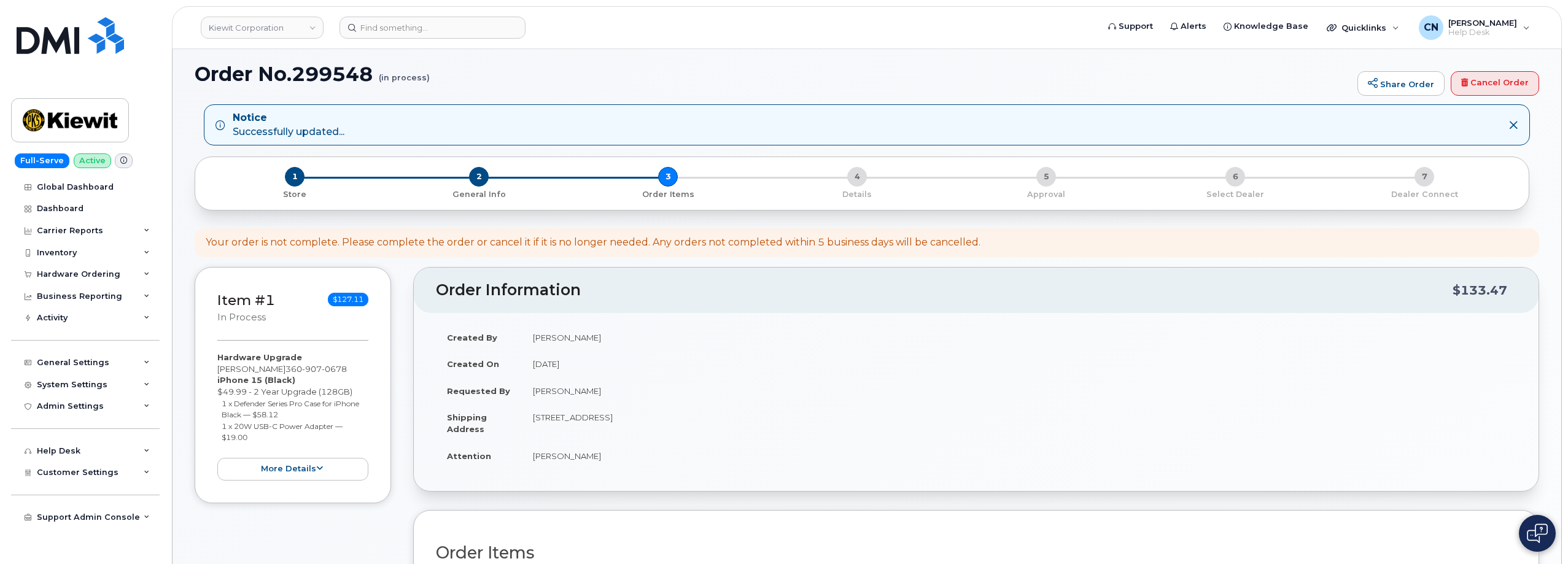
scroll to position [184, 0]
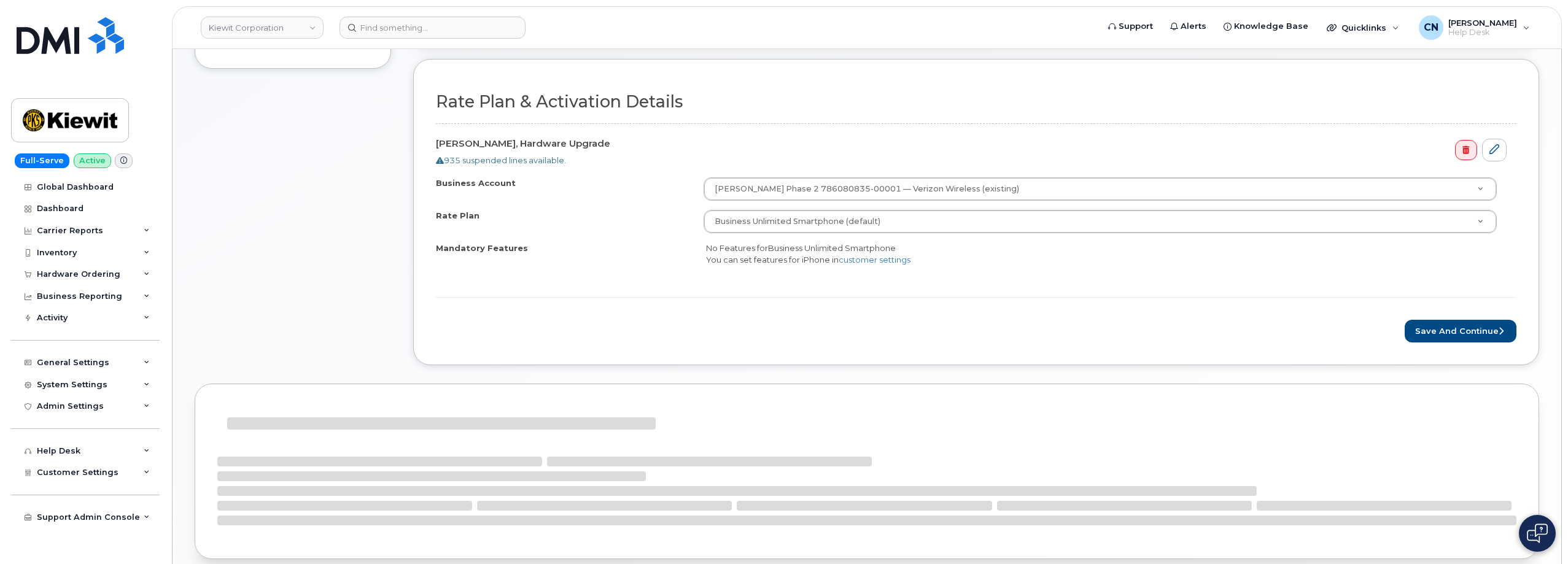
scroll to position [431, 0]
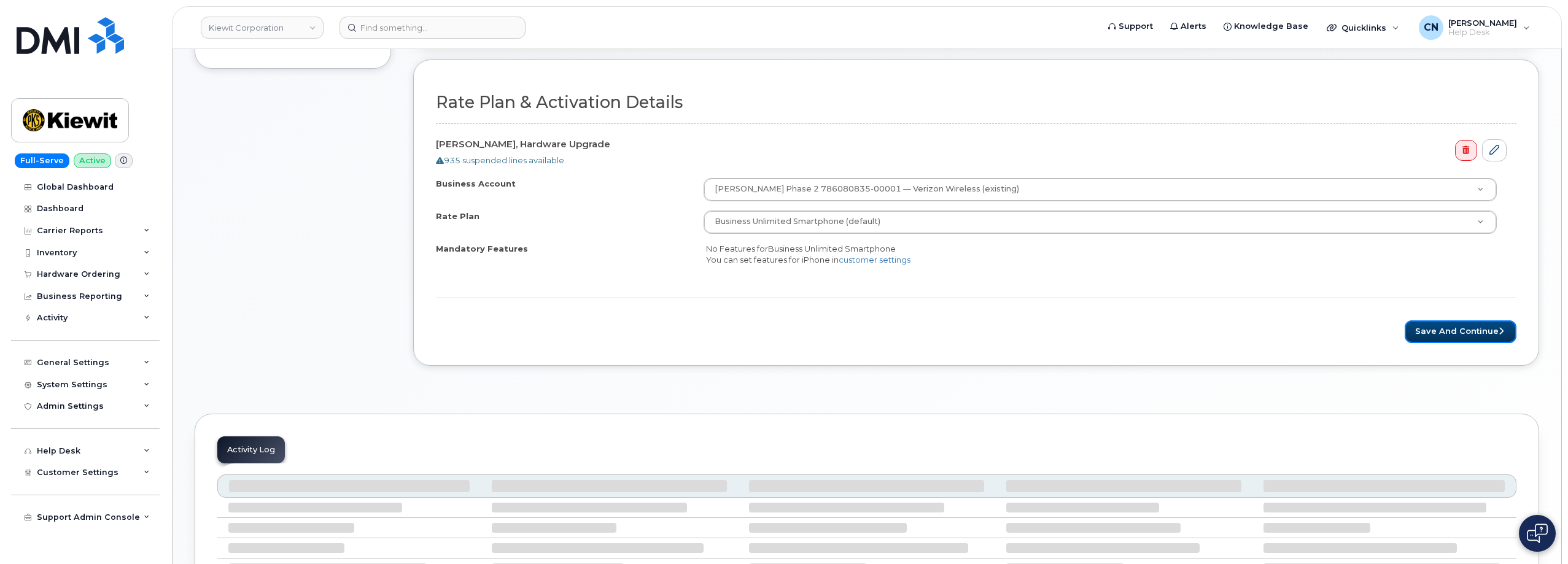
drag, startPoint x: 1426, startPoint y: 324, endPoint x: 798, endPoint y: 393, distance: 631.8
click at [1426, 325] on button "Save and Continue" at bounding box center [1460, 331] width 112 height 23
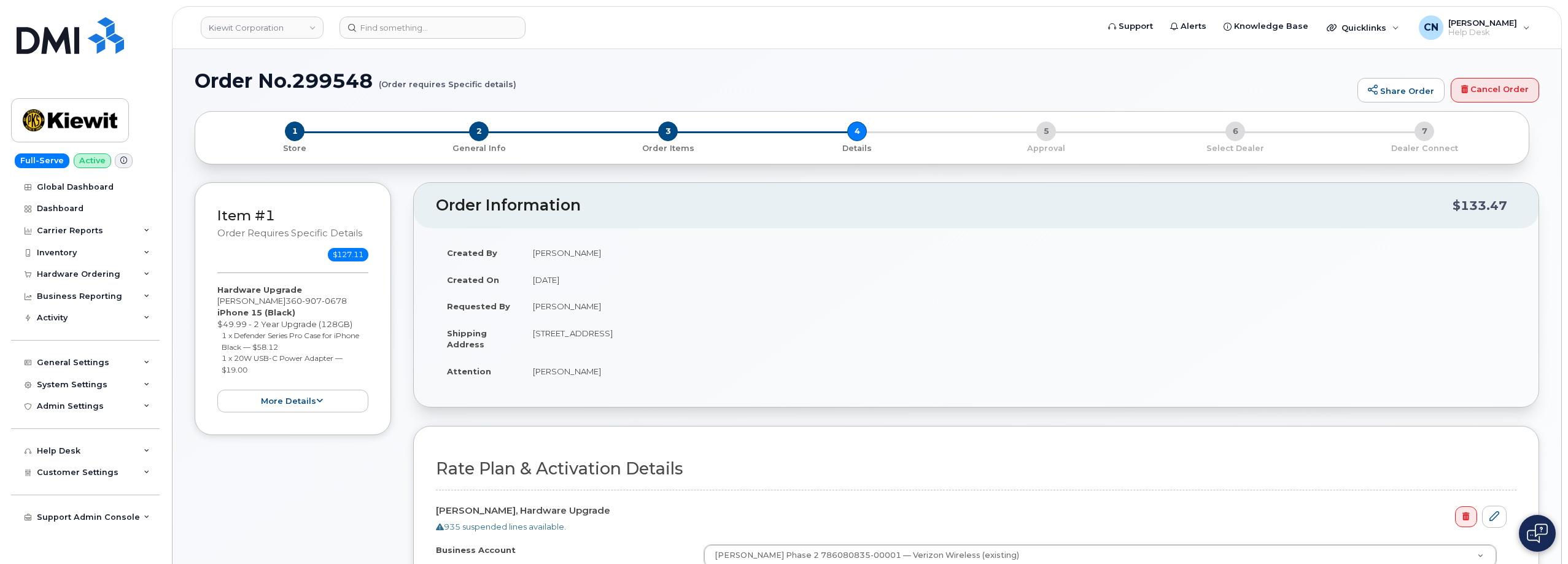
scroll to position [62, 0]
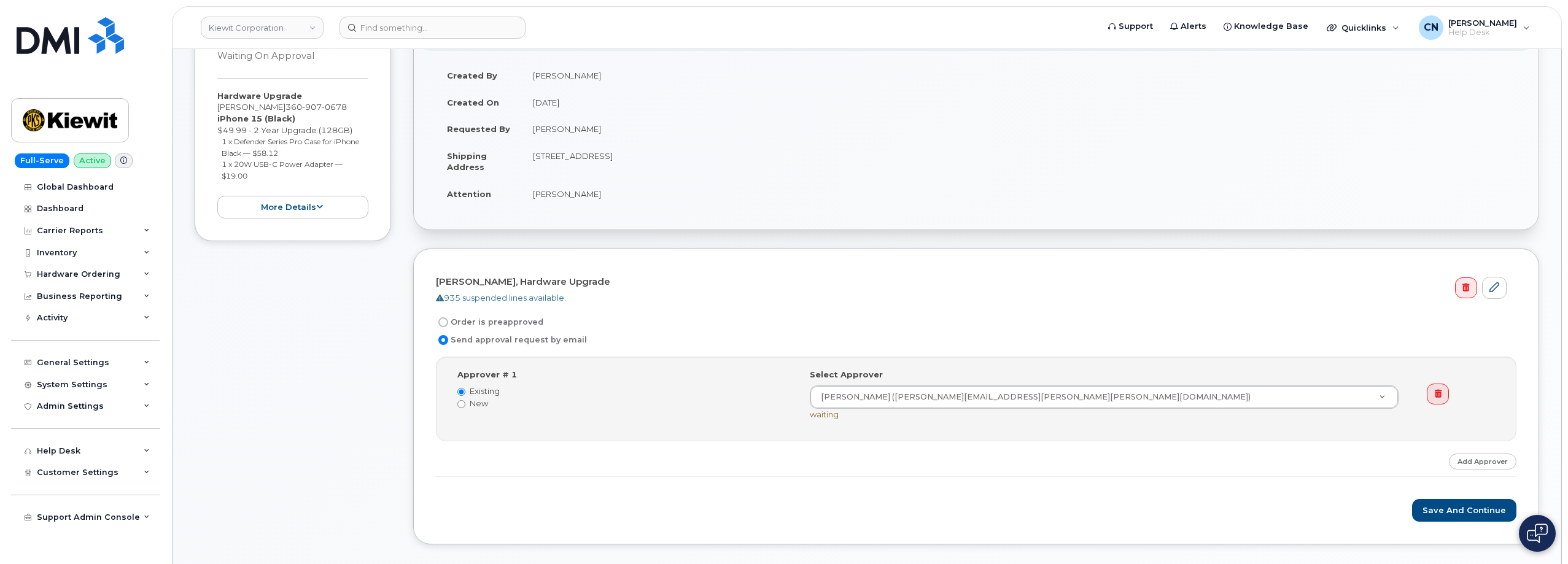
scroll to position [307, 0]
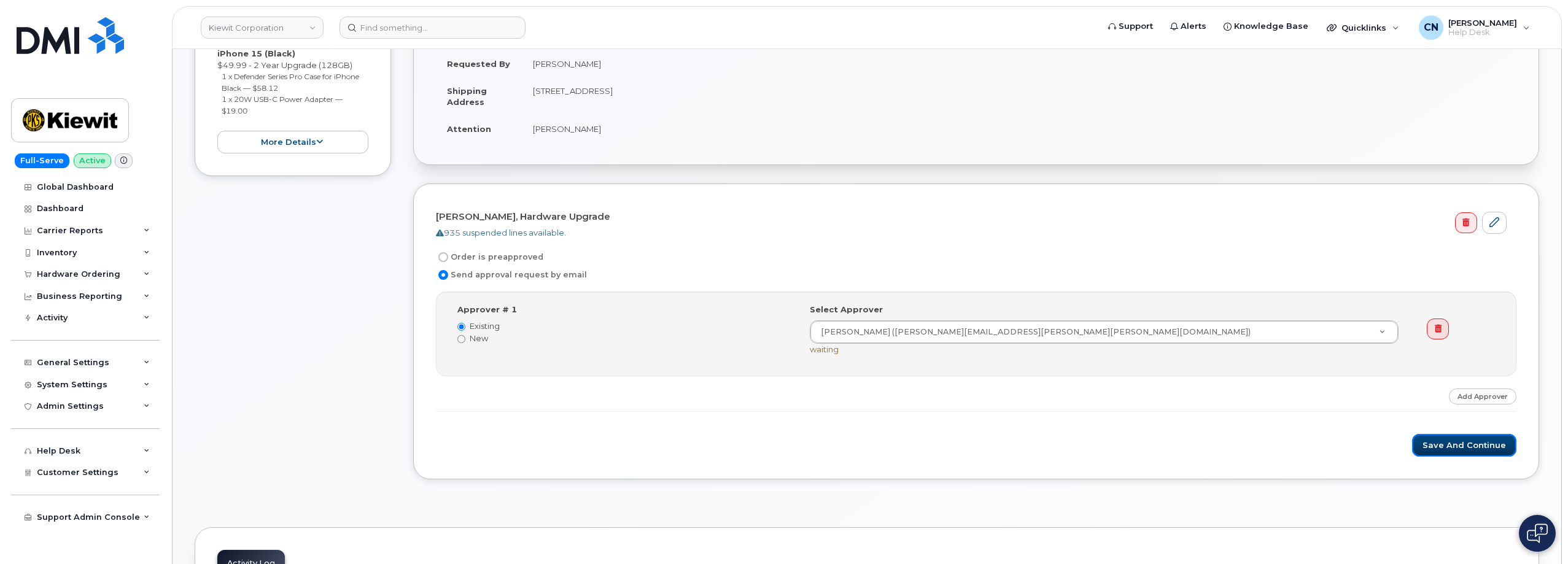
click at [1453, 446] on button "Save and Continue" at bounding box center [1464, 444] width 105 height 23
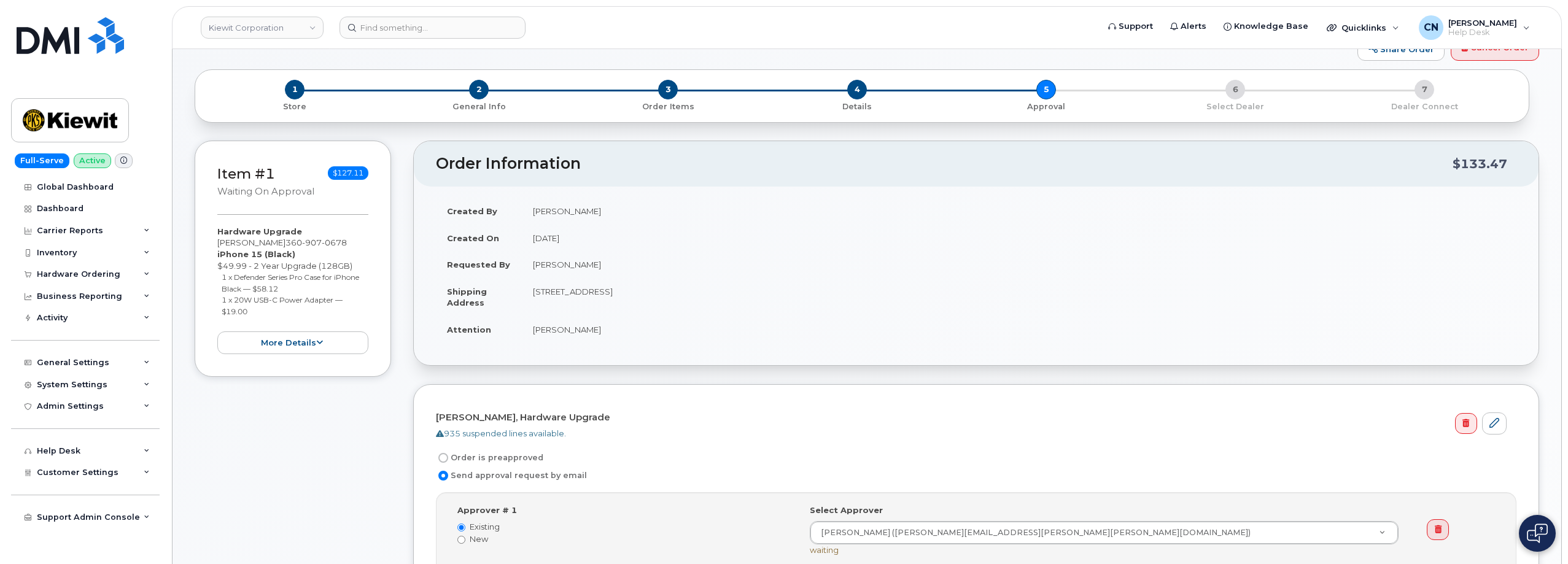
scroll to position [0, 0]
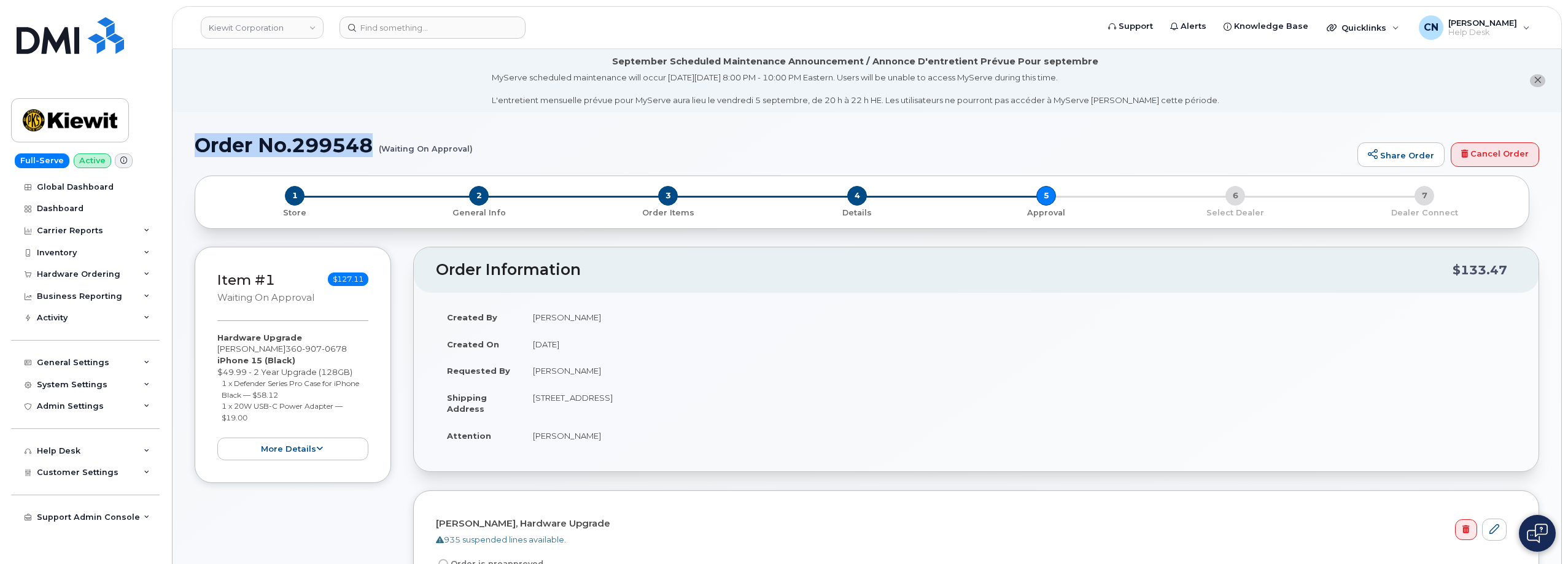
drag, startPoint x: 510, startPoint y: 154, endPoint x: 194, endPoint y: 127, distance: 317.2
click at [197, 148] on h1 "Order No.299548 (Waiting On Approval)" at bounding box center [773, 145] width 1157 height 22
drag, startPoint x: 197, startPoint y: 148, endPoint x: 492, endPoint y: 165, distance: 295.5
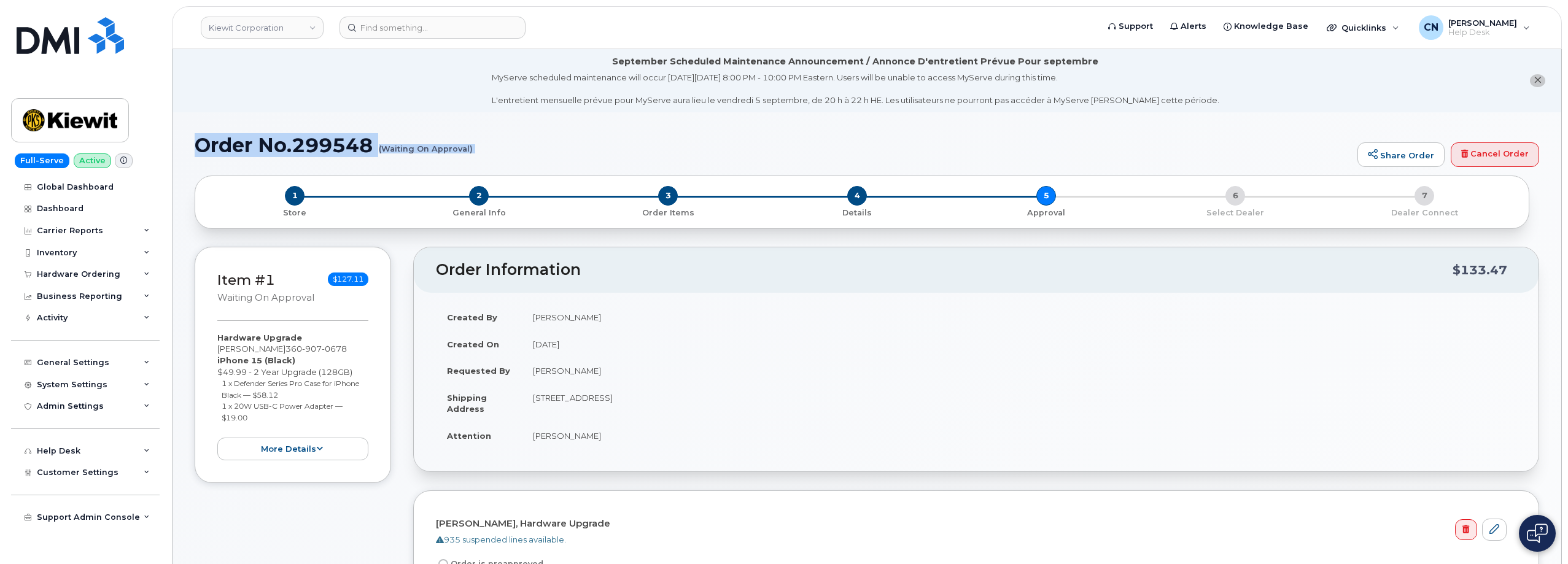
click at [492, 165] on div "Order No.299548 (Waiting On Approval) Share Order Cancel Order" at bounding box center [867, 155] width 1345 height 41
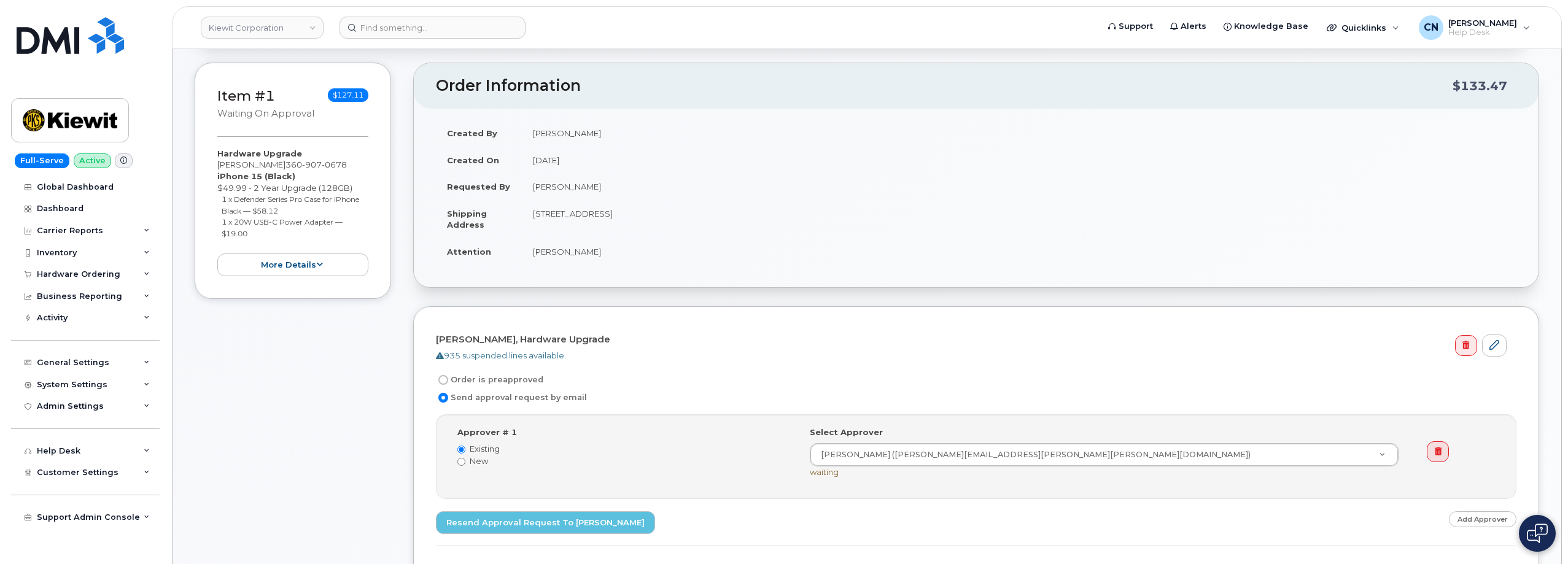
scroll to position [307, 0]
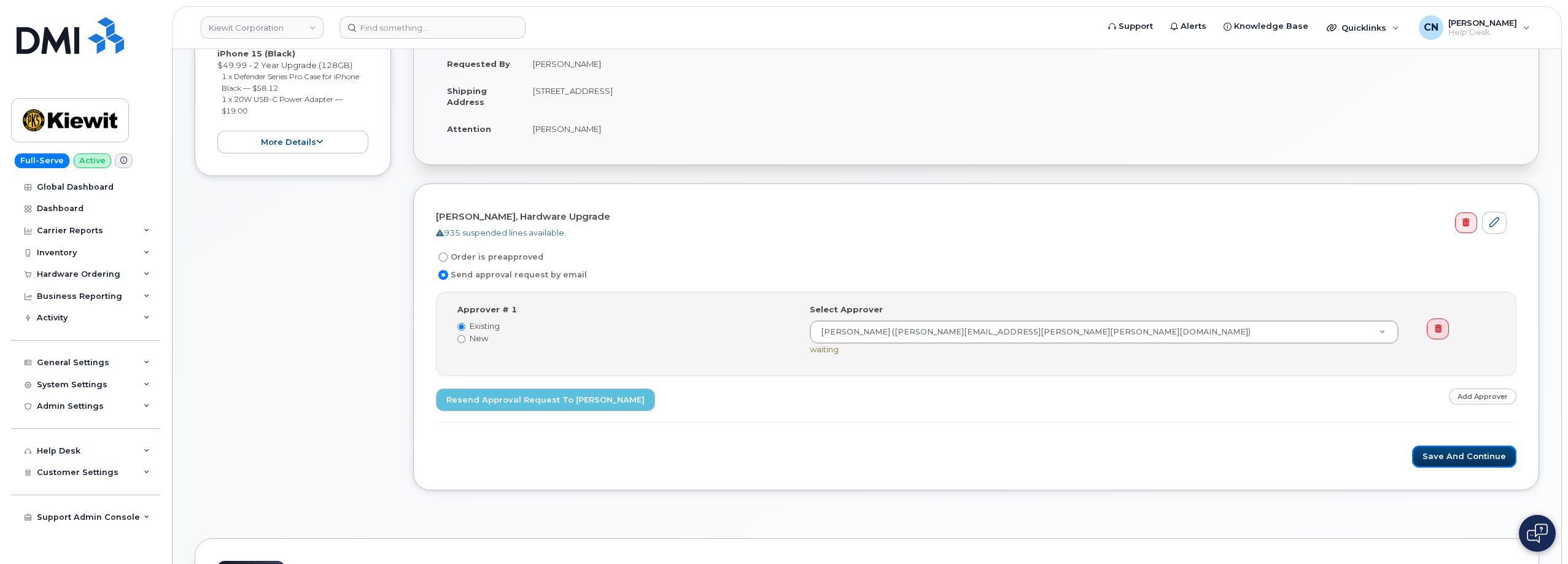
drag, startPoint x: 1439, startPoint y: 446, endPoint x: 1307, endPoint y: 434, distance: 132.5
click at [1439, 446] on button "Save and Continue" at bounding box center [1464, 456] width 105 height 23
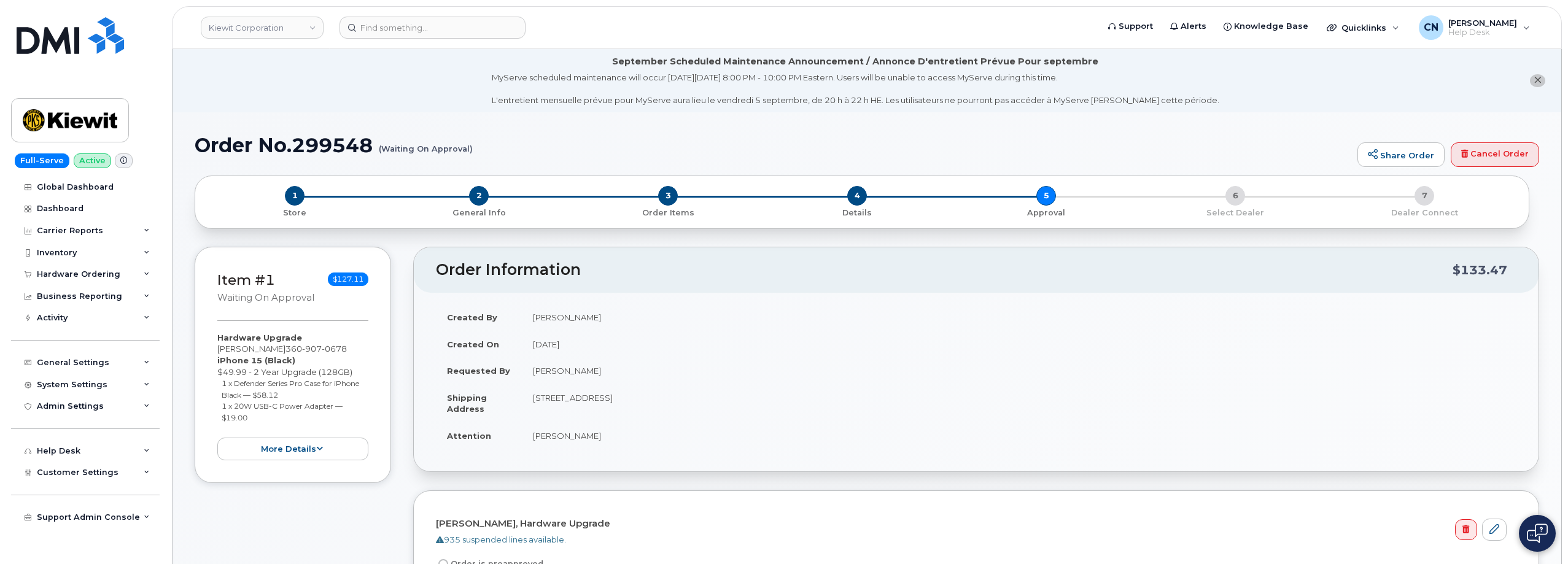
scroll to position [368, 0]
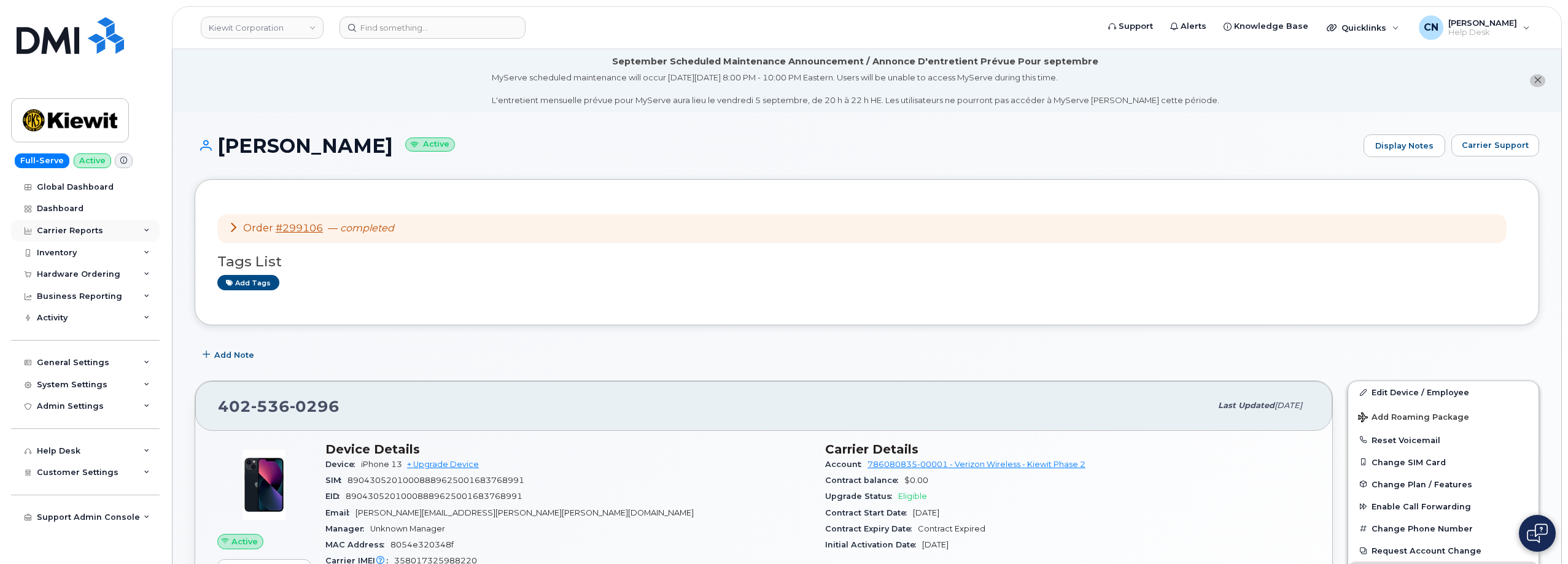
click at [70, 231] on div "Carrier Reports" at bounding box center [69, 231] width 66 height 10
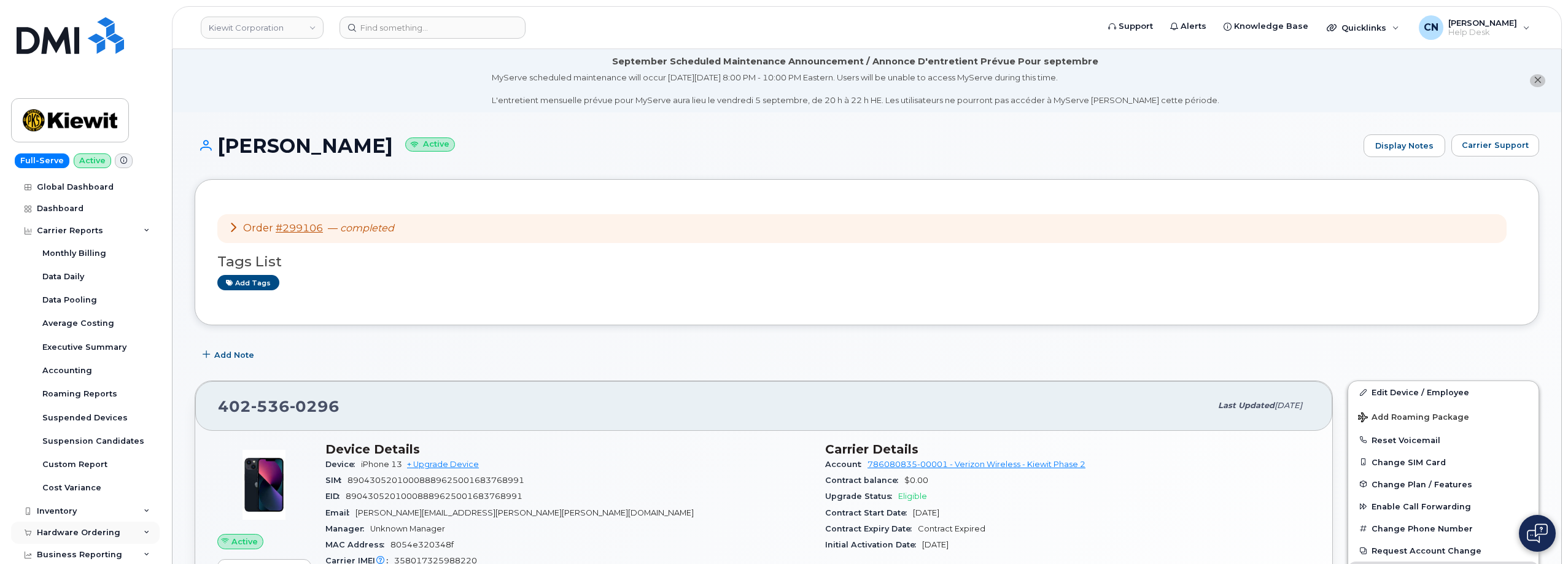
drag, startPoint x: 76, startPoint y: 234, endPoint x: 57, endPoint y: 275, distance: 45.2
click at [77, 233] on div "Carrier Reports" at bounding box center [69, 231] width 66 height 10
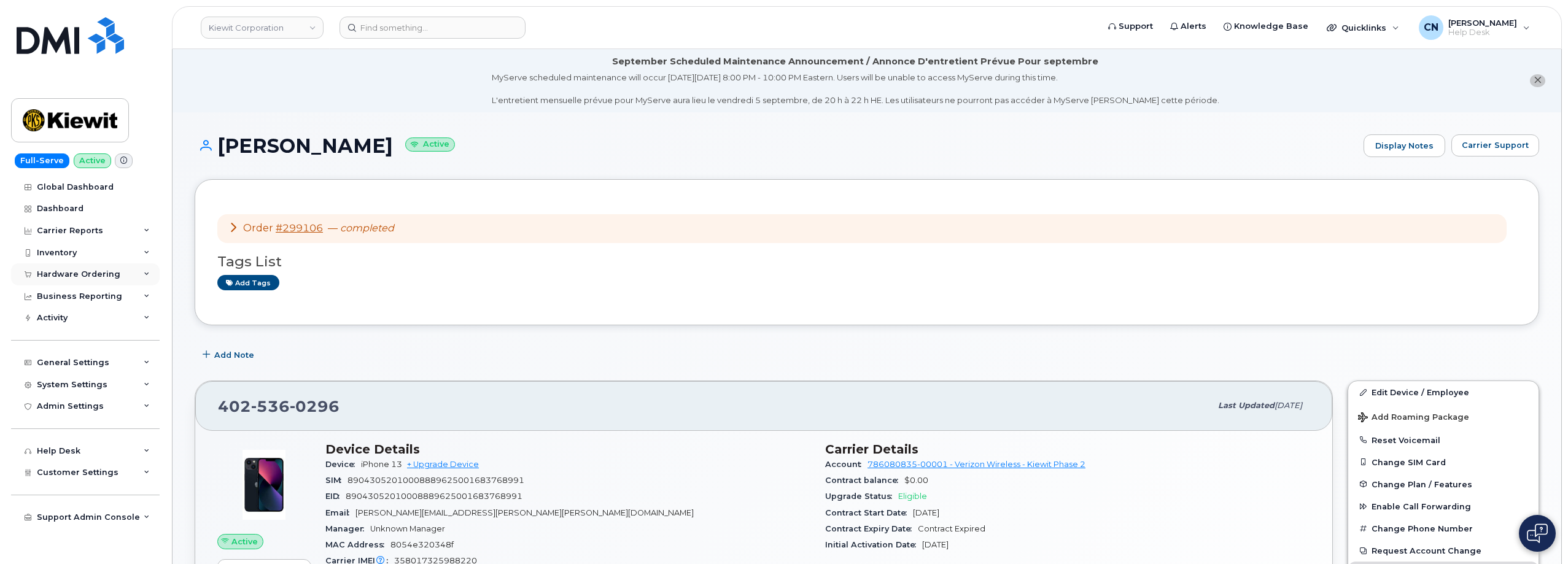
click at [59, 265] on div "Hardware Ordering" at bounding box center [85, 275] width 148 height 22
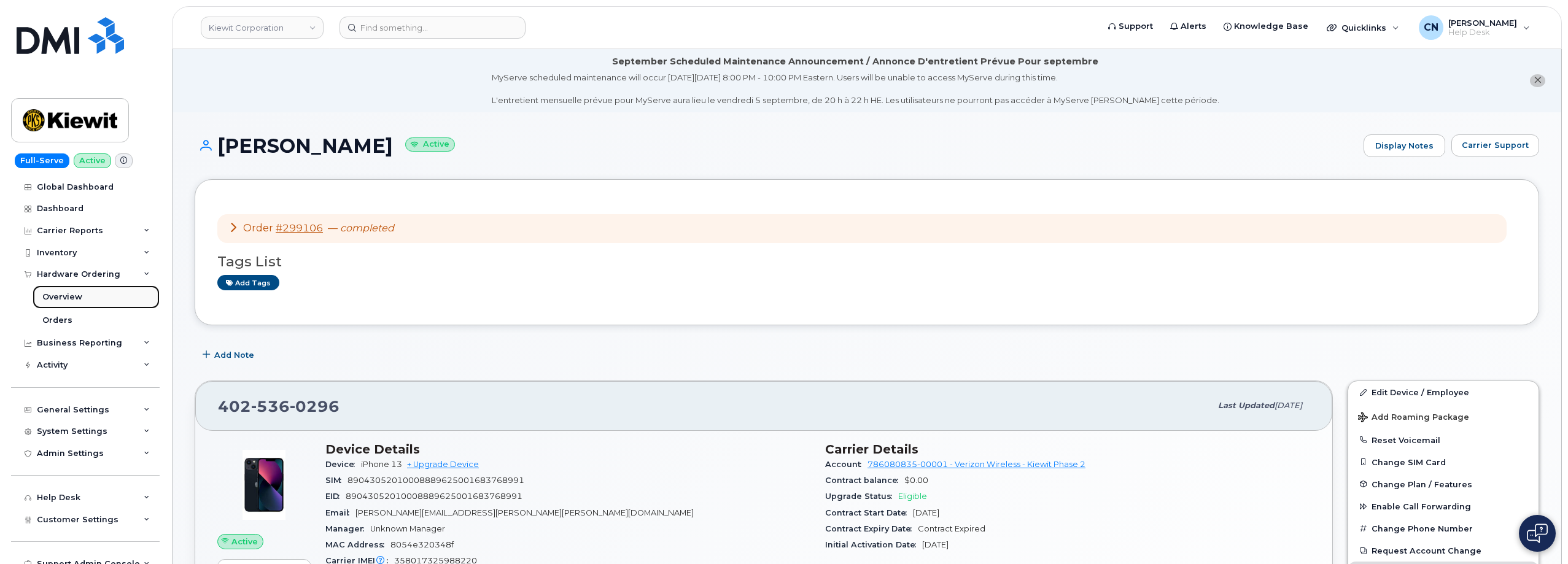
click at [50, 295] on div "Overview" at bounding box center [62, 296] width 40 height 11
click at [304, 226] on link "#299106" at bounding box center [299, 228] width 47 height 12
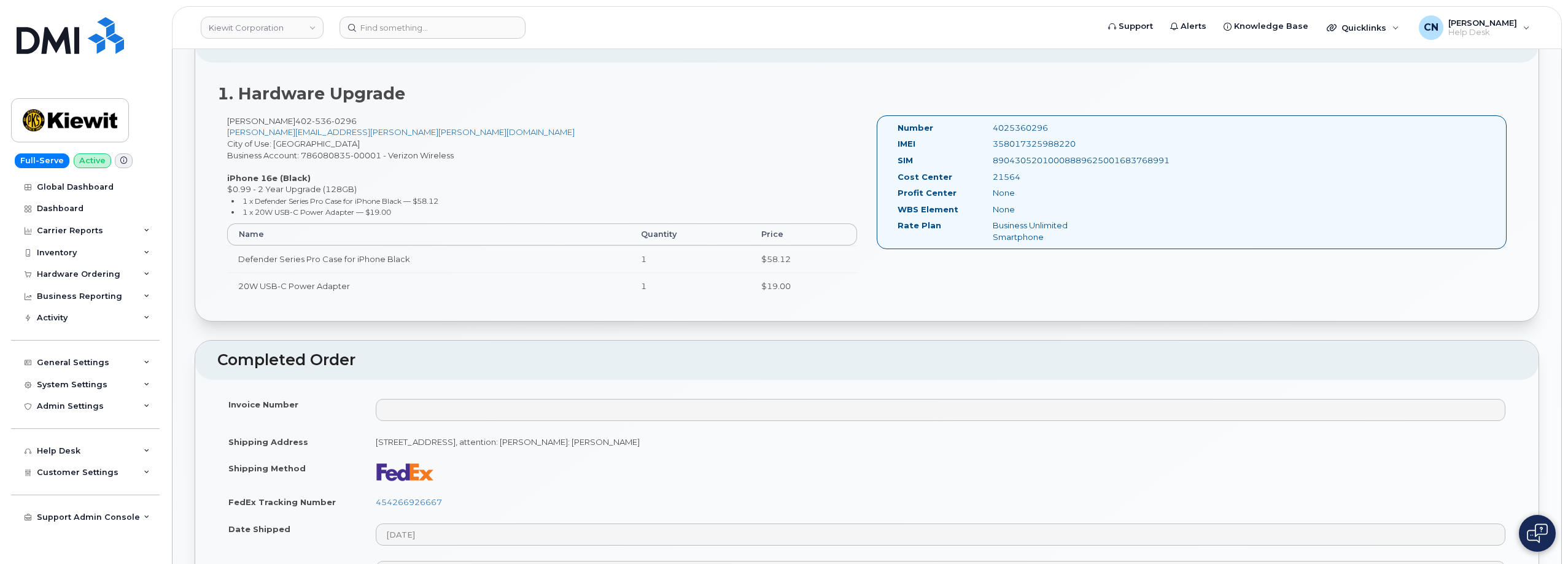
scroll to position [493, 0]
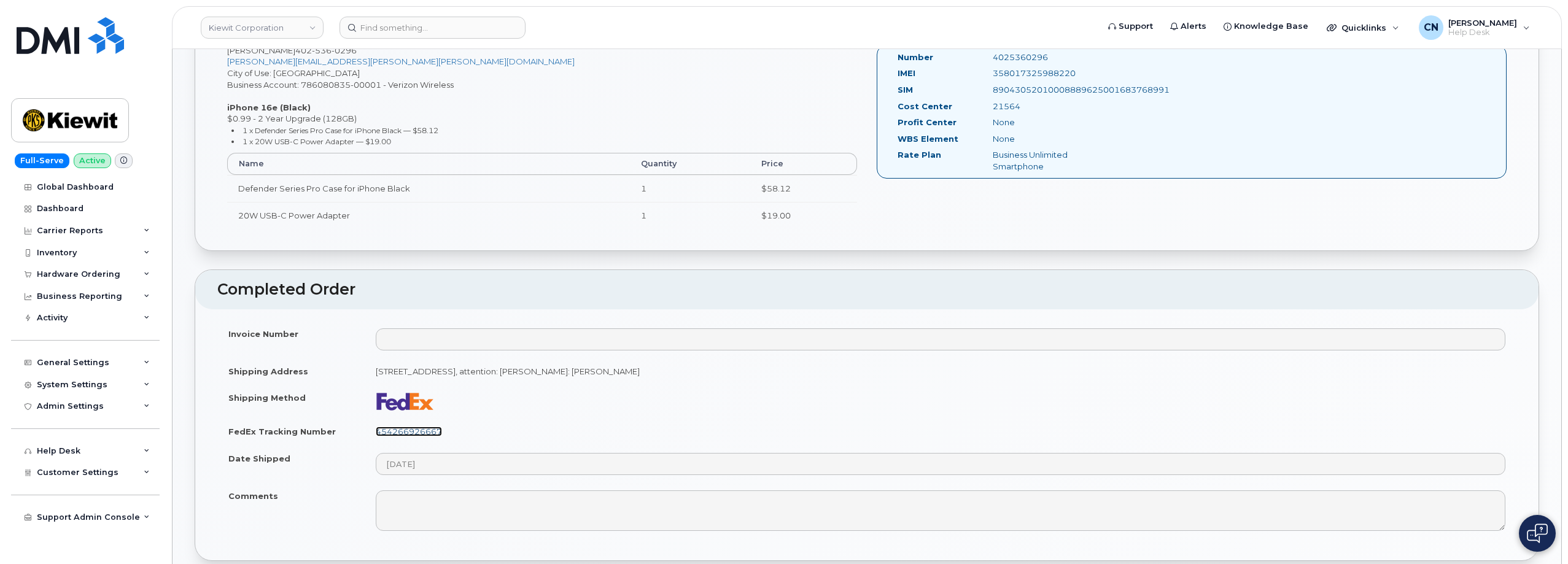
click at [419, 433] on link "454266926667" at bounding box center [408, 432] width 66 height 10
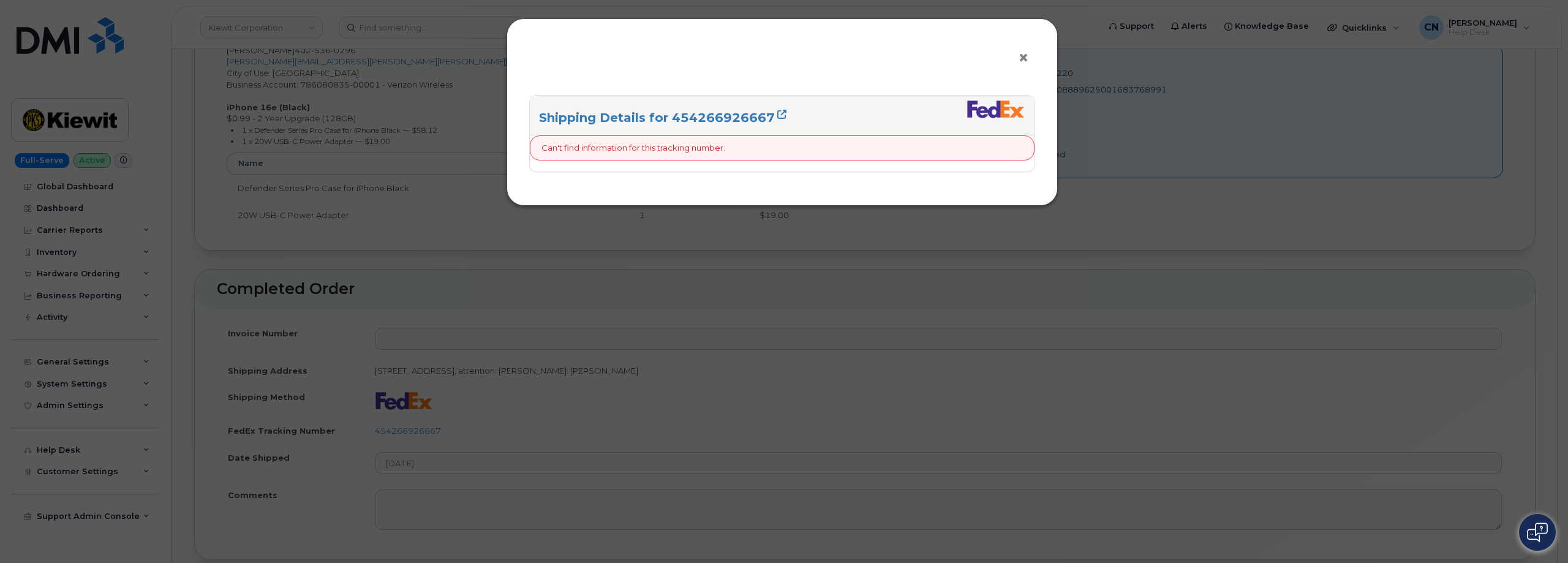
click at [1018, 65] on span "×" at bounding box center [1023, 57] width 11 height 23
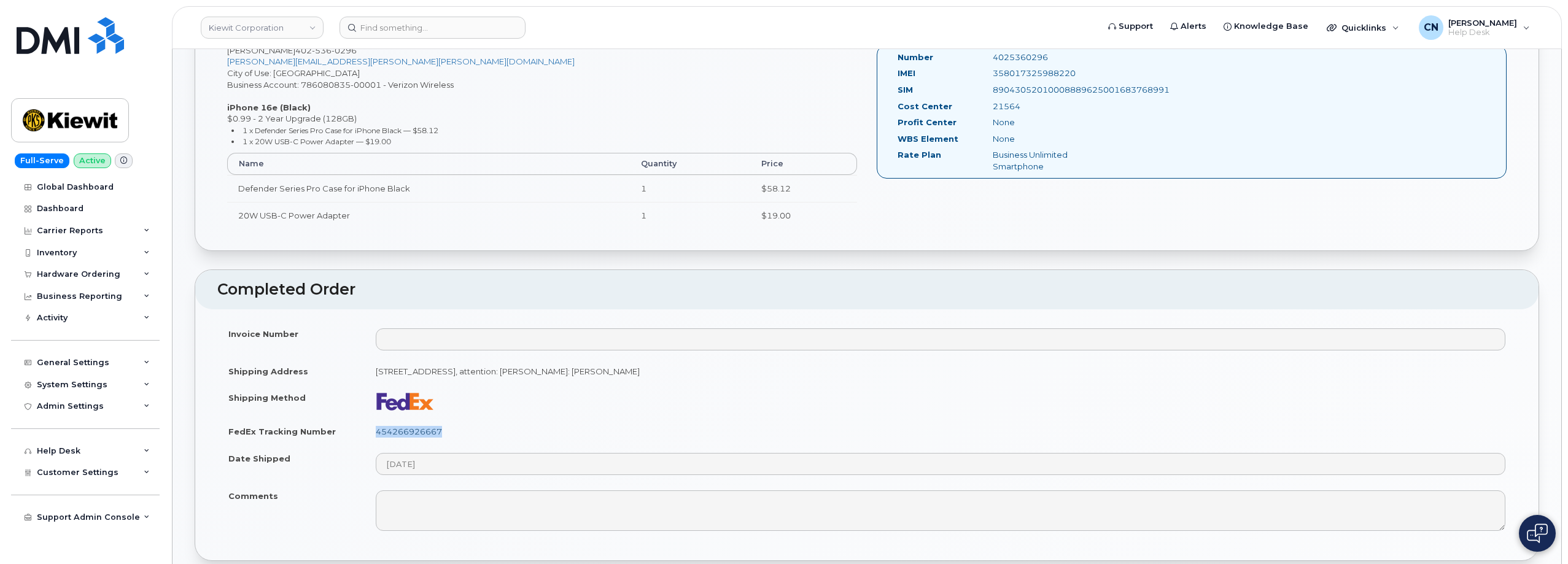
drag, startPoint x: 475, startPoint y: 432, endPoint x: 376, endPoint y: 433, distance: 99.0
click at [376, 433] on td "454266926667" at bounding box center [941, 431] width 1152 height 27
copy link "454266926667"
click at [450, 437] on td "454266926667" at bounding box center [941, 431] width 1152 height 27
drag, startPoint x: 456, startPoint y: 436, endPoint x: 350, endPoint y: 429, distance: 106.2
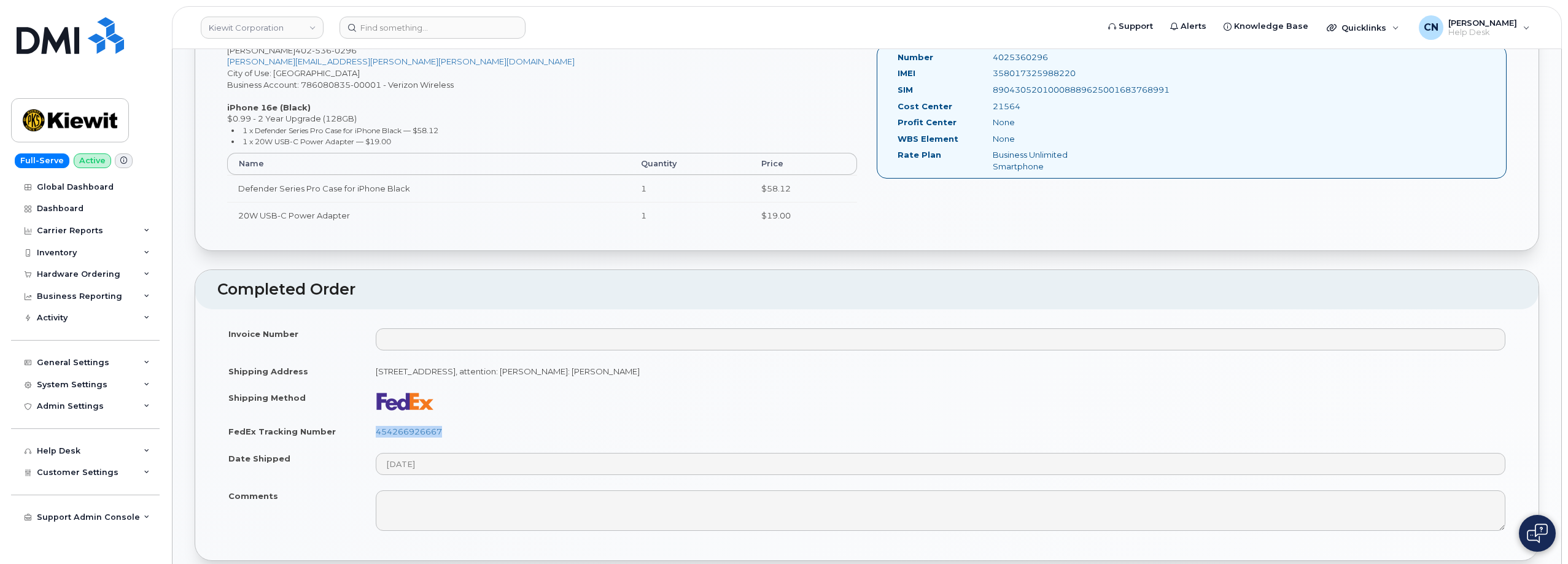
click at [350, 429] on tr "FedEx Tracking Number 454266926667" at bounding box center [867, 431] width 1299 height 27
copy tr "454266926667"
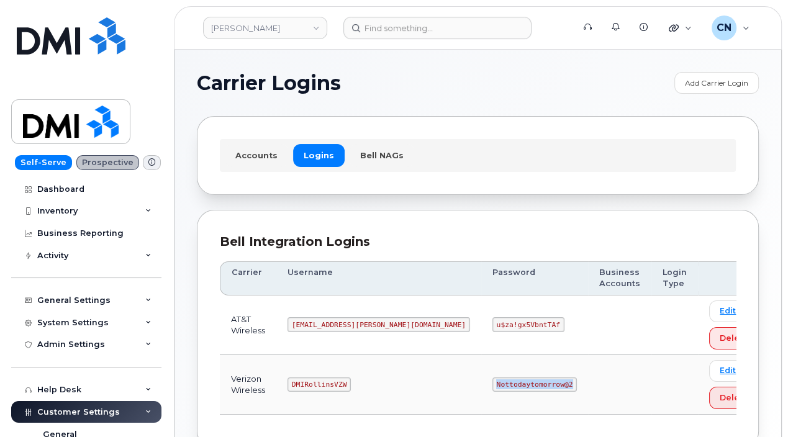
drag, startPoint x: 415, startPoint y: 382, endPoint x: 494, endPoint y: 386, distance: 79.0
click at [494, 386] on td "Nottodaytomorrow@2" at bounding box center [535, 385] width 107 height 60
copy code "Nottodaytomorrow@2"
